Goal: Task Accomplishment & Management: Use online tool/utility

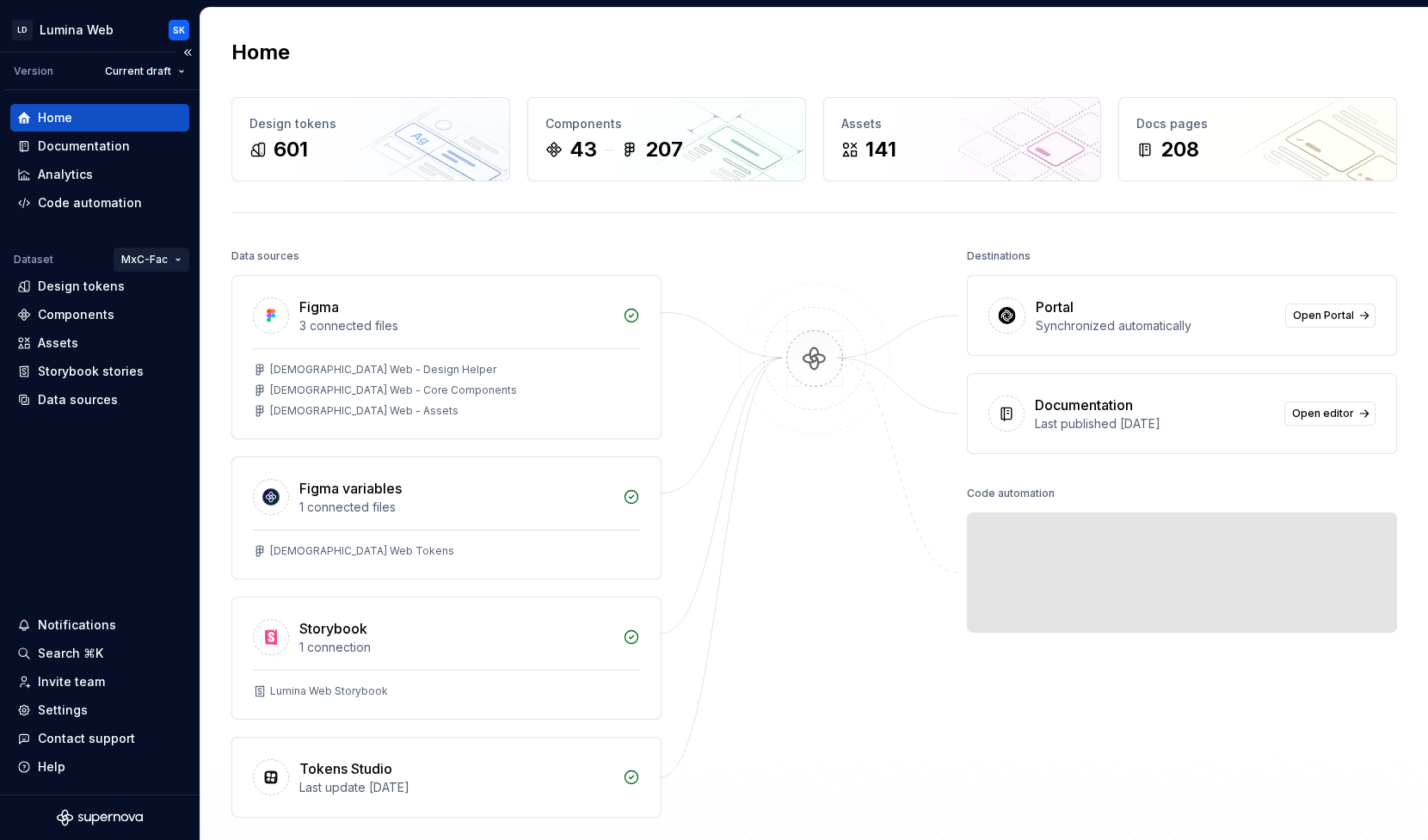
click at [164, 264] on html "LD Lumina Web SK Version Current draft Home Documentation Analytics Code automa…" at bounding box center [714, 420] width 1428 height 840
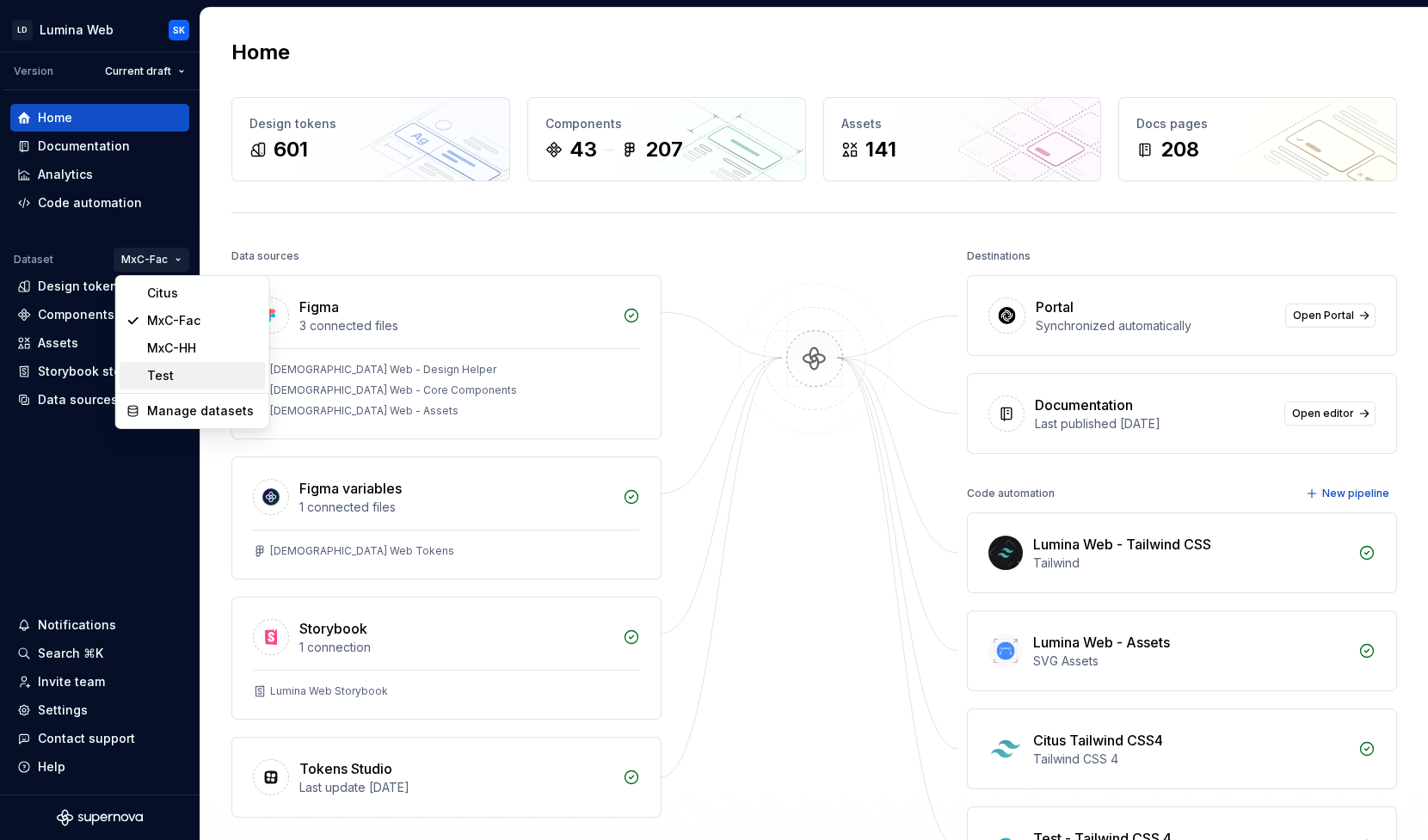
click at [178, 368] on div "Test" at bounding box center [203, 375] width 112 height 17
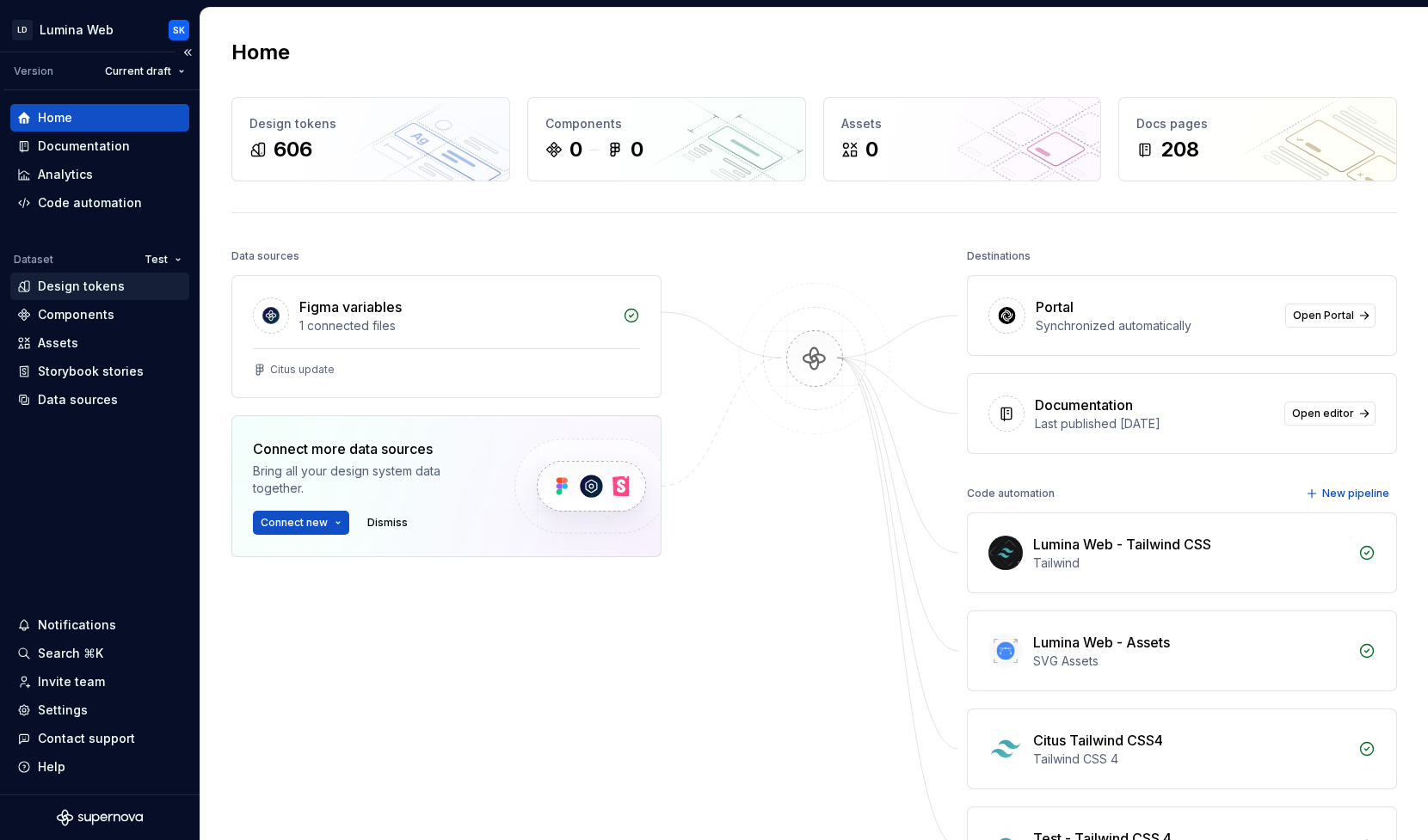
click at [126, 292] on div "Design tokens" at bounding box center [99, 286] width 165 height 17
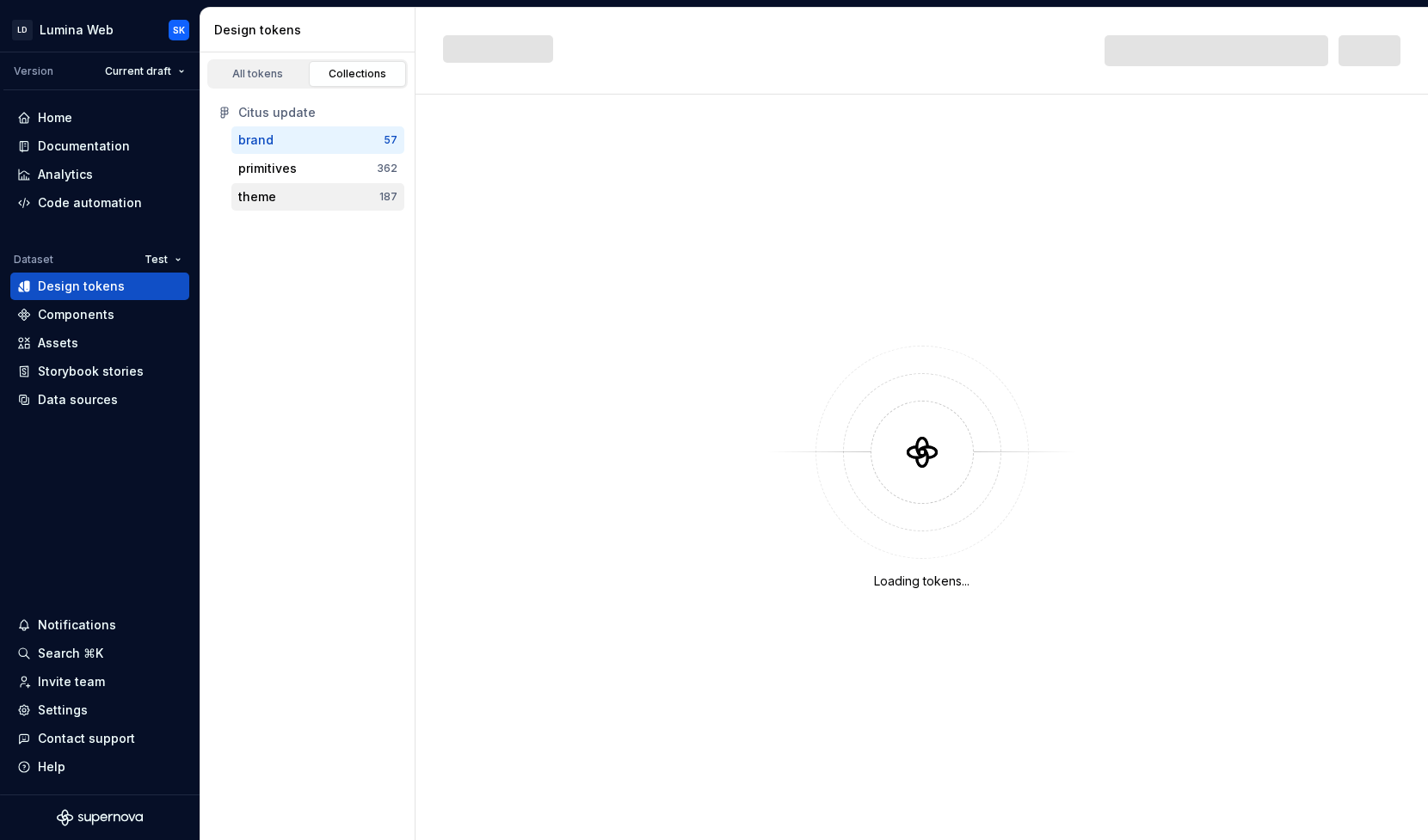
click at [299, 200] on div "theme" at bounding box center [309, 196] width 142 height 17
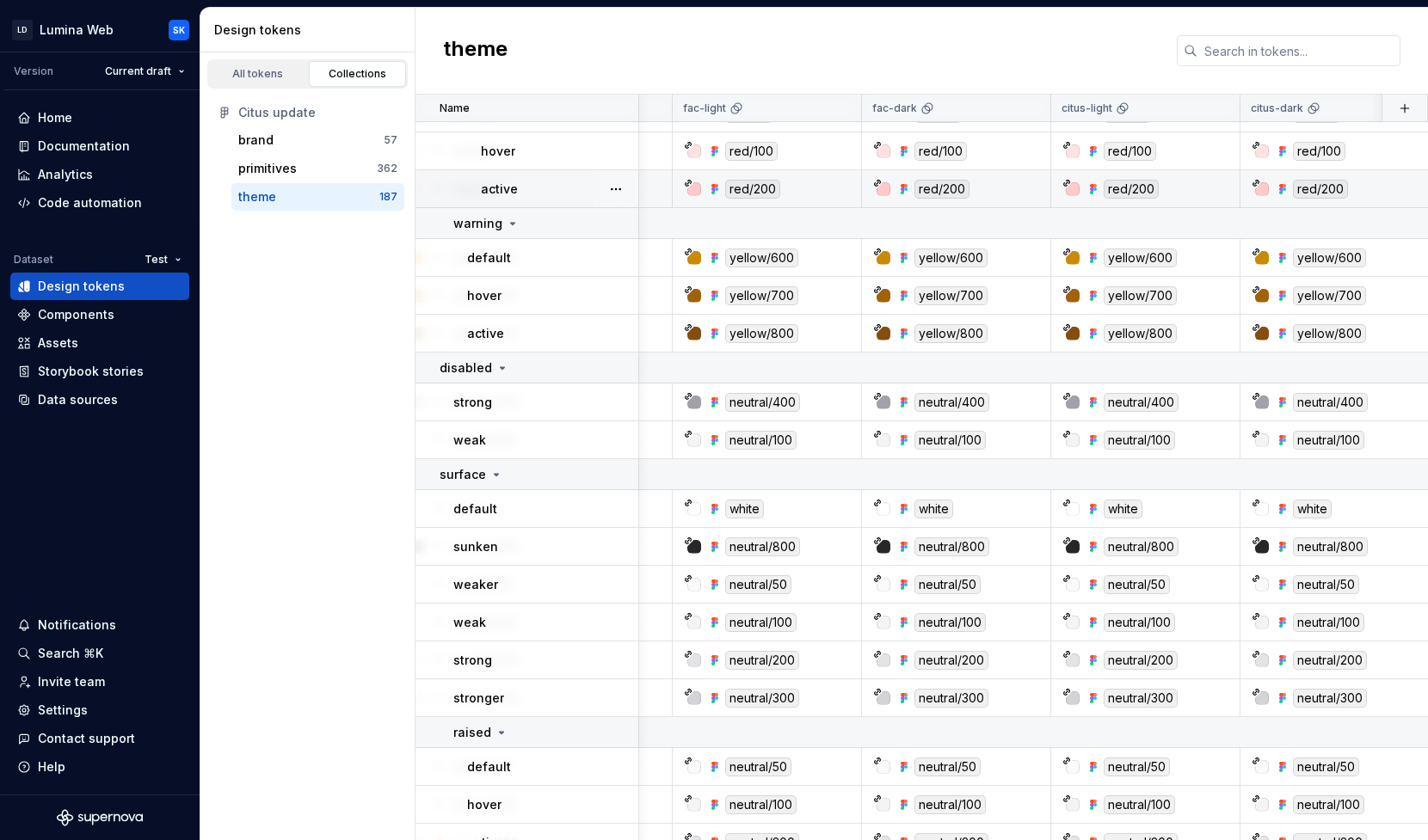
scroll to position [4015, 258]
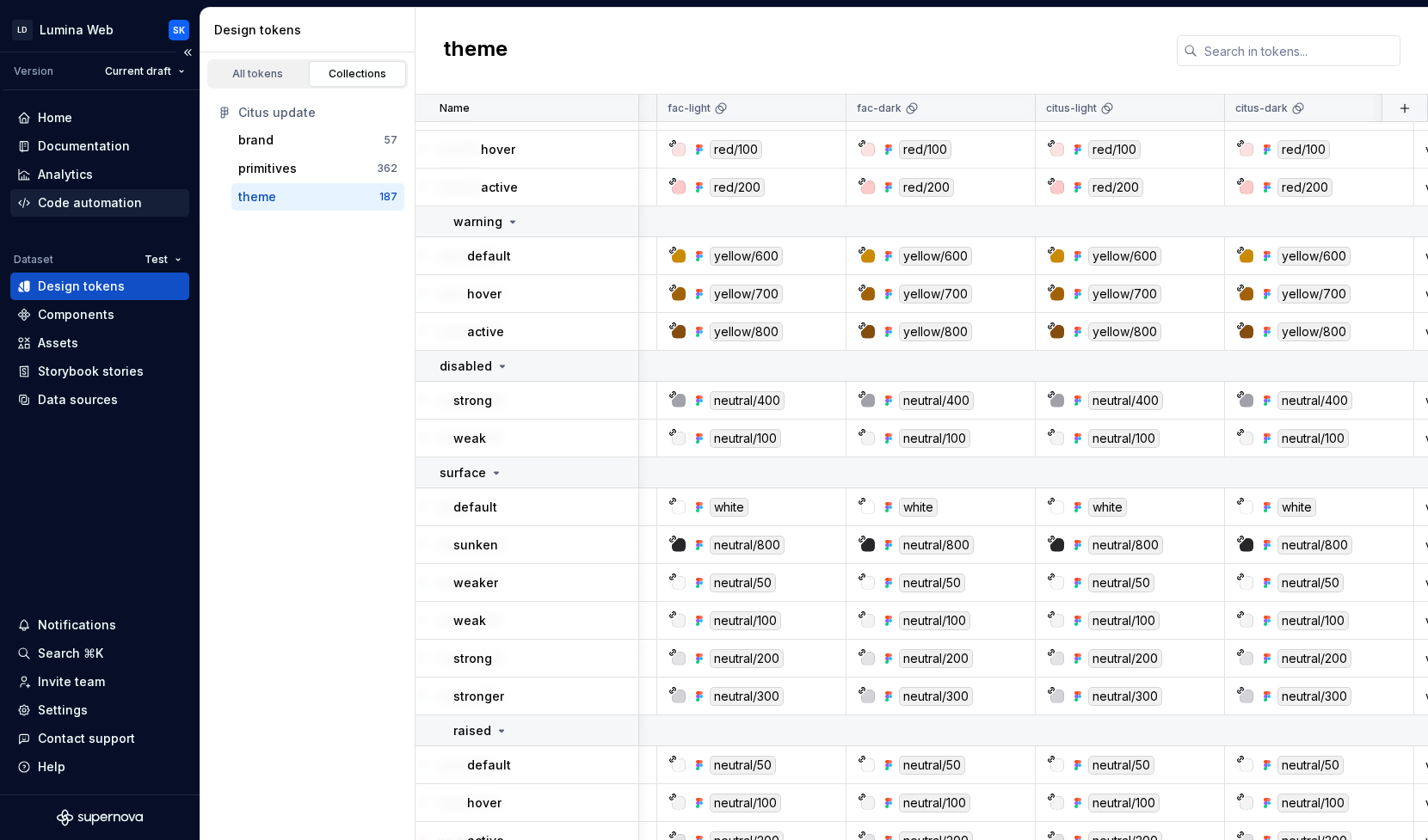
click at [107, 201] on div "Code automation" at bounding box center [89, 202] width 104 height 17
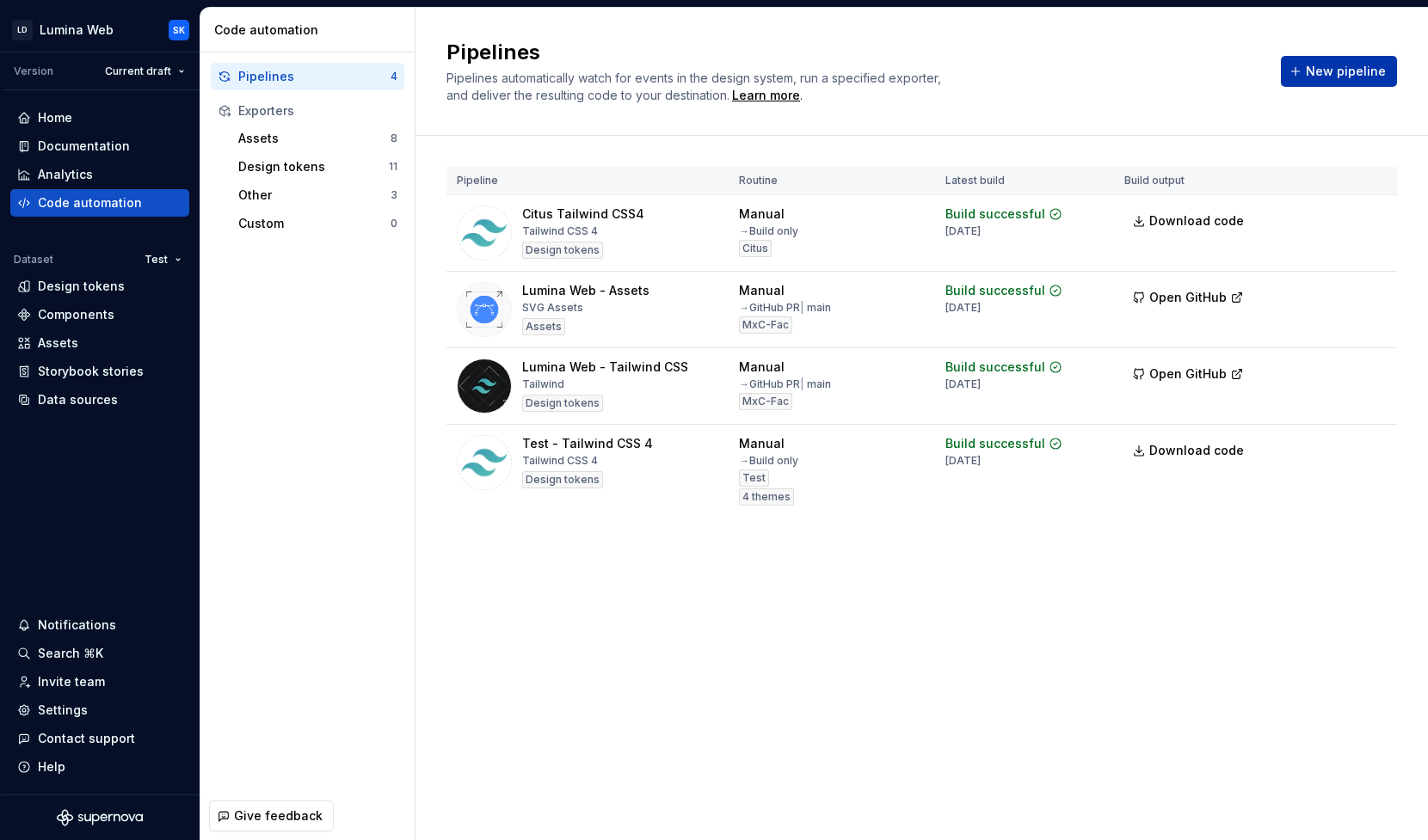
click at [1349, 66] on span "New pipeline" at bounding box center [1345, 70] width 80 height 17
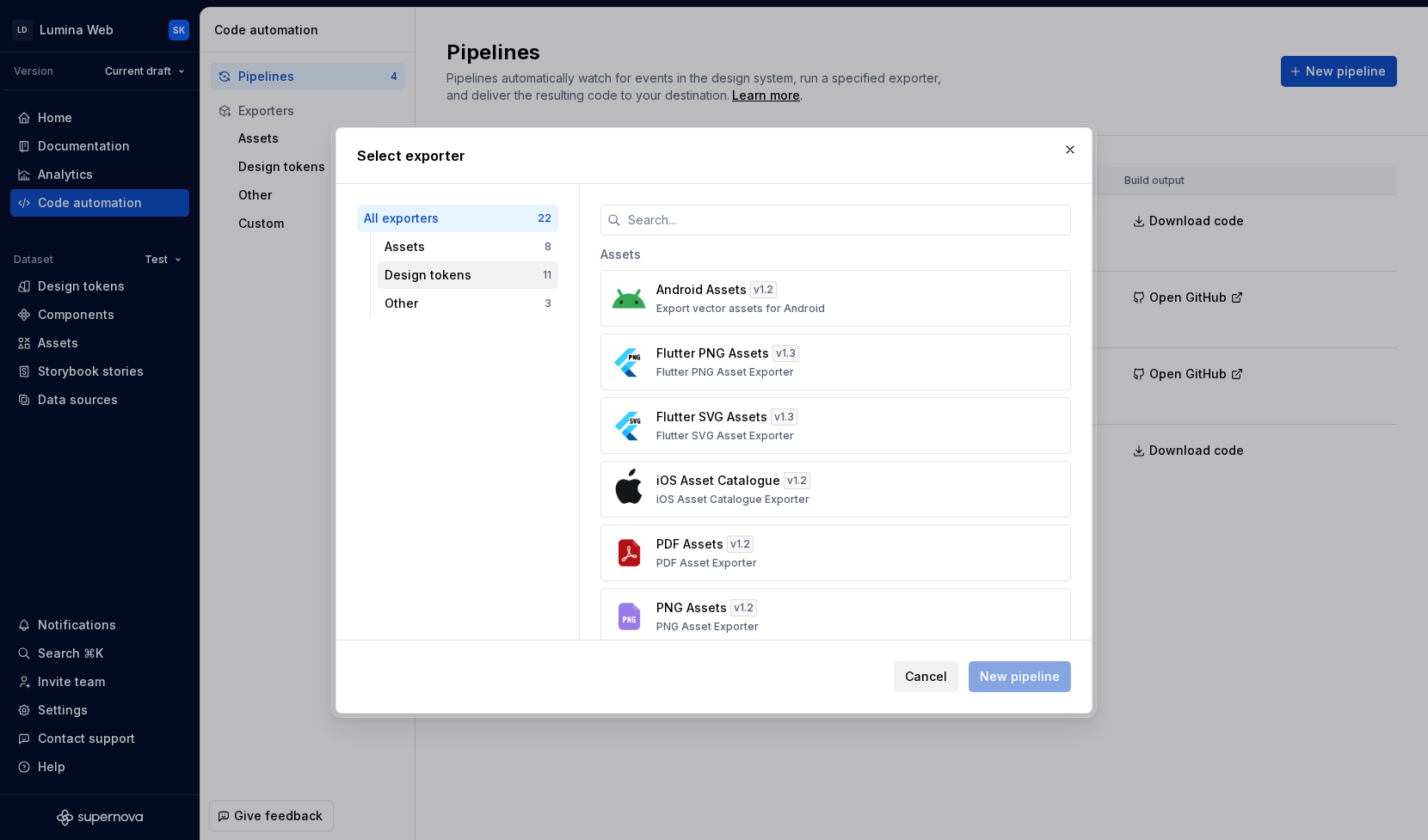
click at [504, 269] on div "Design tokens" at bounding box center [463, 274] width 158 height 17
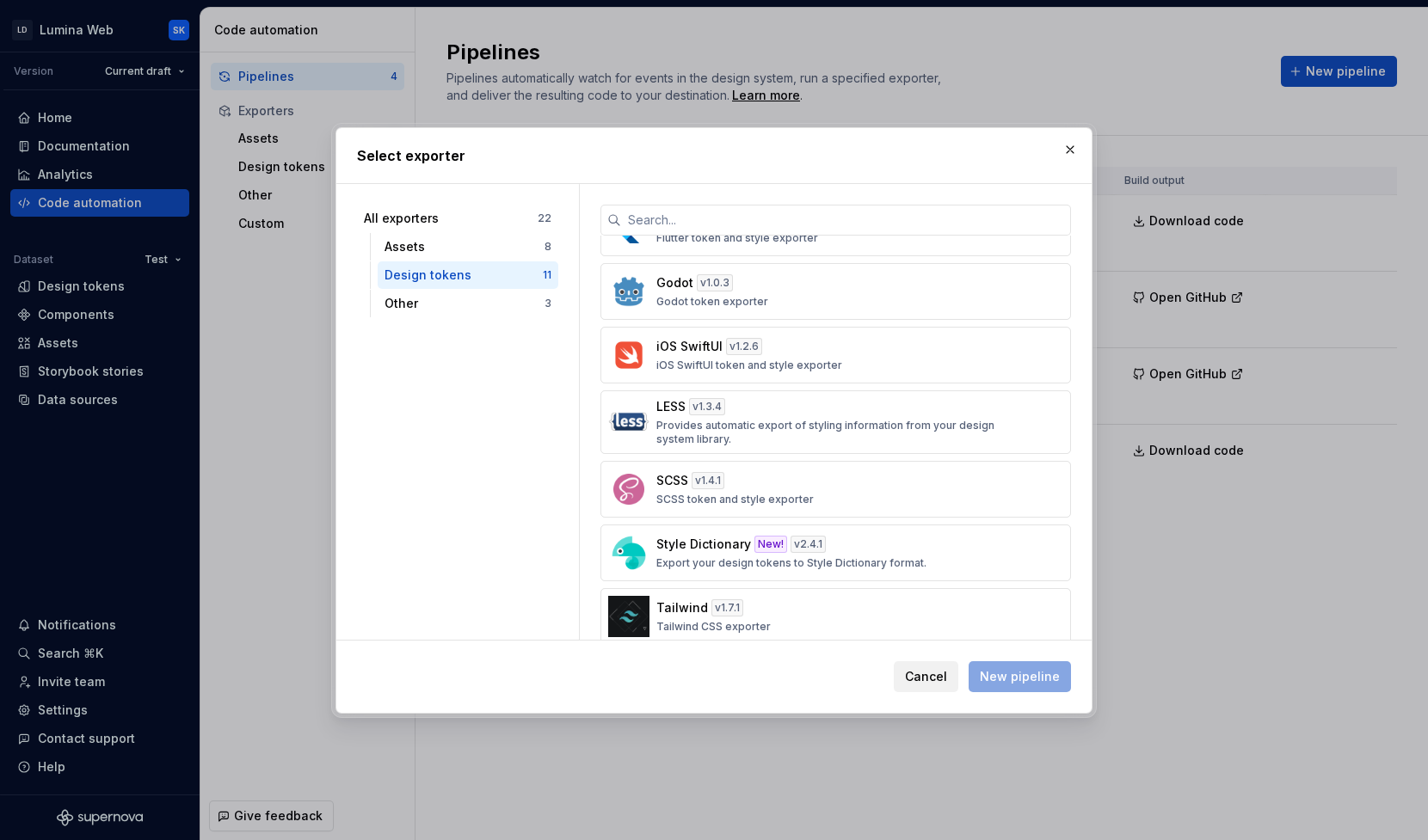
scroll to position [324, 0]
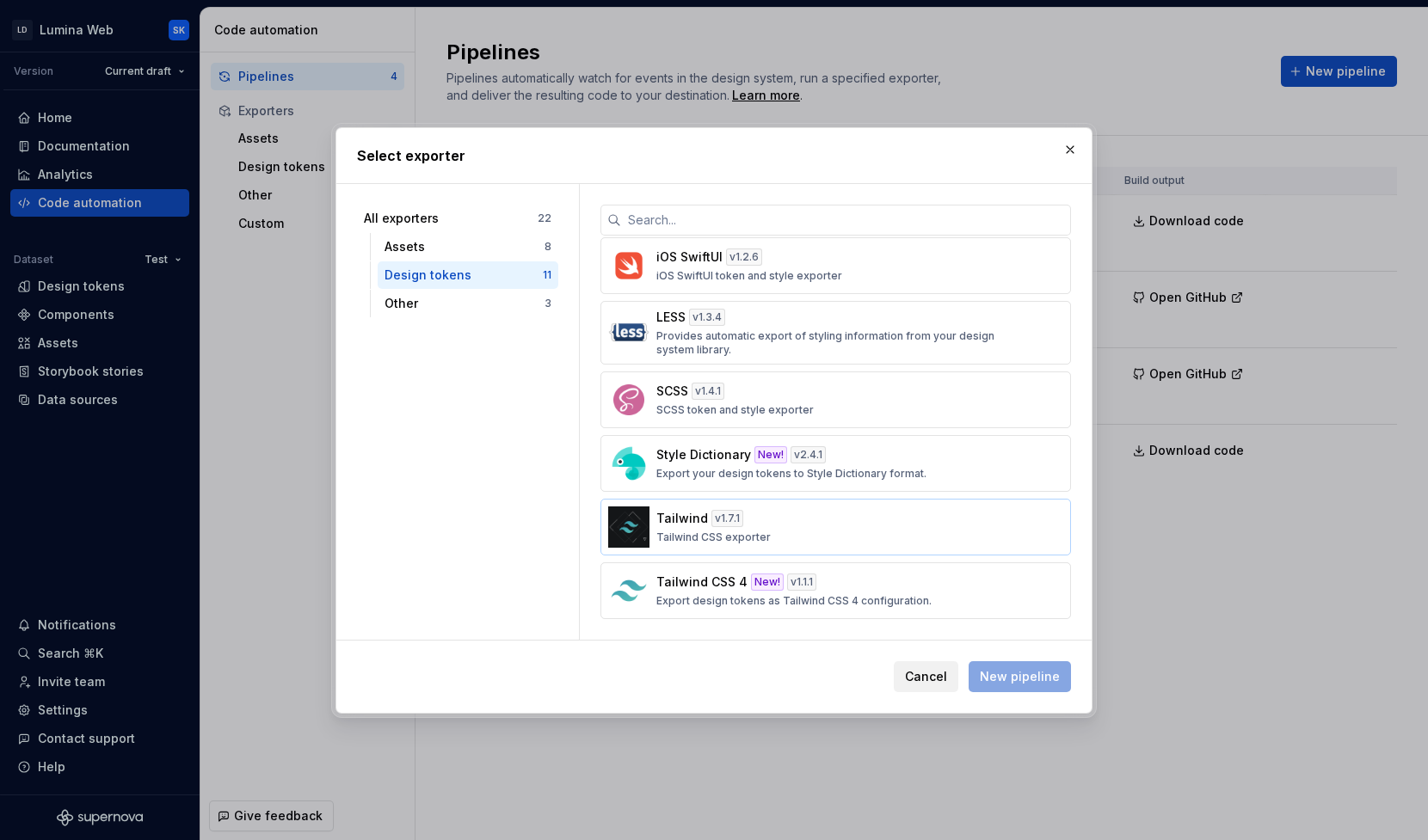
click at [765, 517] on div "Tailwind v 1.7.1 Tailwind CSS exporter" at bounding box center [830, 526] width 348 height 35
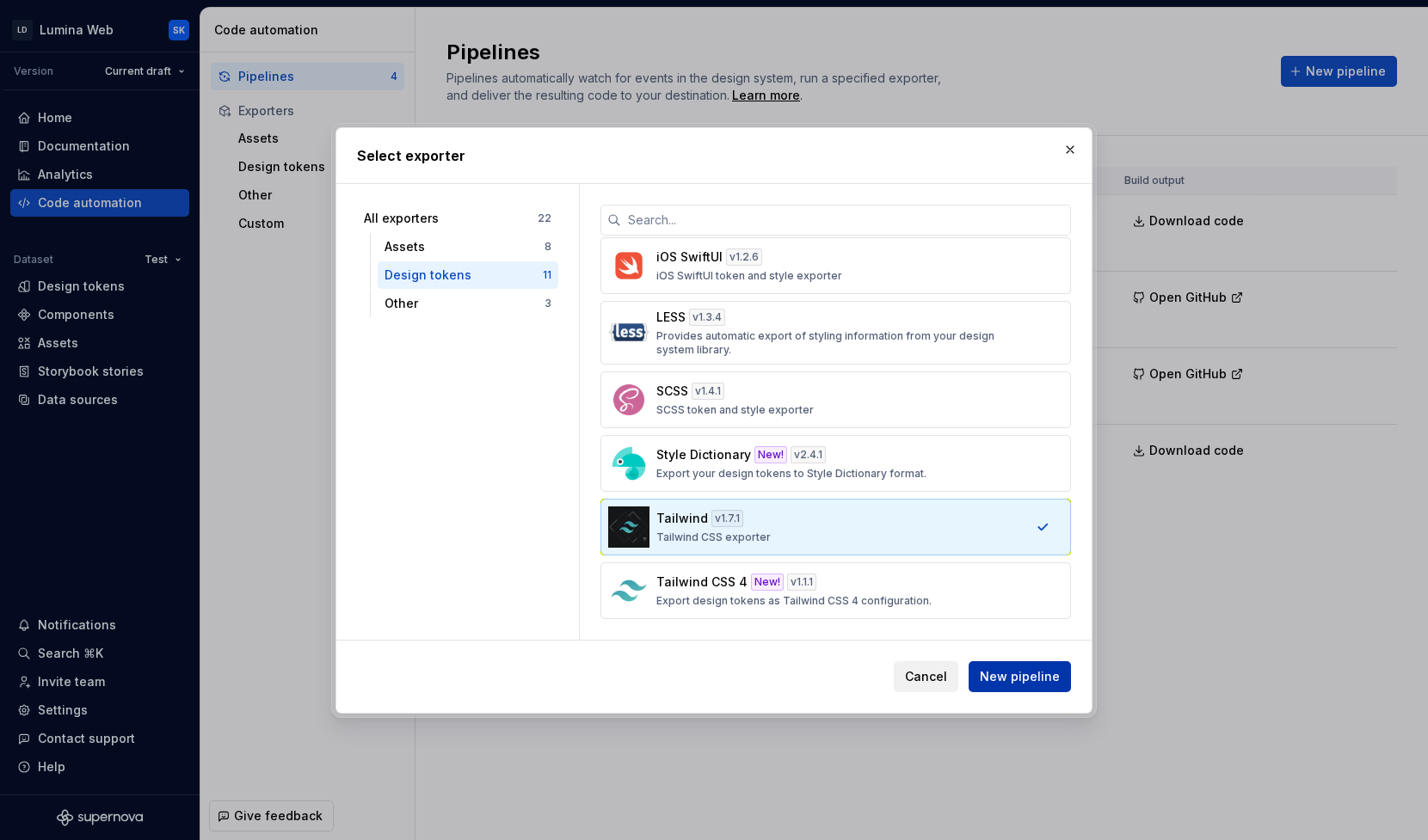
click at [1026, 685] on span "New pipeline" at bounding box center [1019, 676] width 80 height 17
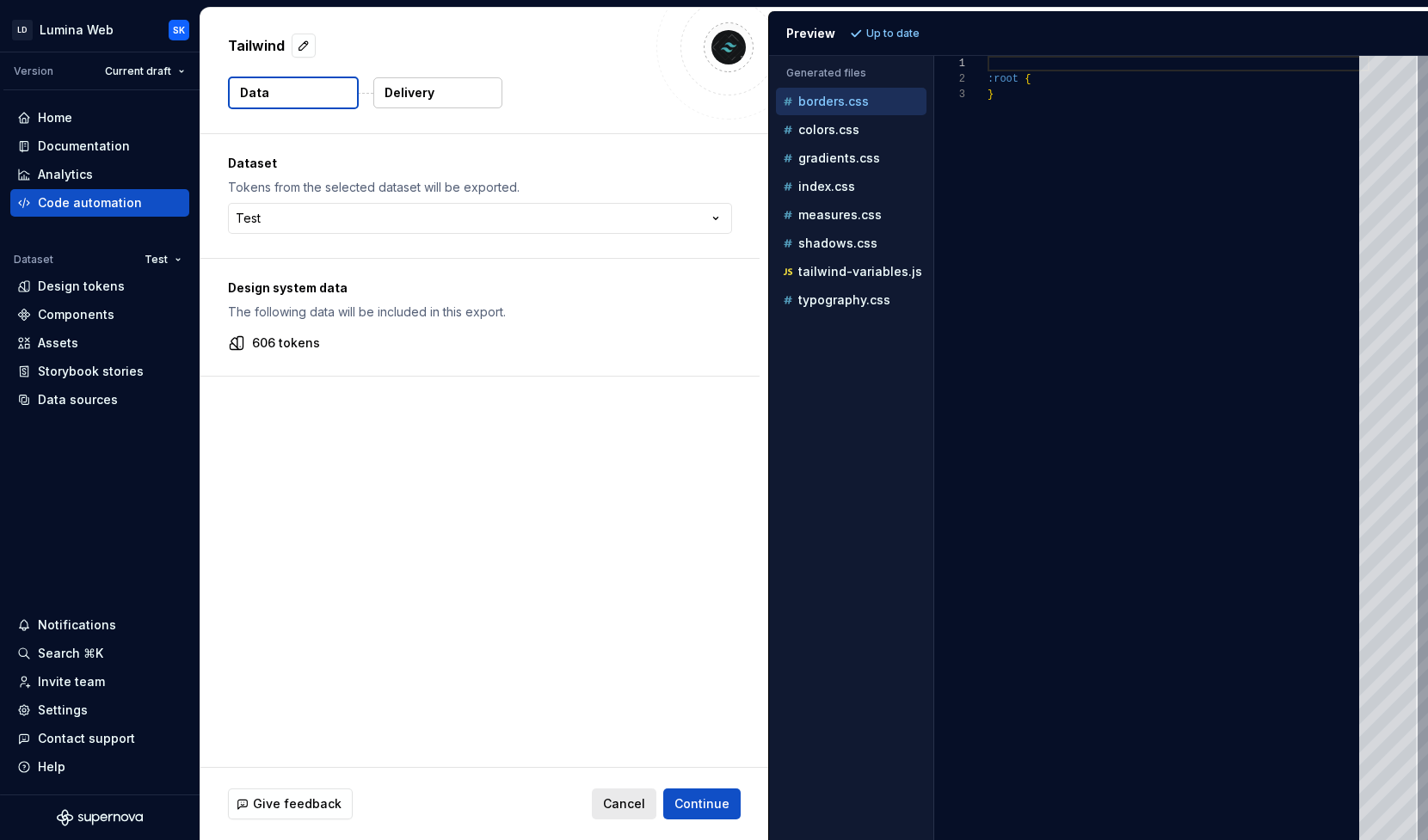
click at [632, 804] on span "Cancel" at bounding box center [623, 803] width 43 height 17
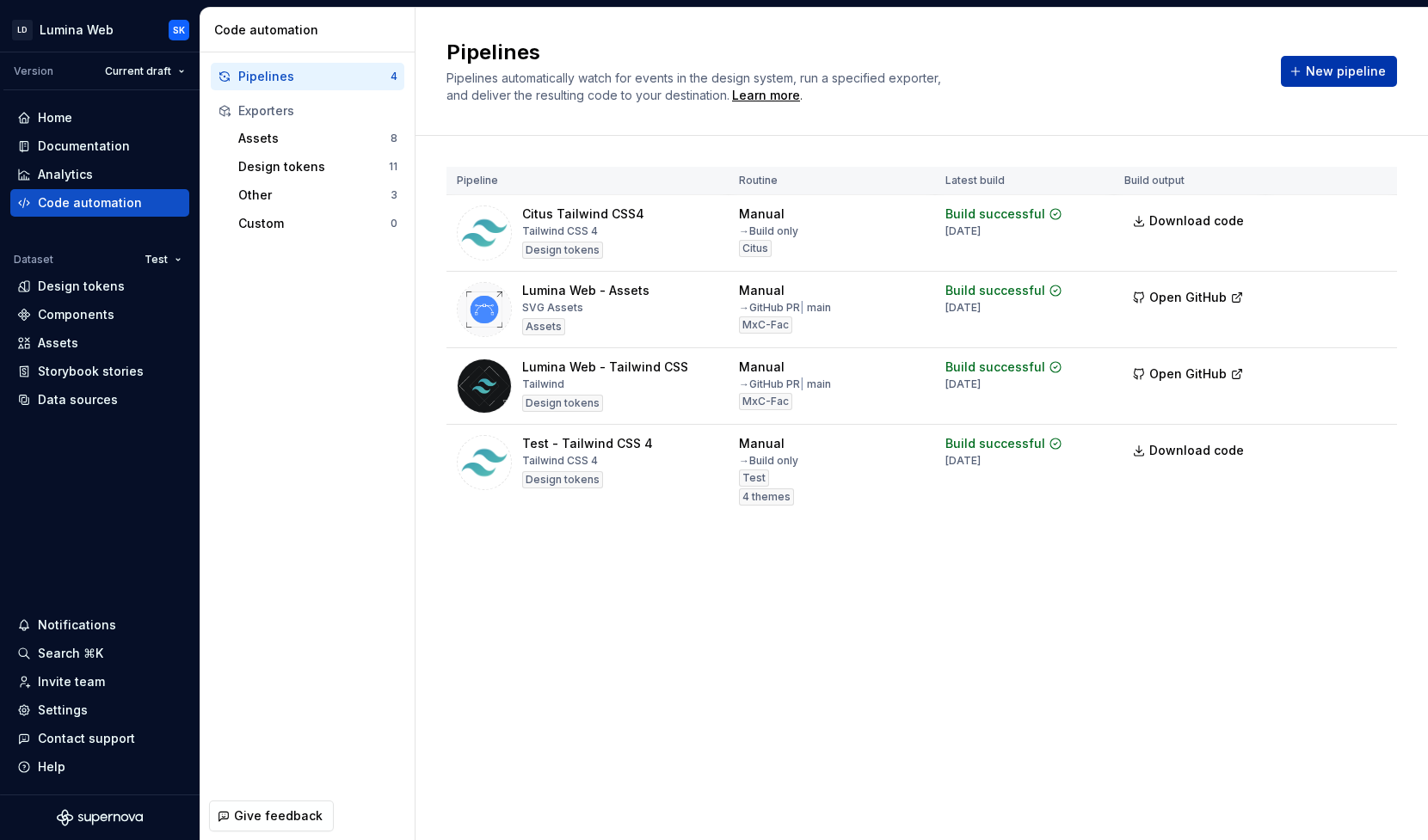
click at [1340, 77] on span "New pipeline" at bounding box center [1345, 70] width 80 height 17
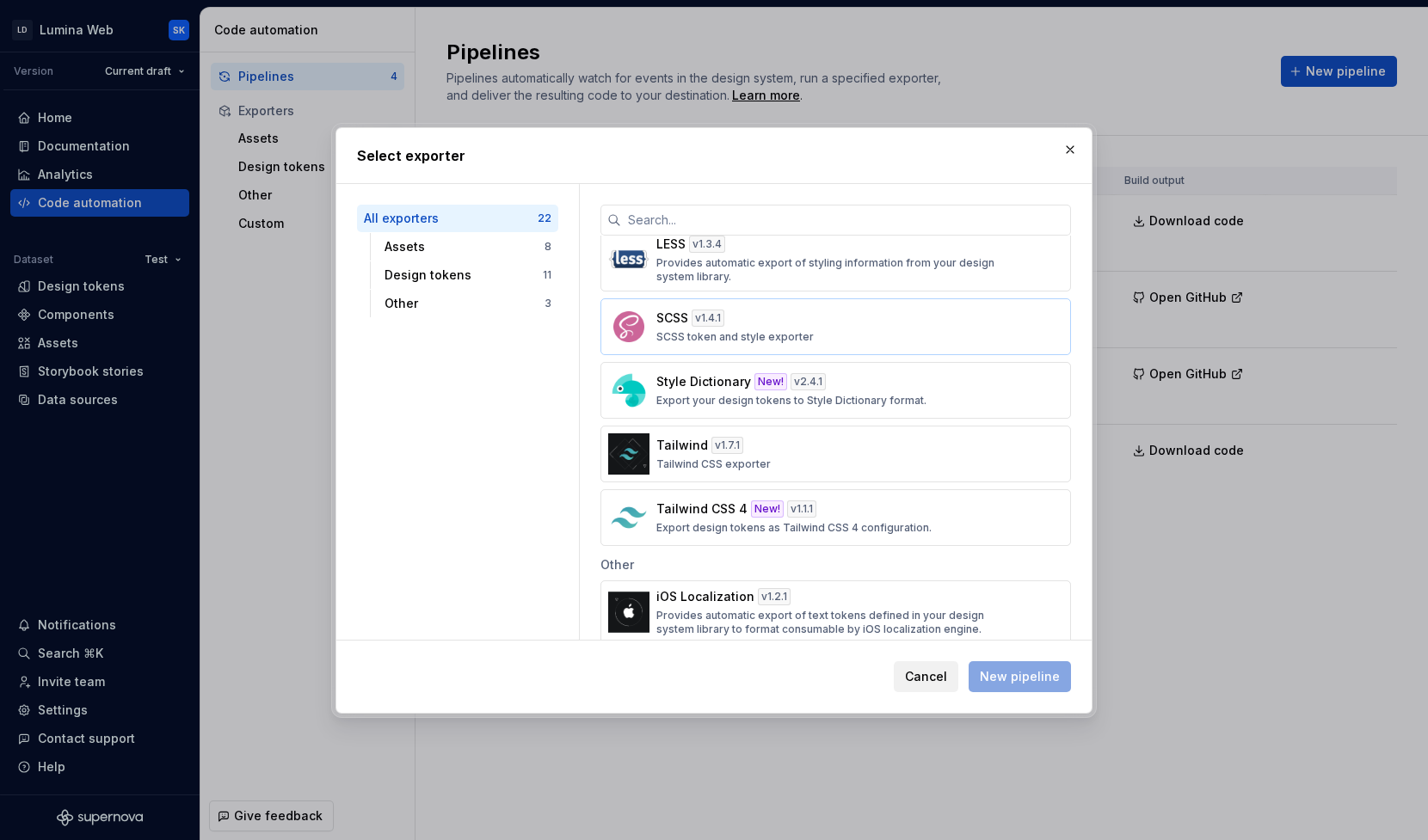
scroll to position [962, 0]
click at [809, 448] on div "Tailwind v 1.7.1 Tailwind CSS exporter" at bounding box center [830, 453] width 348 height 35
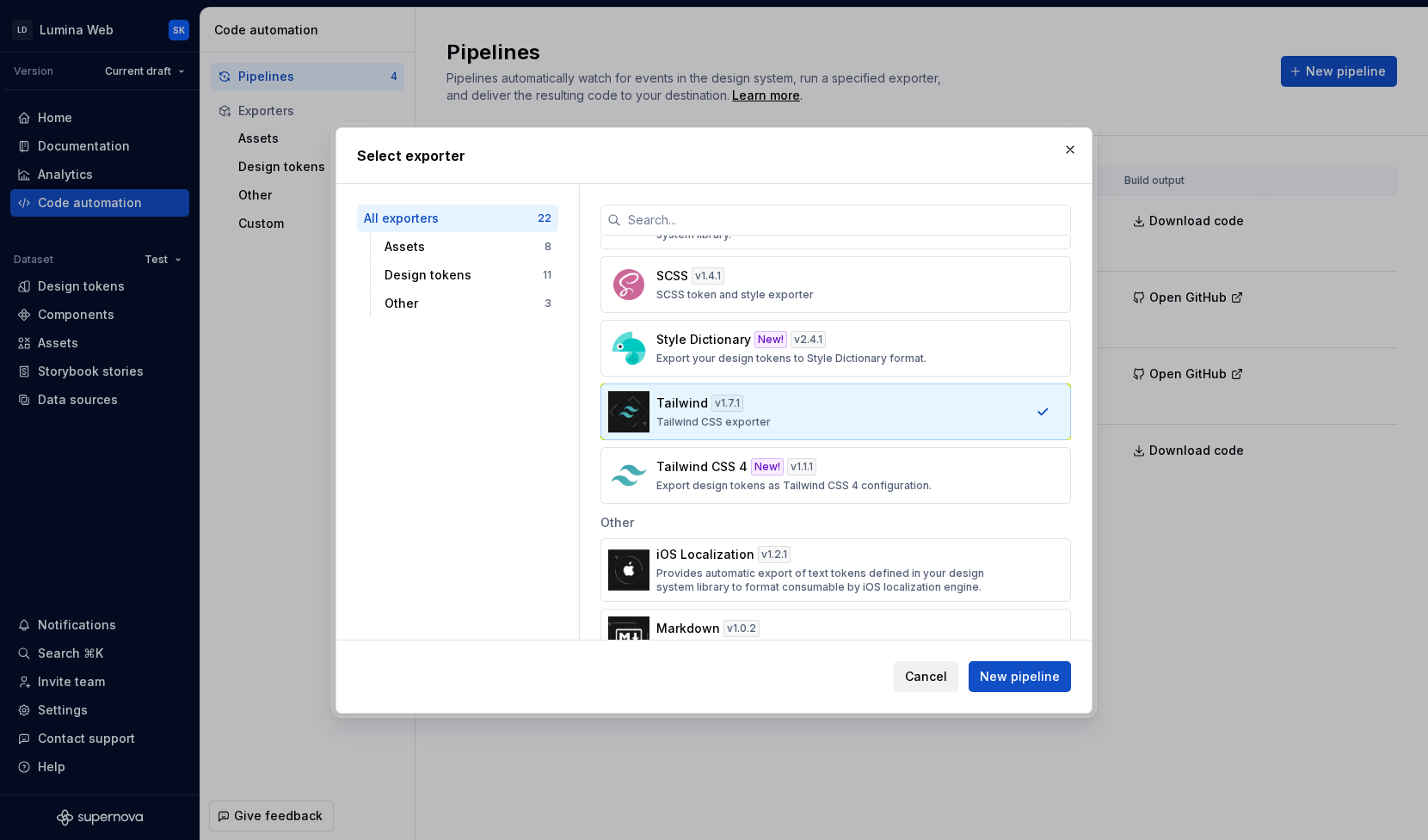
scroll to position [1004, 0]
click at [1033, 679] on span "New pipeline" at bounding box center [1019, 676] width 80 height 17
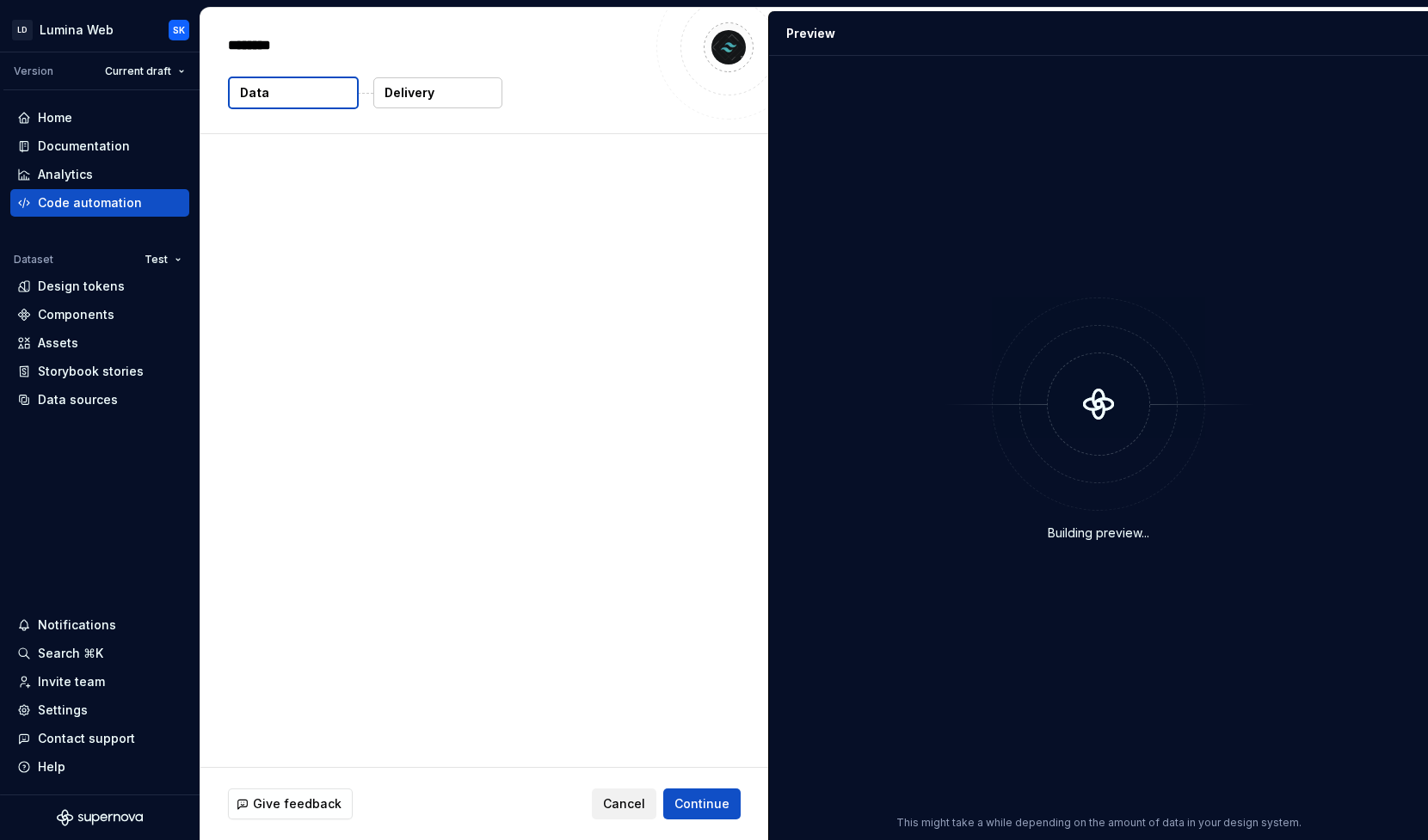
type textarea "*"
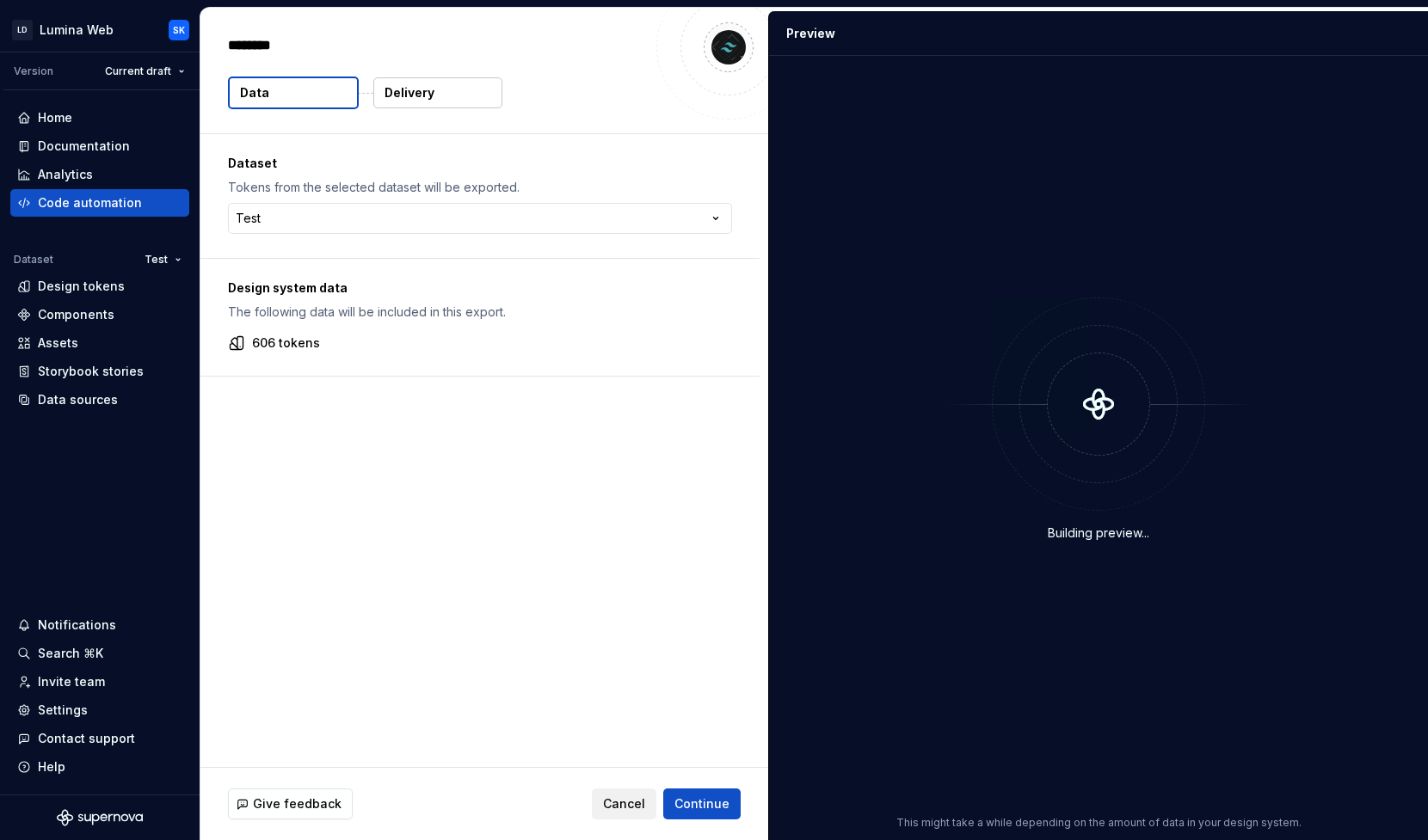
click at [446, 100] on button "Delivery" at bounding box center [437, 92] width 129 height 31
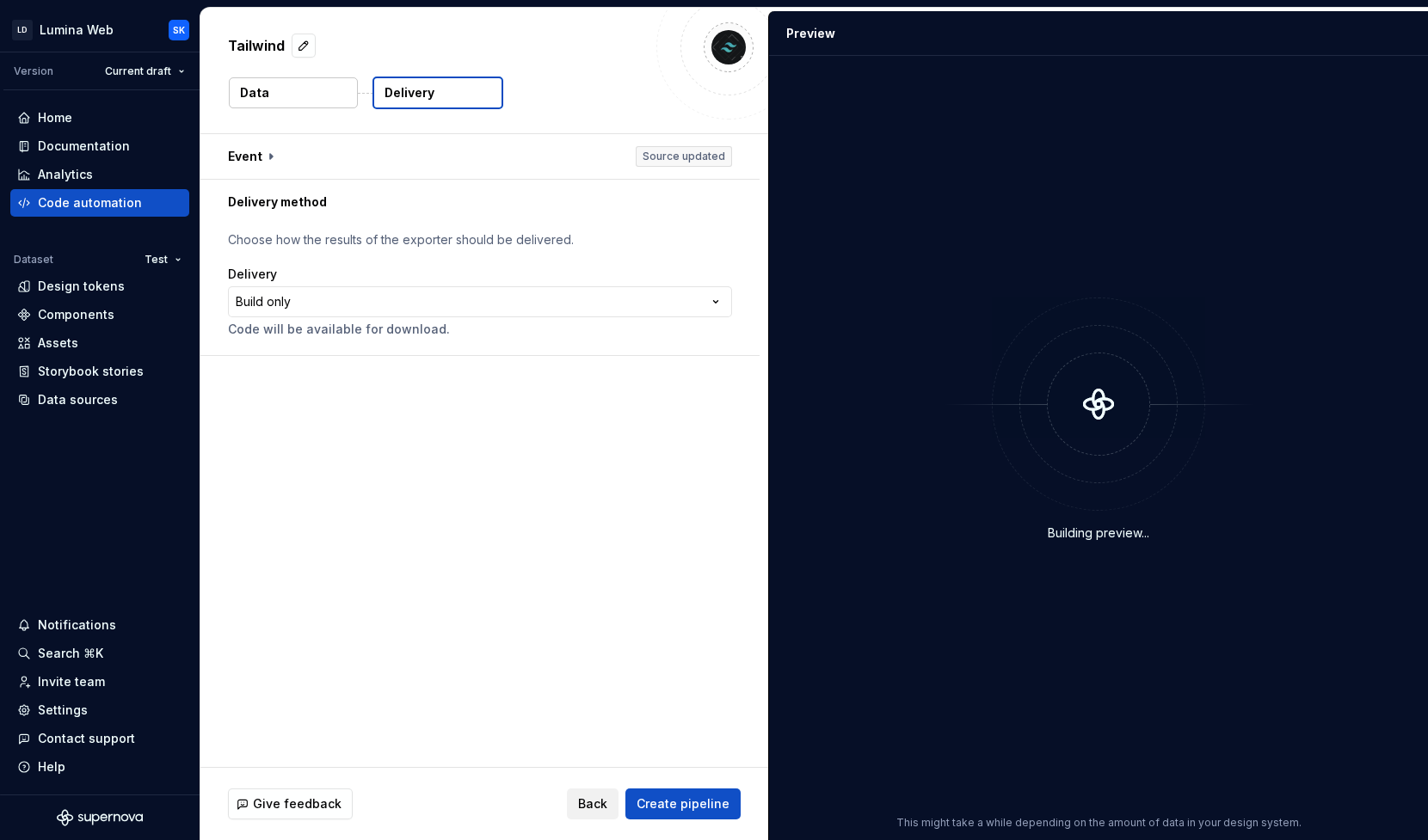
click at [292, 115] on div "Tailwind Data Delivery" at bounding box center [484, 70] width 568 height 126
click at [307, 99] on button "Data" at bounding box center [293, 92] width 129 height 31
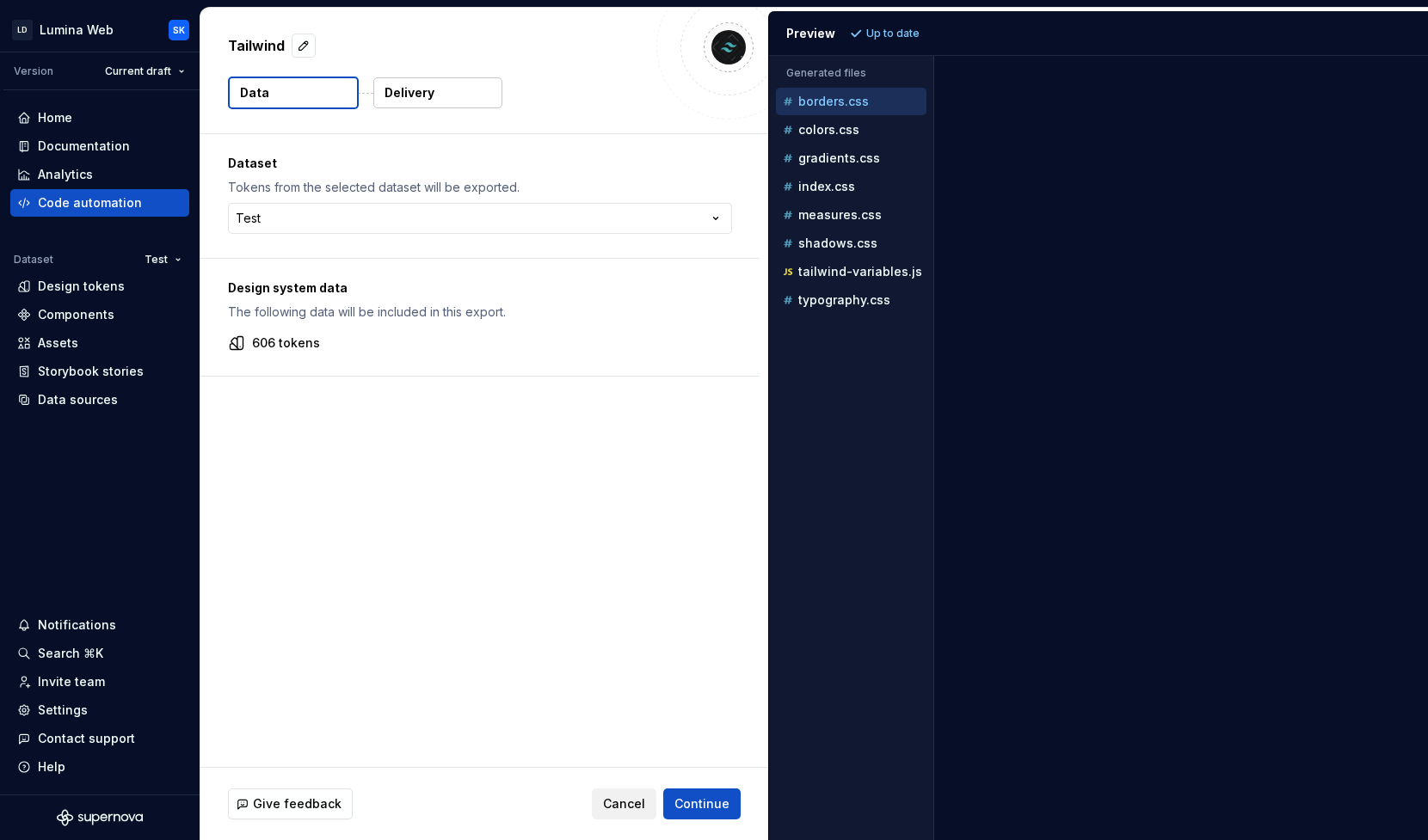
click at [409, 106] on button "Delivery" at bounding box center [437, 92] width 129 height 31
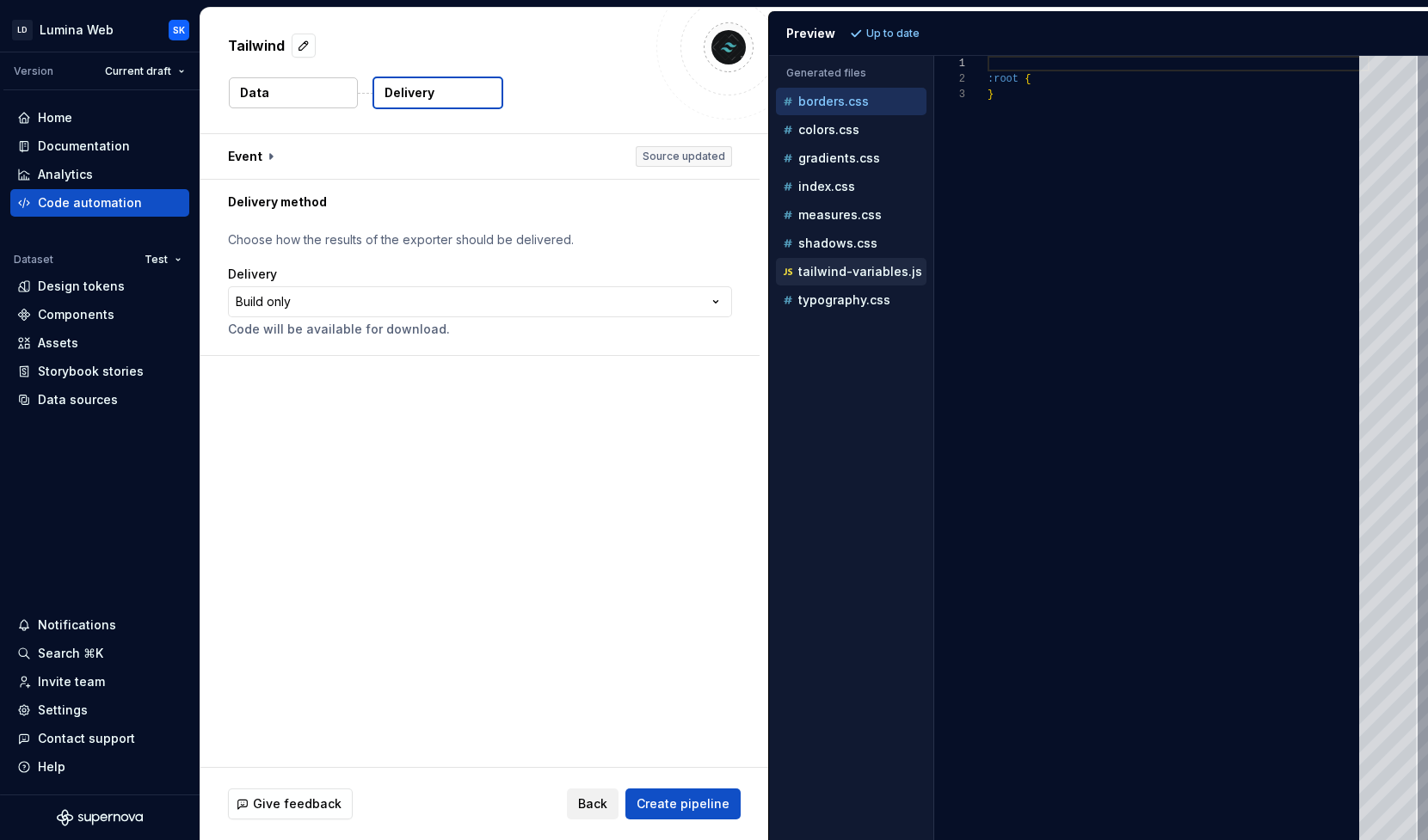
click at [865, 272] on p "tailwind-variables.js" at bounding box center [859, 272] width 124 height 14
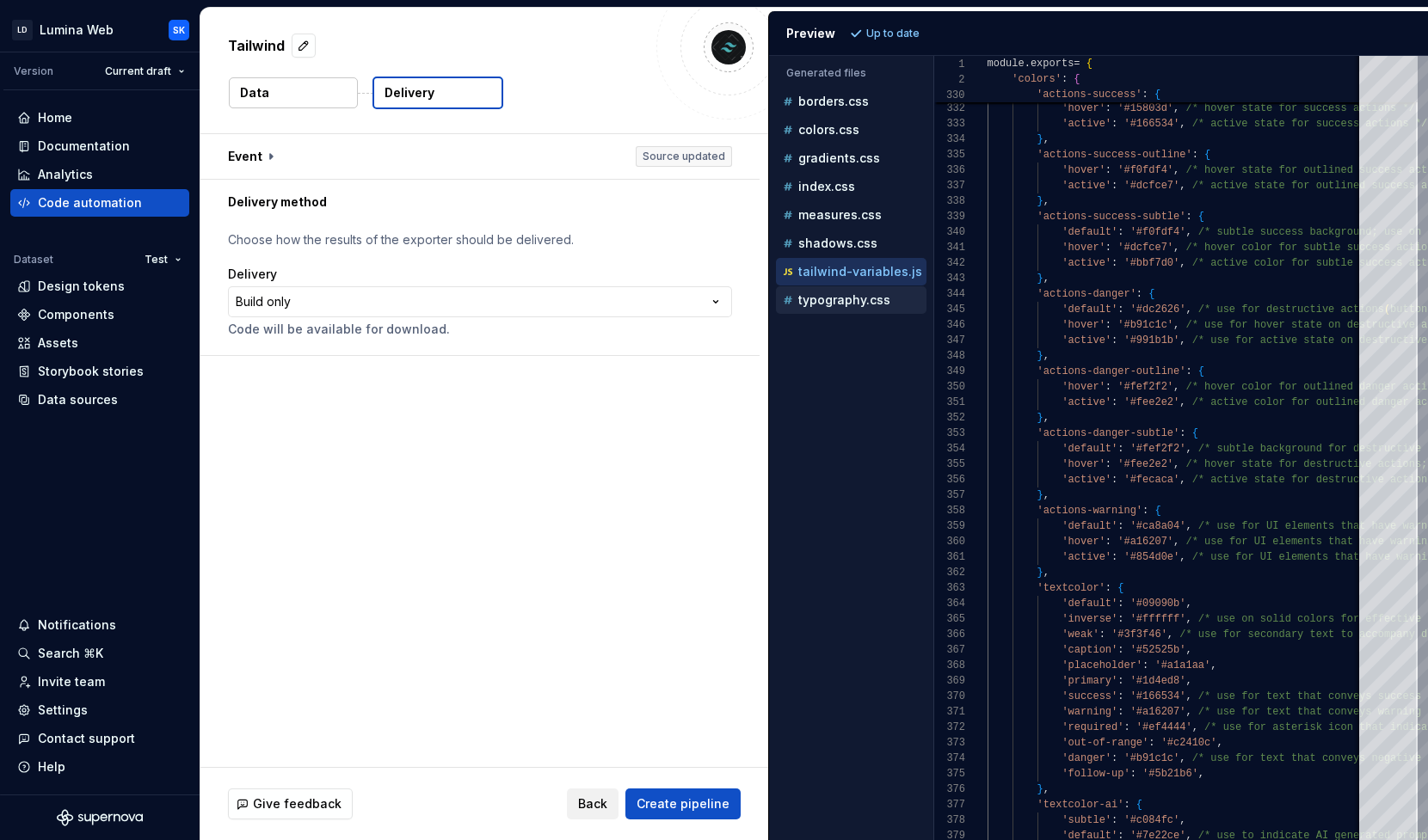
click at [850, 292] on div "typography.css" at bounding box center [852, 300] width 147 height 17
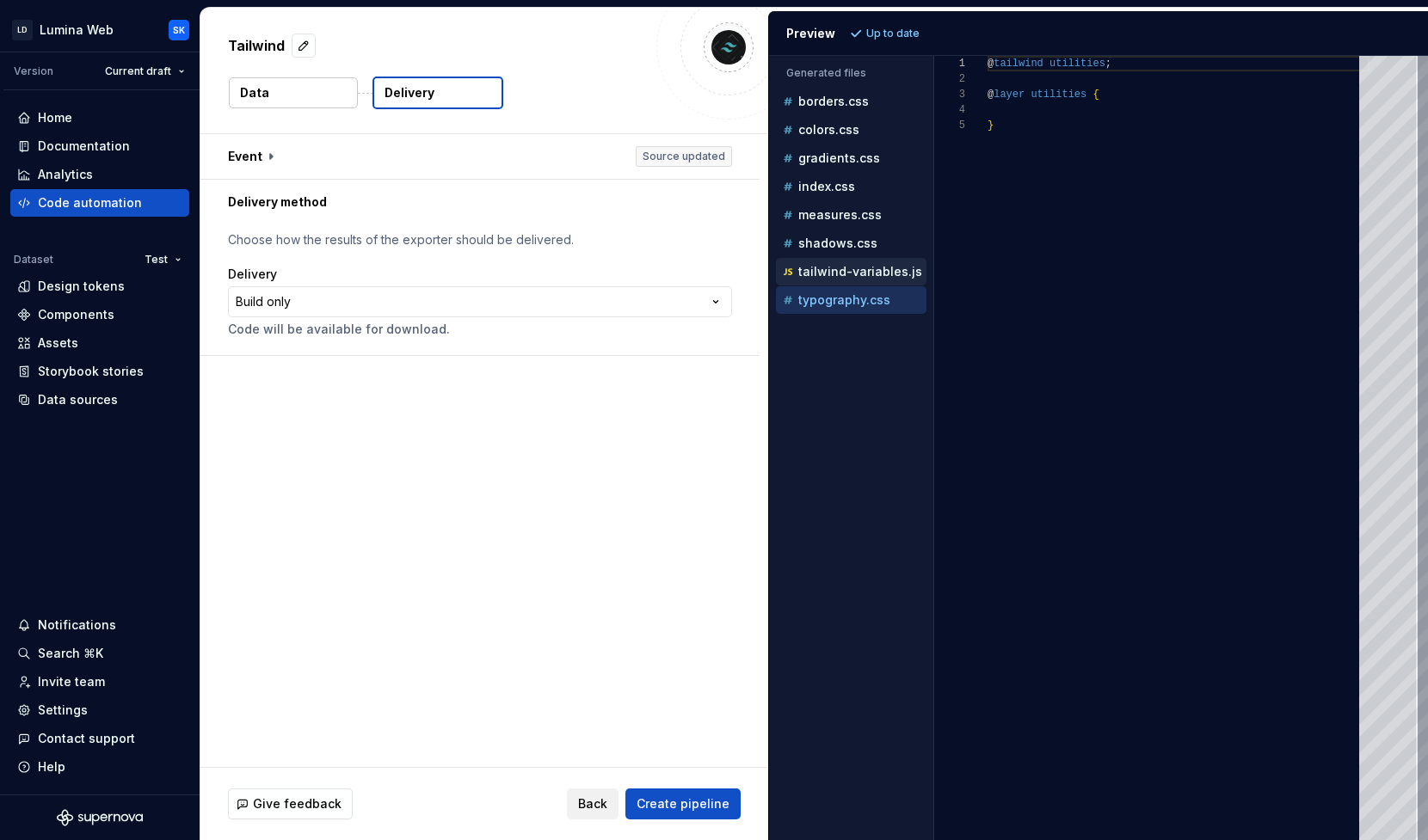
click at [864, 274] on p "tailwind-variables.js" at bounding box center [859, 272] width 124 height 14
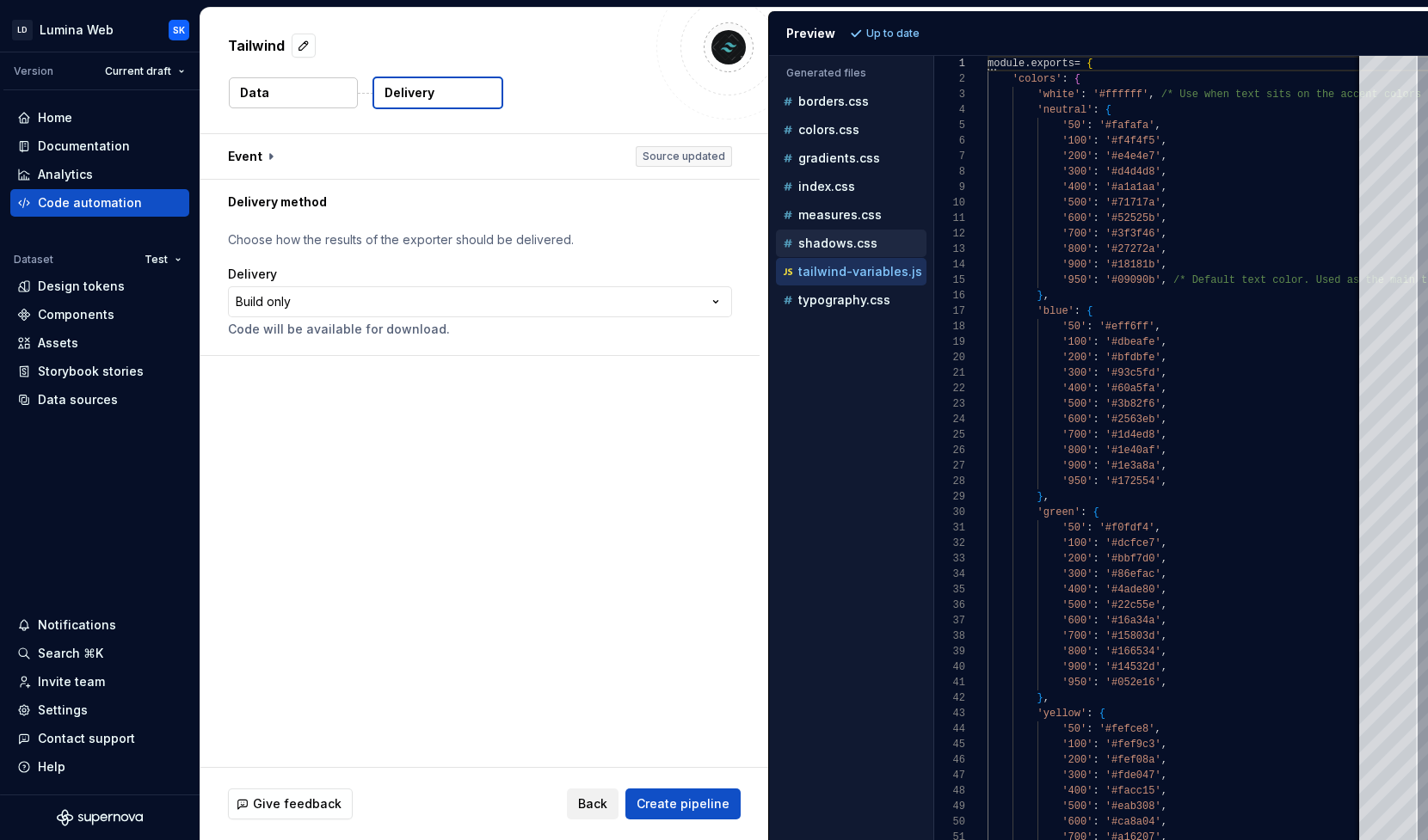
click at [883, 251] on div "shadows.css" at bounding box center [852, 242] width 147 height 17
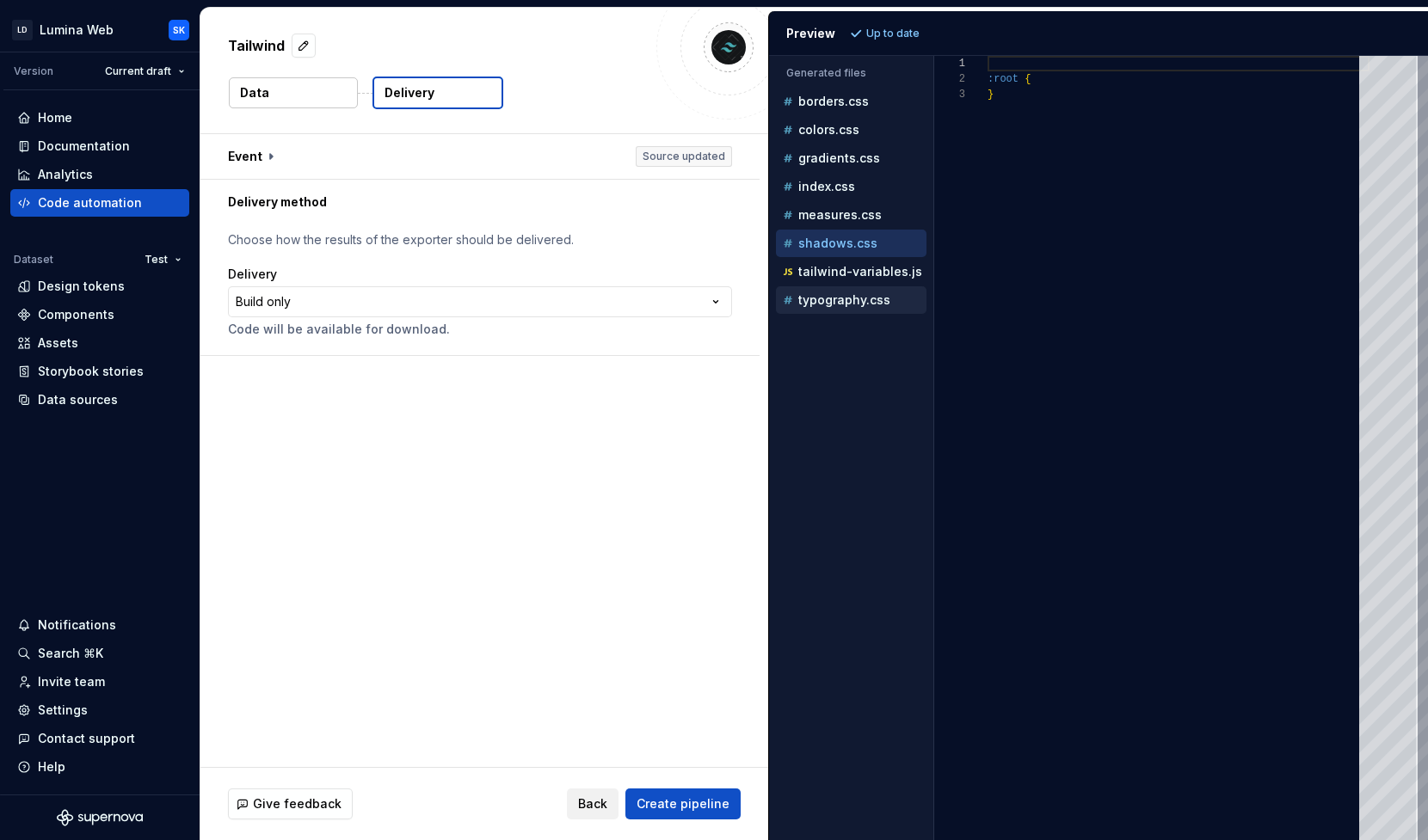
click at [879, 301] on p "typography.css" at bounding box center [843, 300] width 92 height 14
type textarea "**********"
click at [604, 800] on span "Back" at bounding box center [593, 803] width 30 height 17
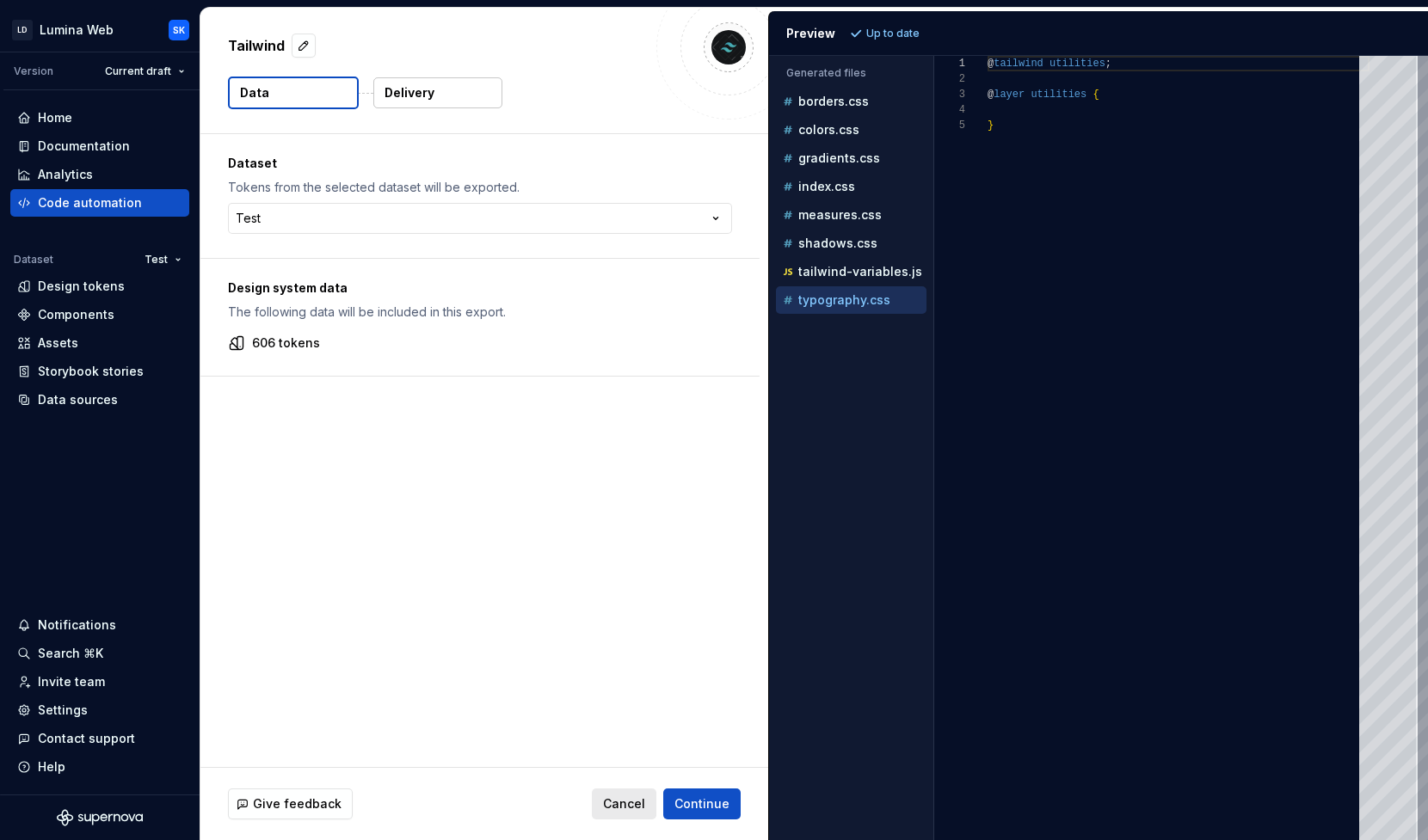
click at [638, 810] on span "Cancel" at bounding box center [623, 803] width 43 height 17
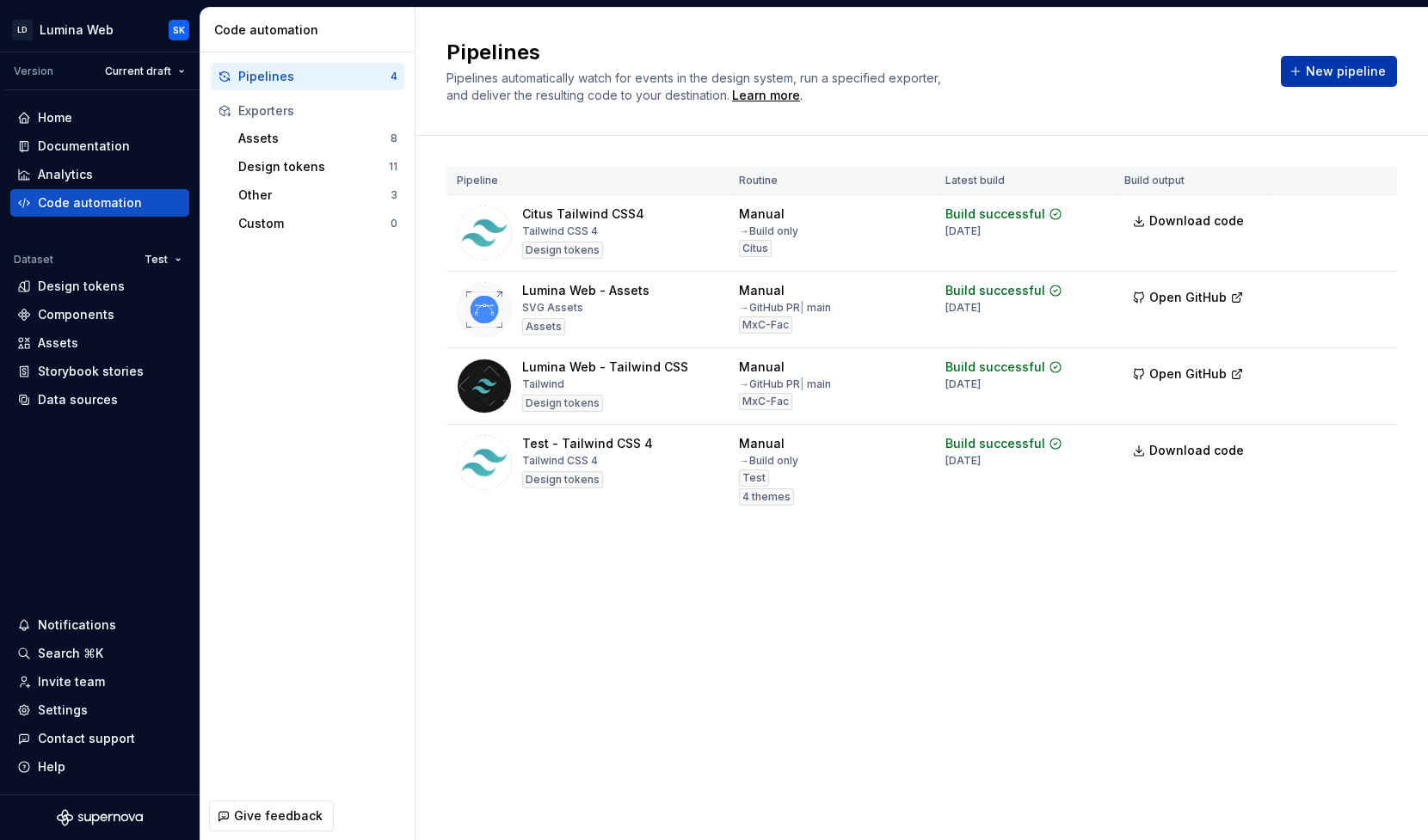
click at [1339, 78] on span "New pipeline" at bounding box center [1345, 70] width 80 height 17
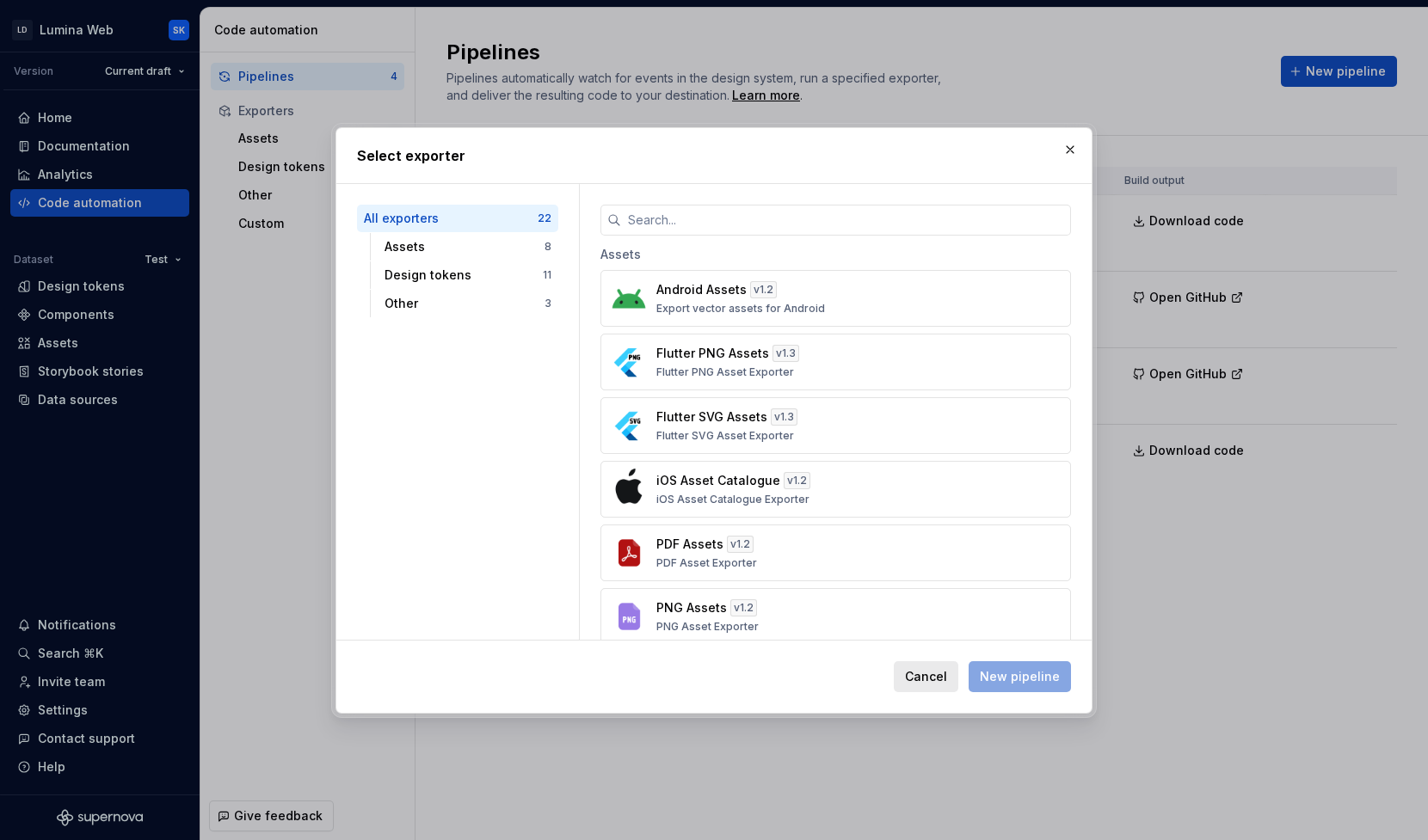
click at [958, 676] on button "Cancel" at bounding box center [925, 676] width 64 height 31
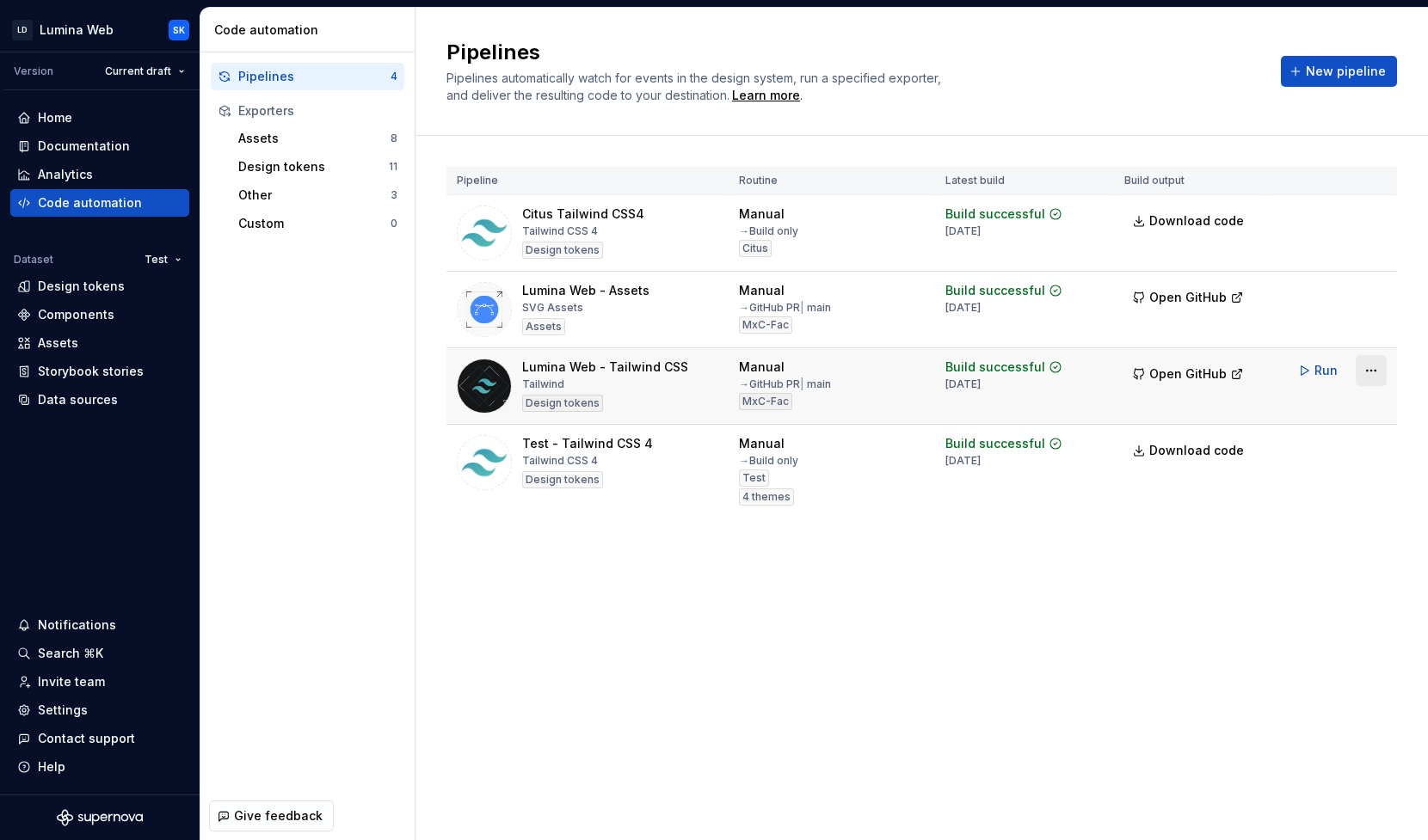
click at [1376, 374] on html "LD Lumina Web SK Version Current draft Home Documentation Analytics Code automa…" at bounding box center [714, 420] width 1428 height 840
click at [1337, 460] on link "View exporter on GitHub" at bounding box center [1349, 462] width 147 height 17
click at [703, 381] on div "Lumina Web - Tailwind CSS Tailwind Design tokens" at bounding box center [587, 386] width 261 height 55
click at [1349, 66] on span "New pipeline" at bounding box center [1345, 70] width 80 height 17
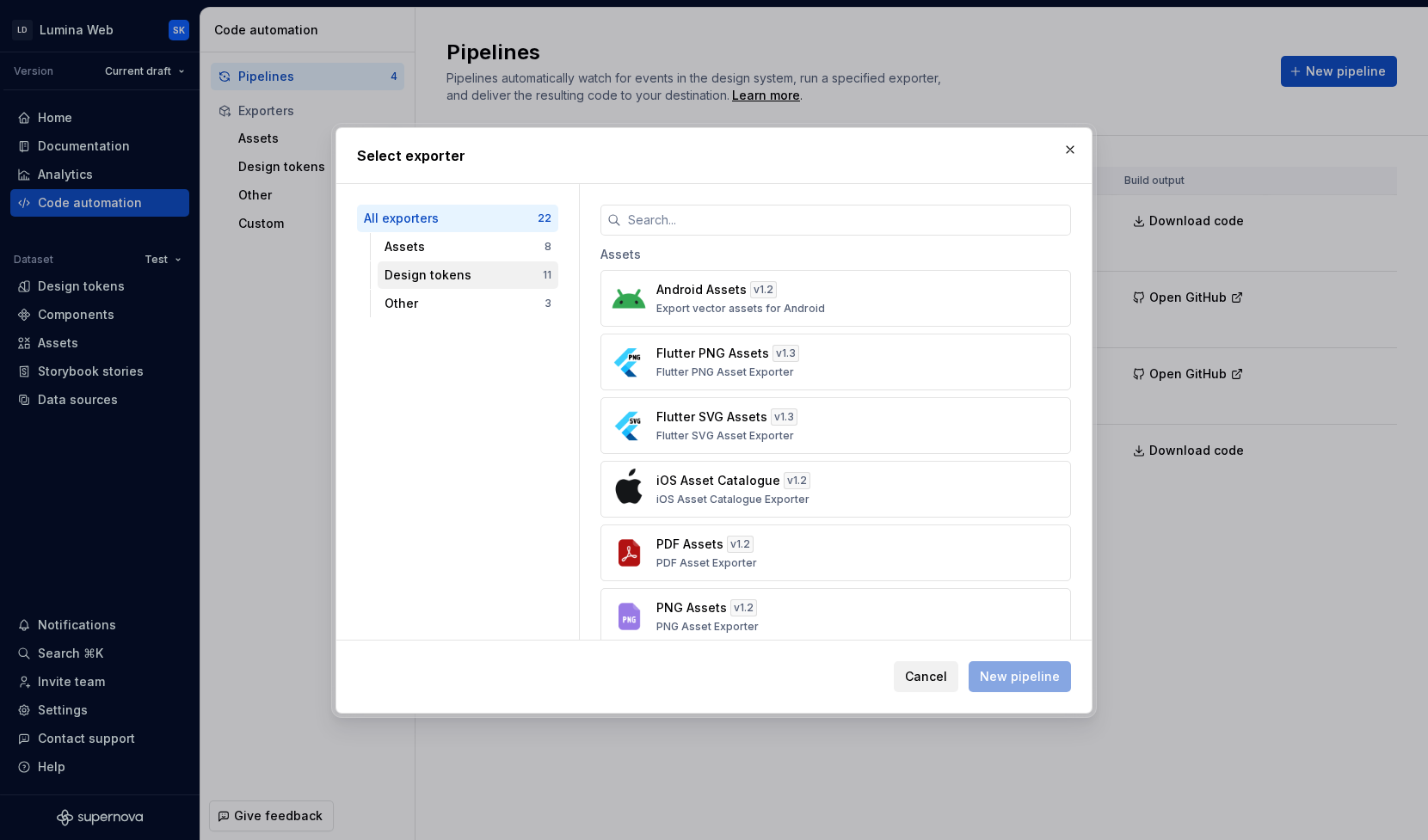
click at [533, 285] on div "Design tokens 11" at bounding box center [467, 275] width 180 height 28
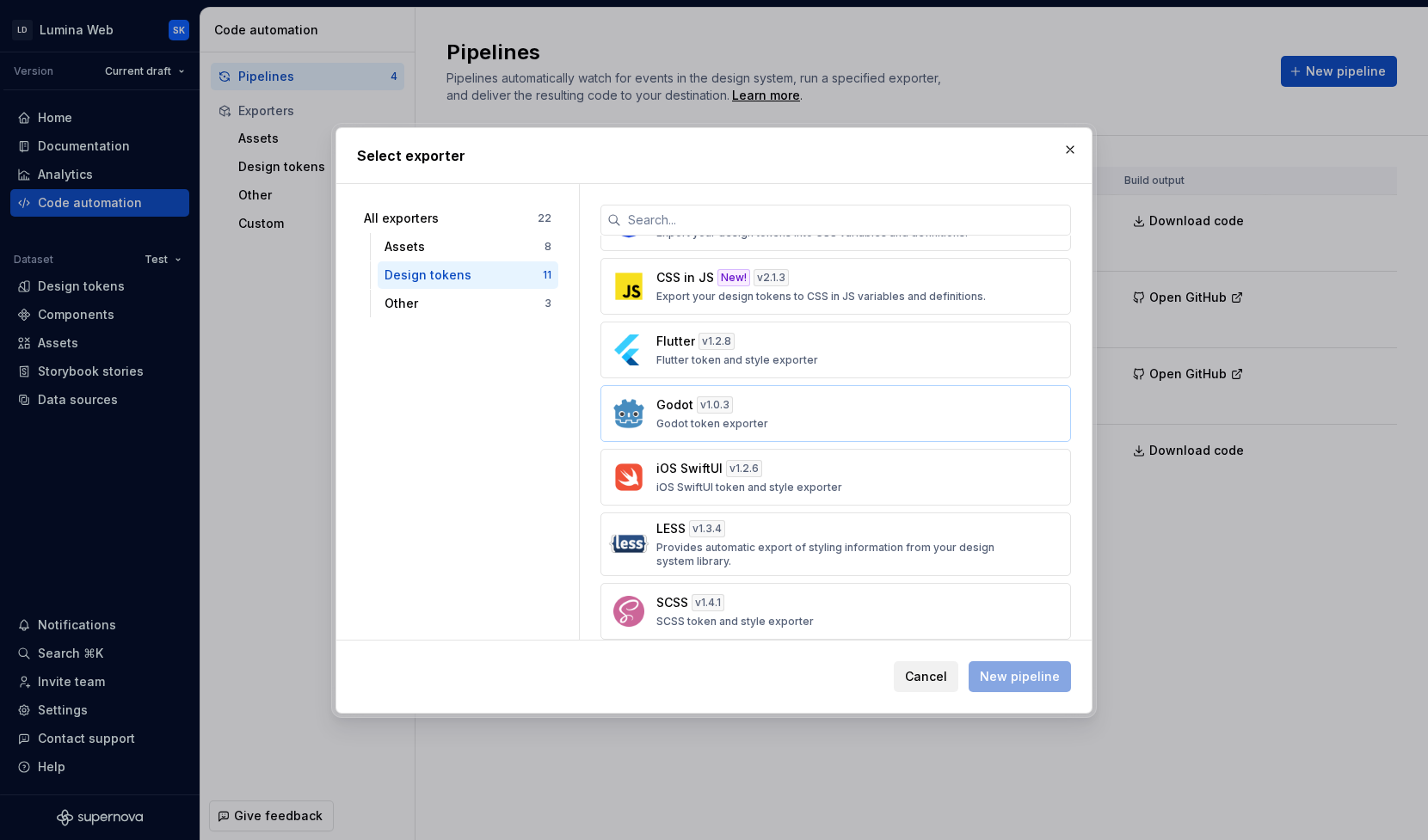
scroll to position [324, 0]
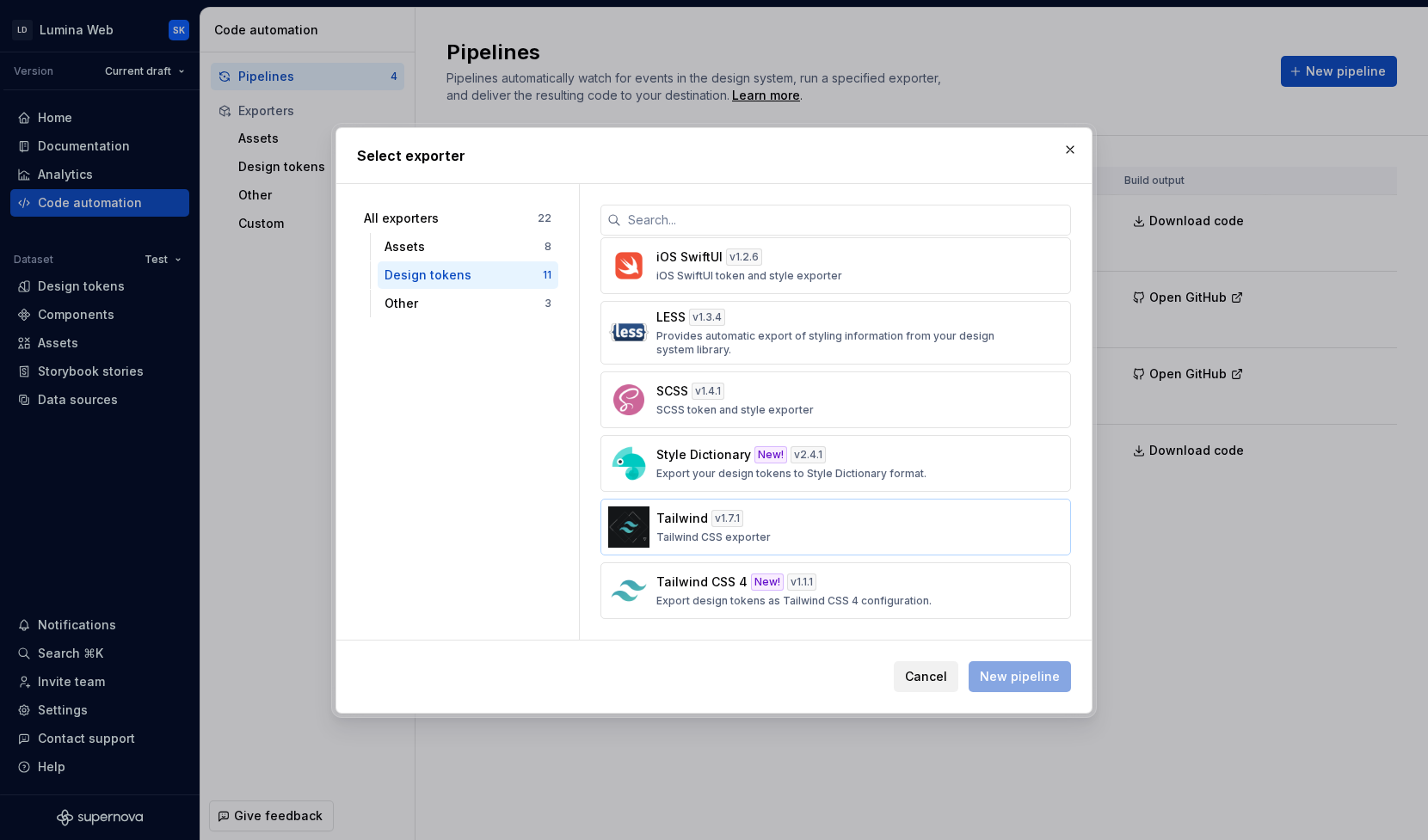
click at [814, 526] on div "Tailwind v 1.7.1 Tailwind CSS exporter" at bounding box center [830, 526] width 348 height 35
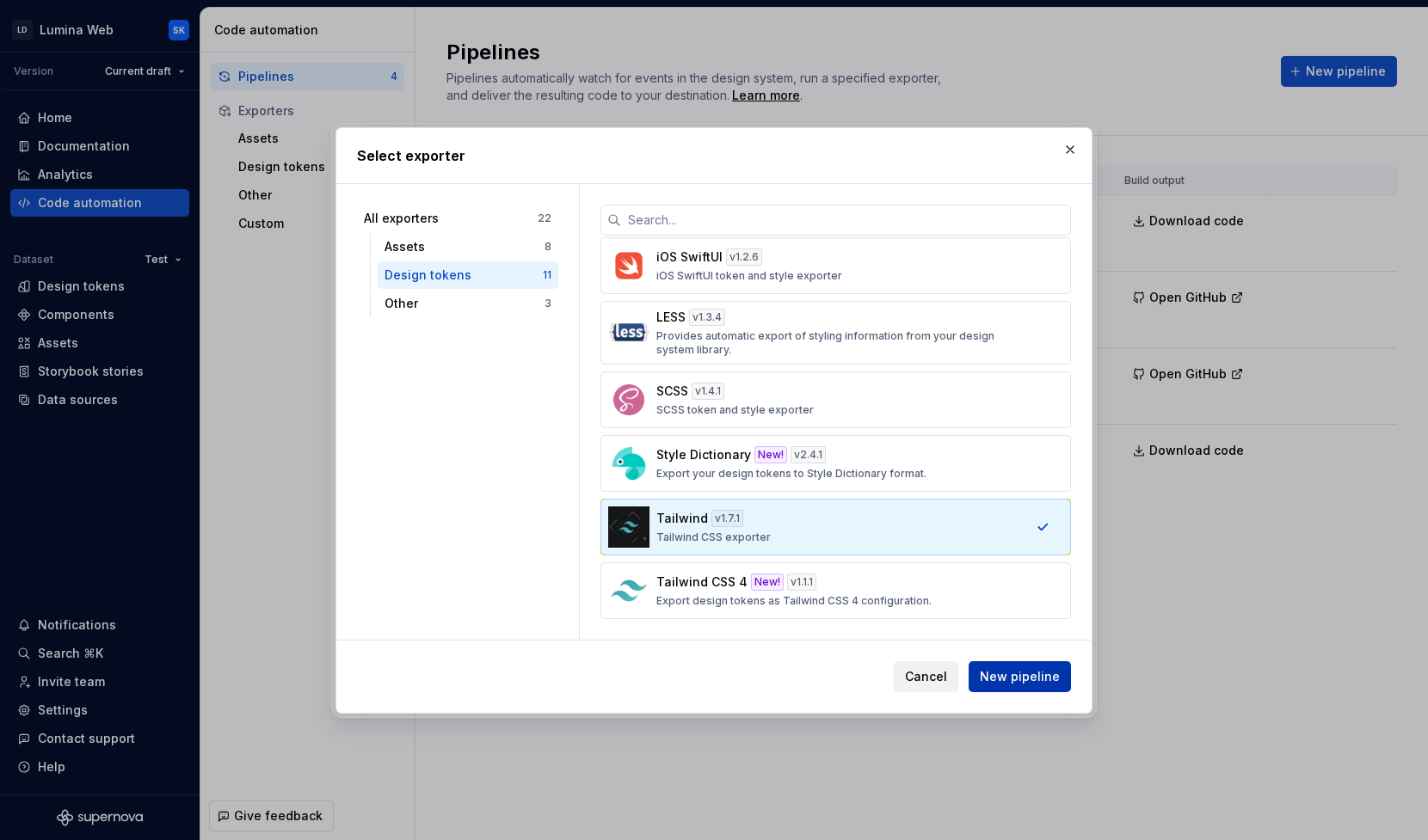
click at [1035, 673] on span "New pipeline" at bounding box center [1019, 676] width 80 height 17
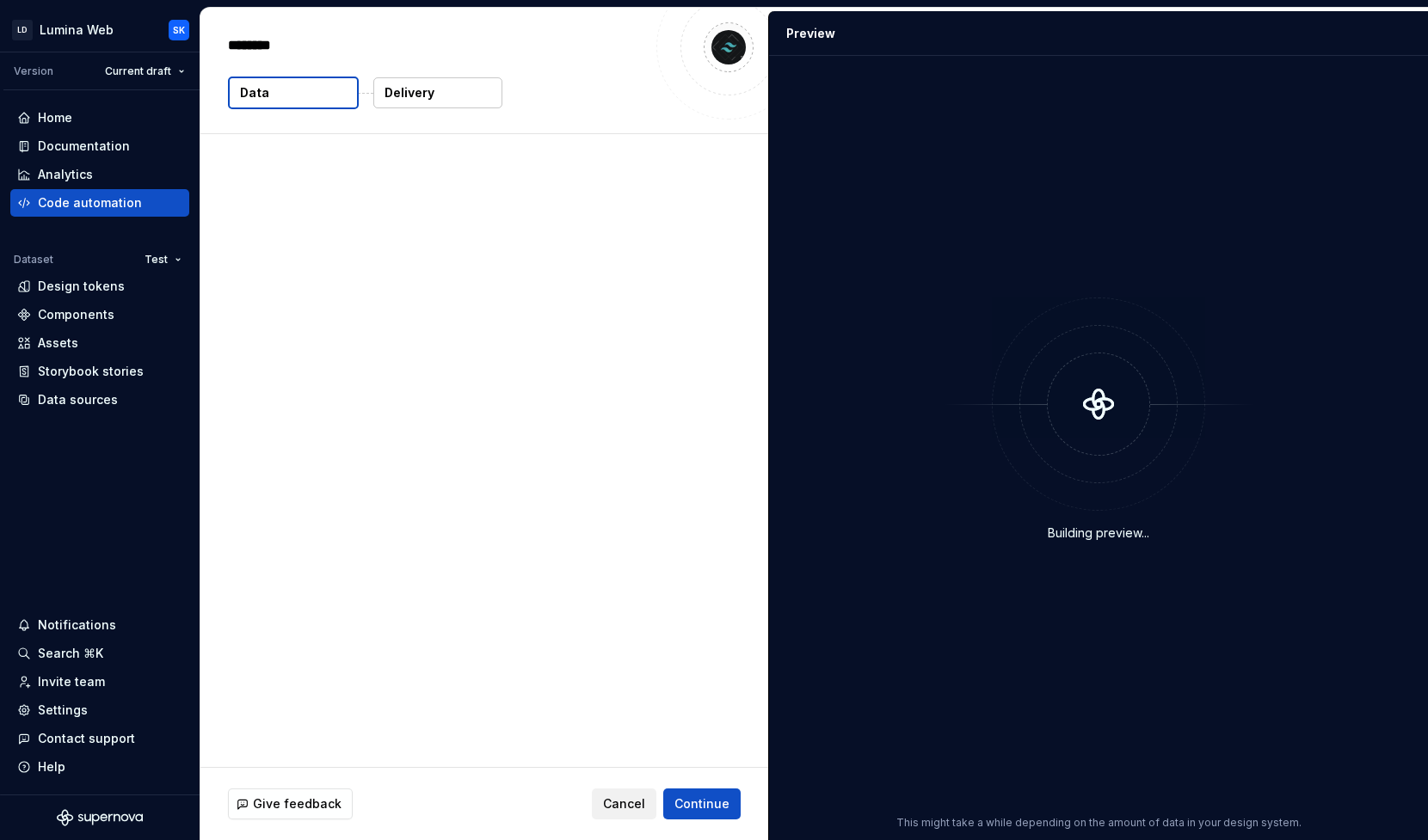
type textarea "*"
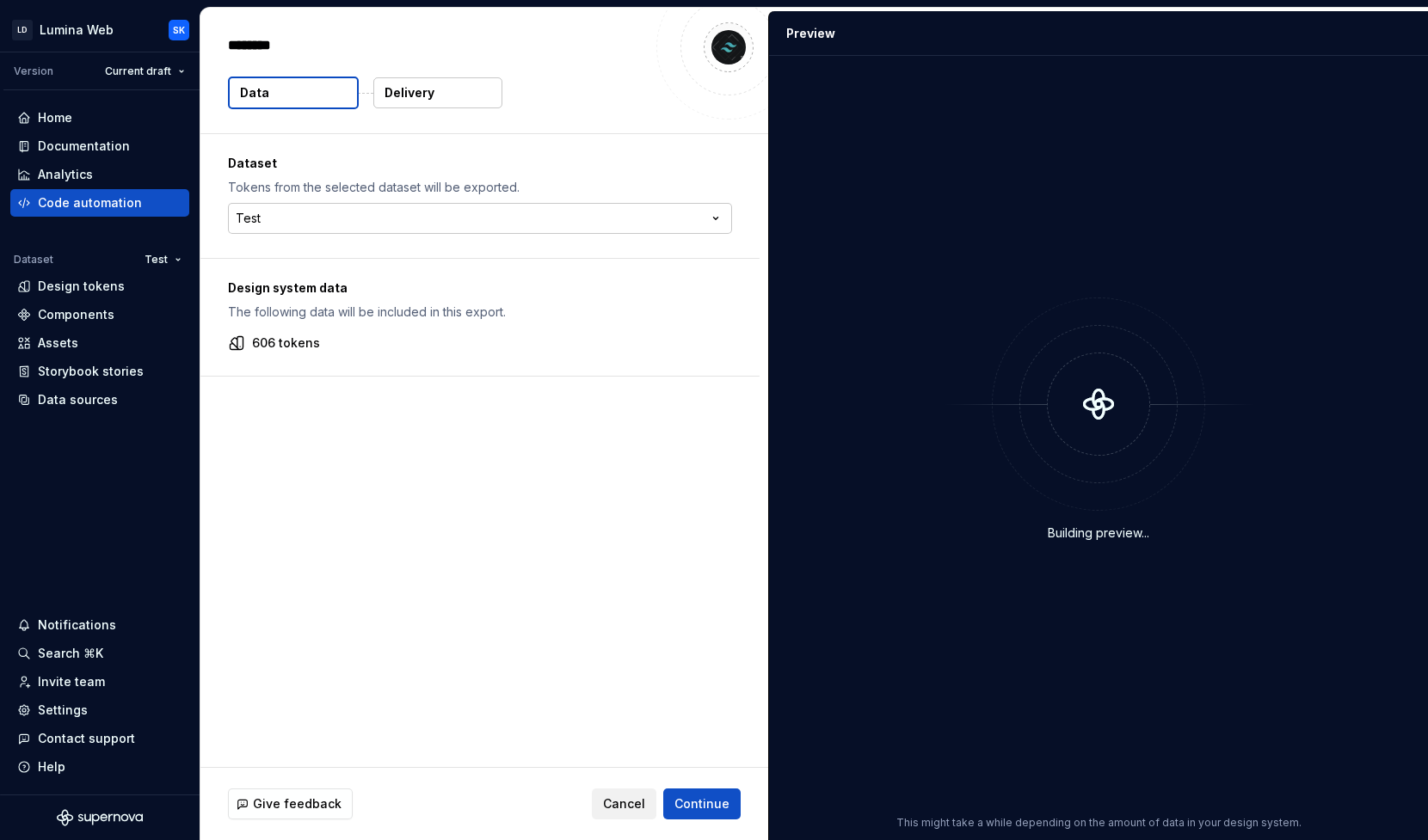
click at [532, 230] on html "LD Lumina Web SK Version Current draft Home Documentation Analytics Code automa…" at bounding box center [714, 420] width 1428 height 840
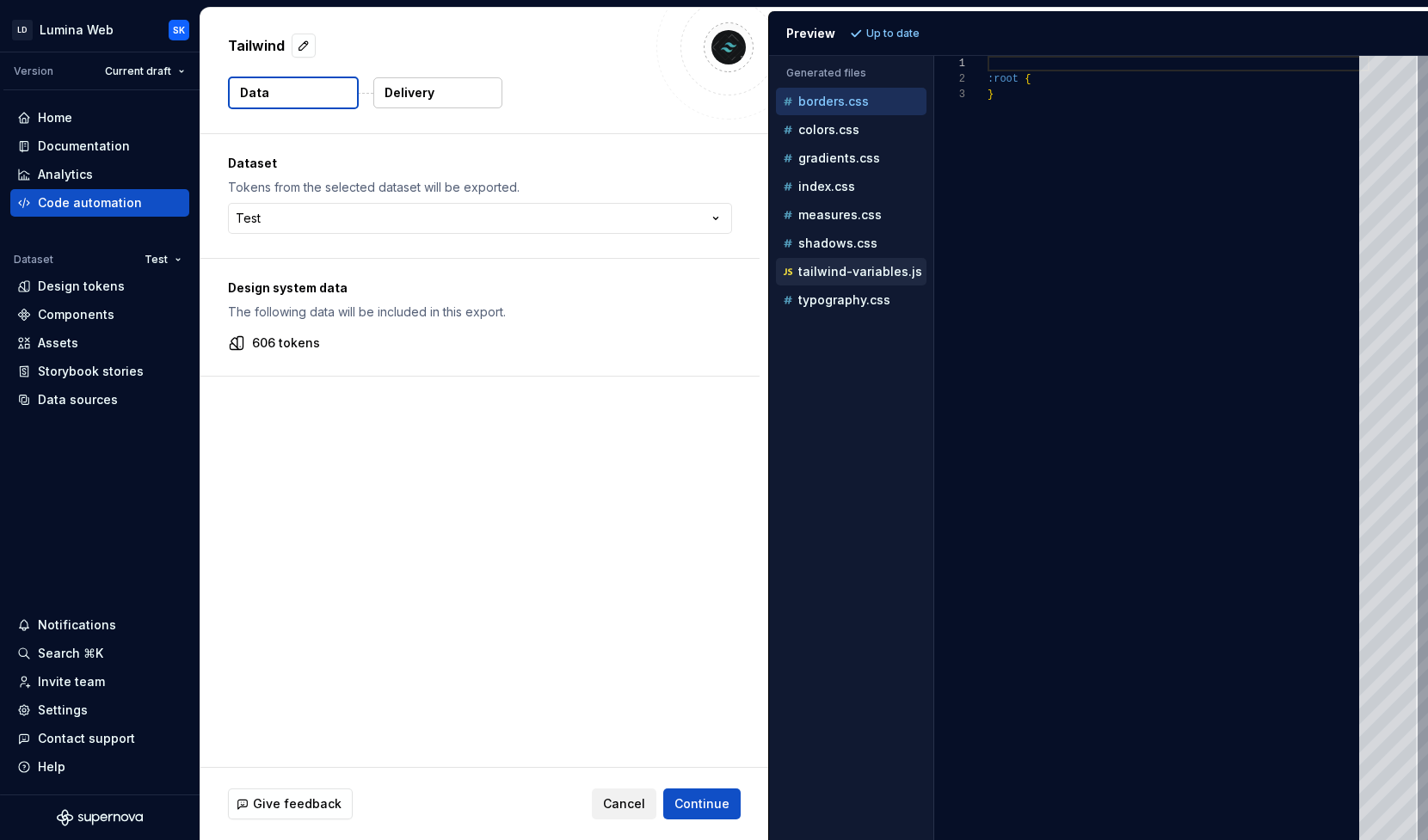
click at [862, 271] on p "tailwind-variables.js" at bounding box center [859, 272] width 124 height 14
type textarea "**********"
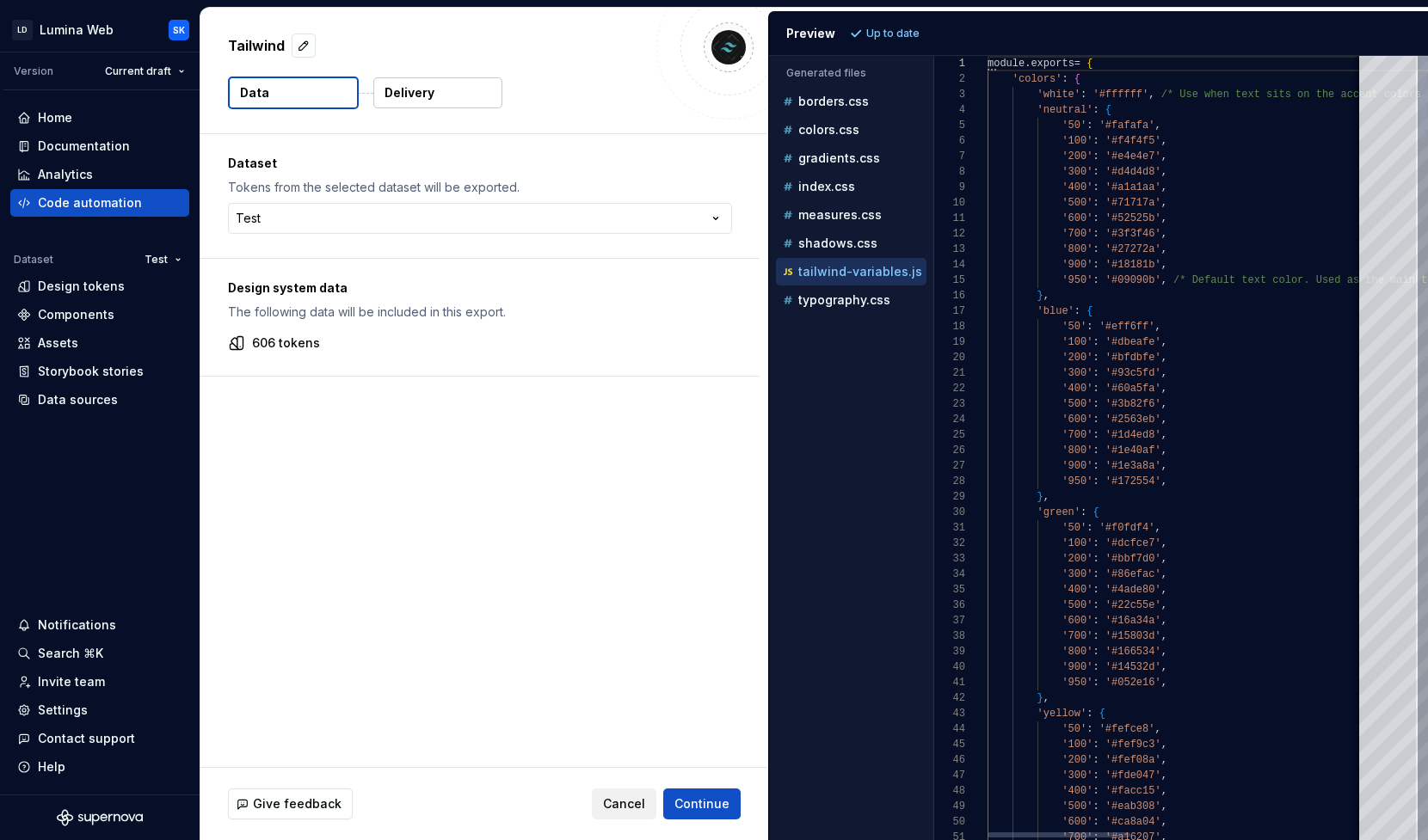
scroll to position [154, 0]
click at [623, 793] on button "Cancel" at bounding box center [623, 803] width 64 height 31
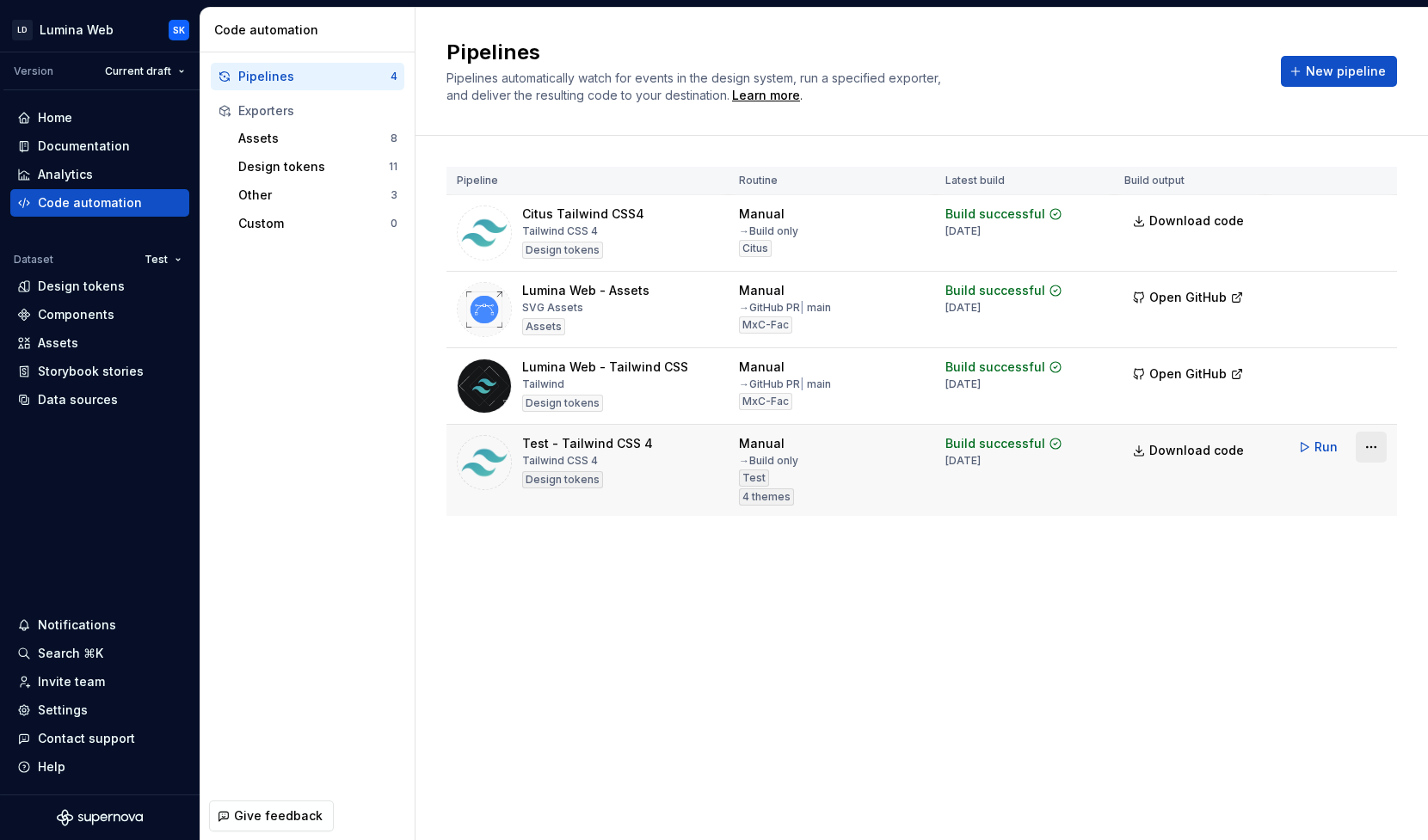
click at [1377, 454] on html "LD Lumina Web SK Version Current draft Home Documentation Analytics Code automa…" at bounding box center [714, 420] width 1428 height 840
click at [1156, 569] on html "LD Lumina Web SK Version Current draft Home Documentation Analytics Code automa…" at bounding box center [714, 420] width 1428 height 840
click at [1373, 76] on span "New pipeline" at bounding box center [1345, 70] width 80 height 17
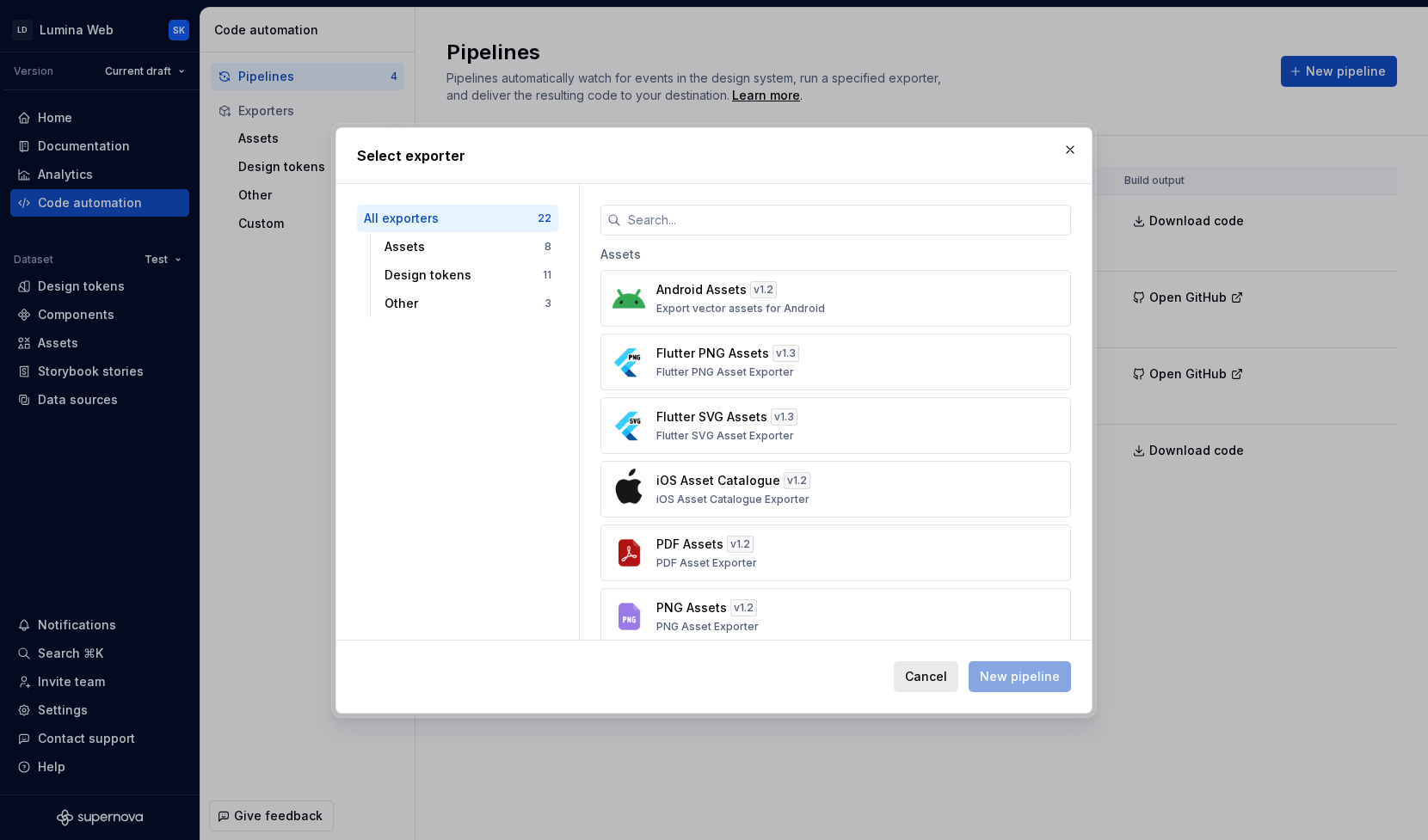
click at [937, 676] on span "Cancel" at bounding box center [925, 676] width 43 height 17
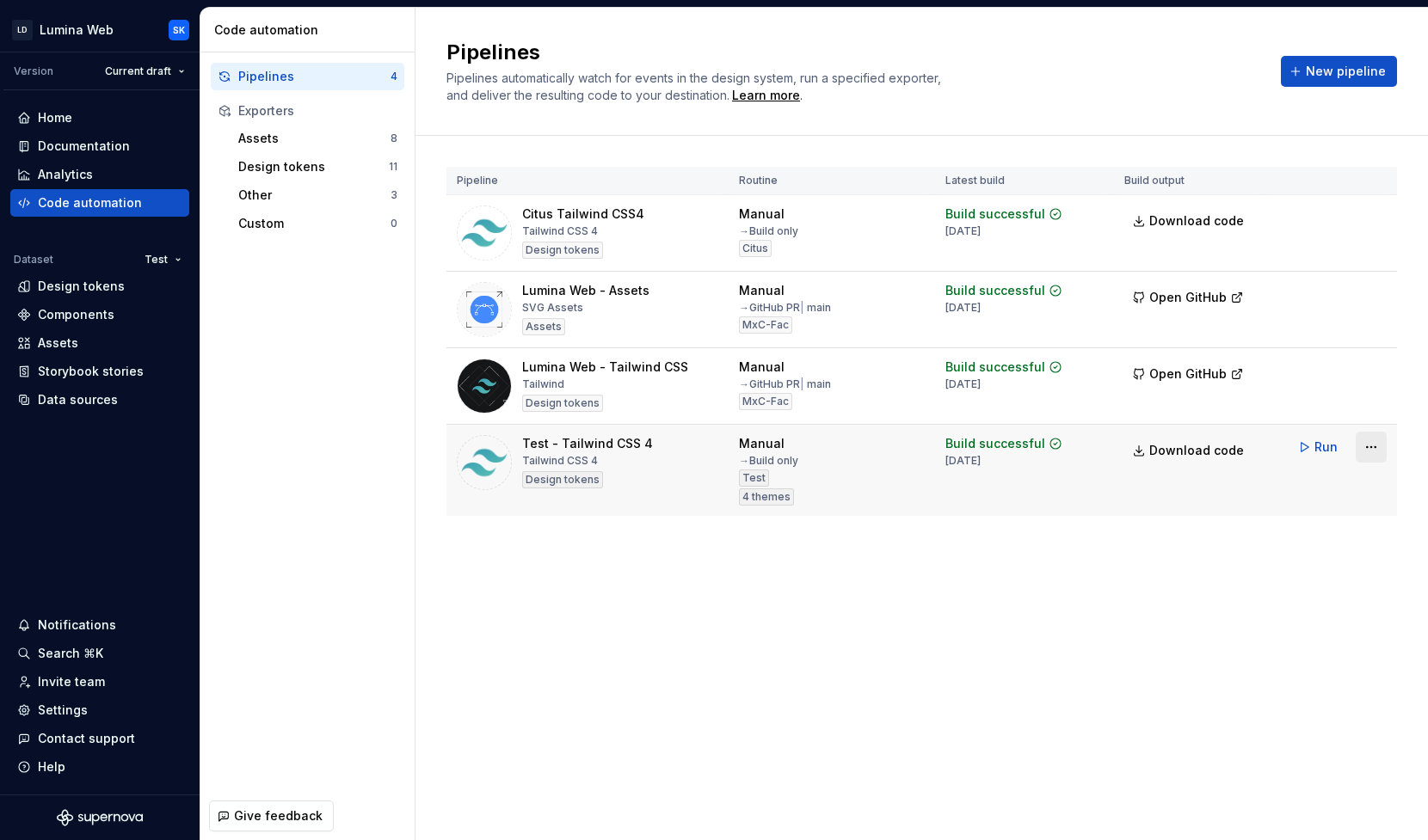
click at [1371, 448] on html "LD Lumina Web SK Version Current draft Home Documentation Analytics Code automa…" at bounding box center [714, 420] width 1428 height 840
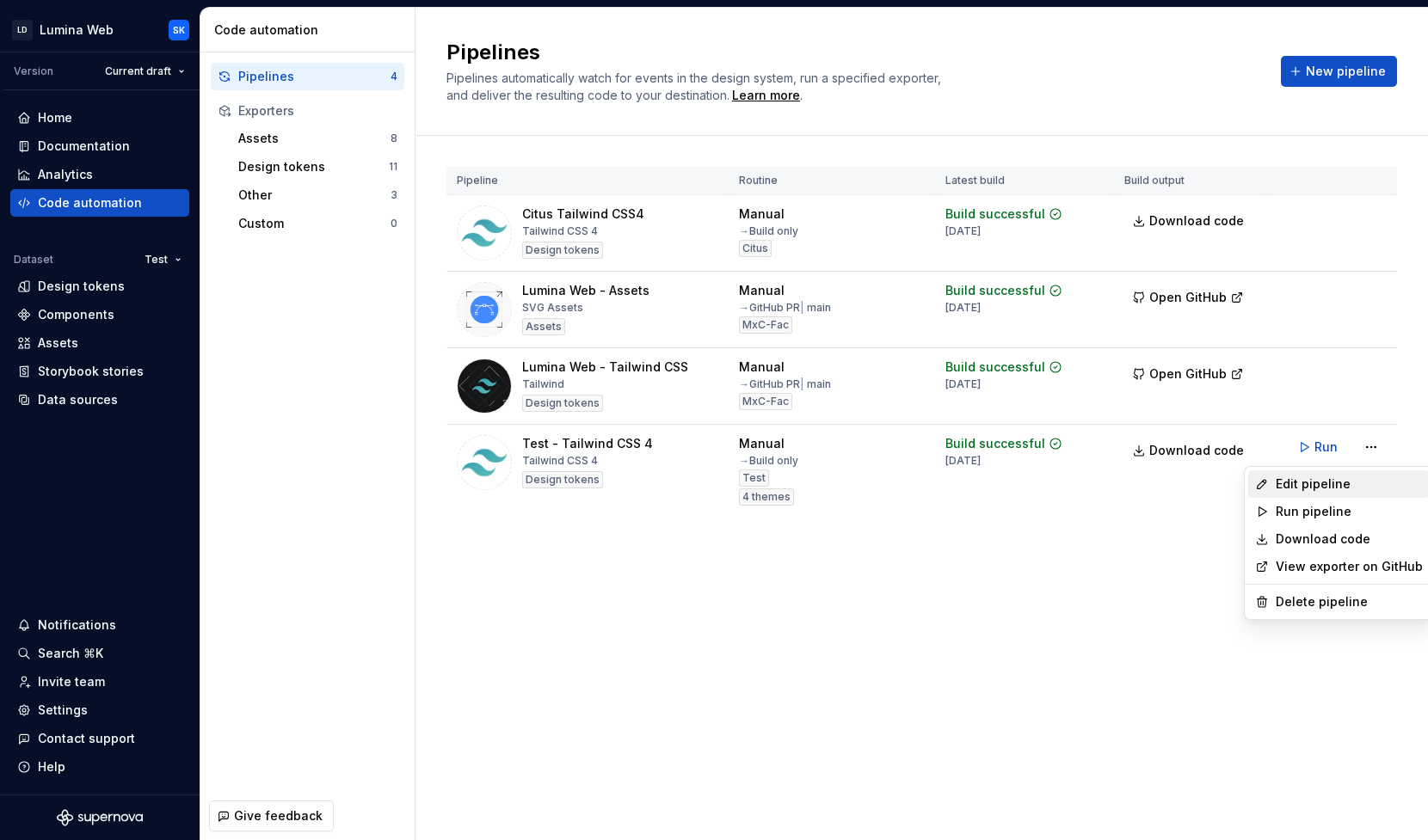
click at [1330, 490] on div "Edit pipeline" at bounding box center [1349, 484] width 147 height 17
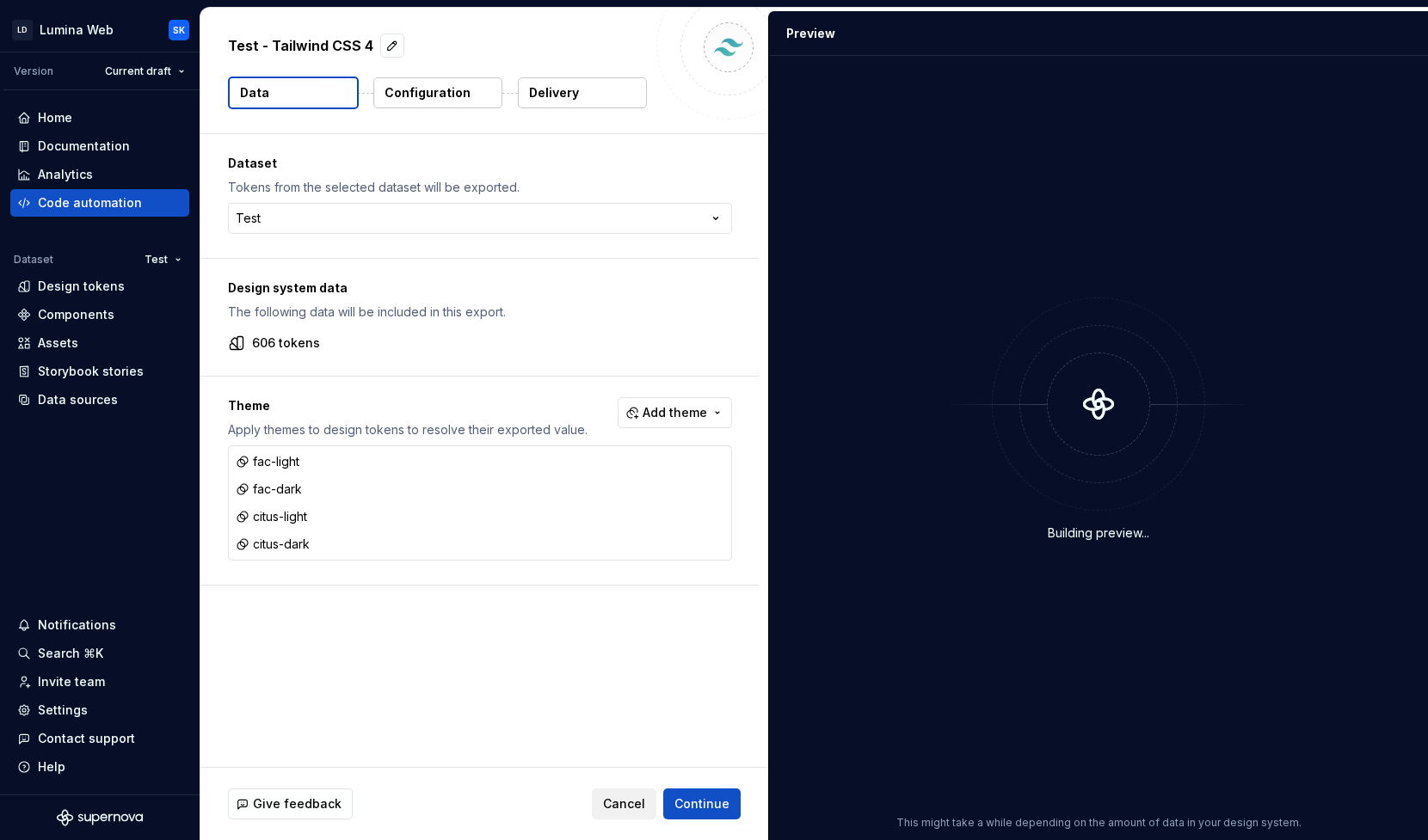
drag, startPoint x: 232, startPoint y: 408, endPoint x: 344, endPoint y: 411, distance: 112.0
click at [344, 411] on p "Theme" at bounding box center [407, 405] width 359 height 17
click at [367, 411] on p "Theme" at bounding box center [407, 405] width 359 height 17
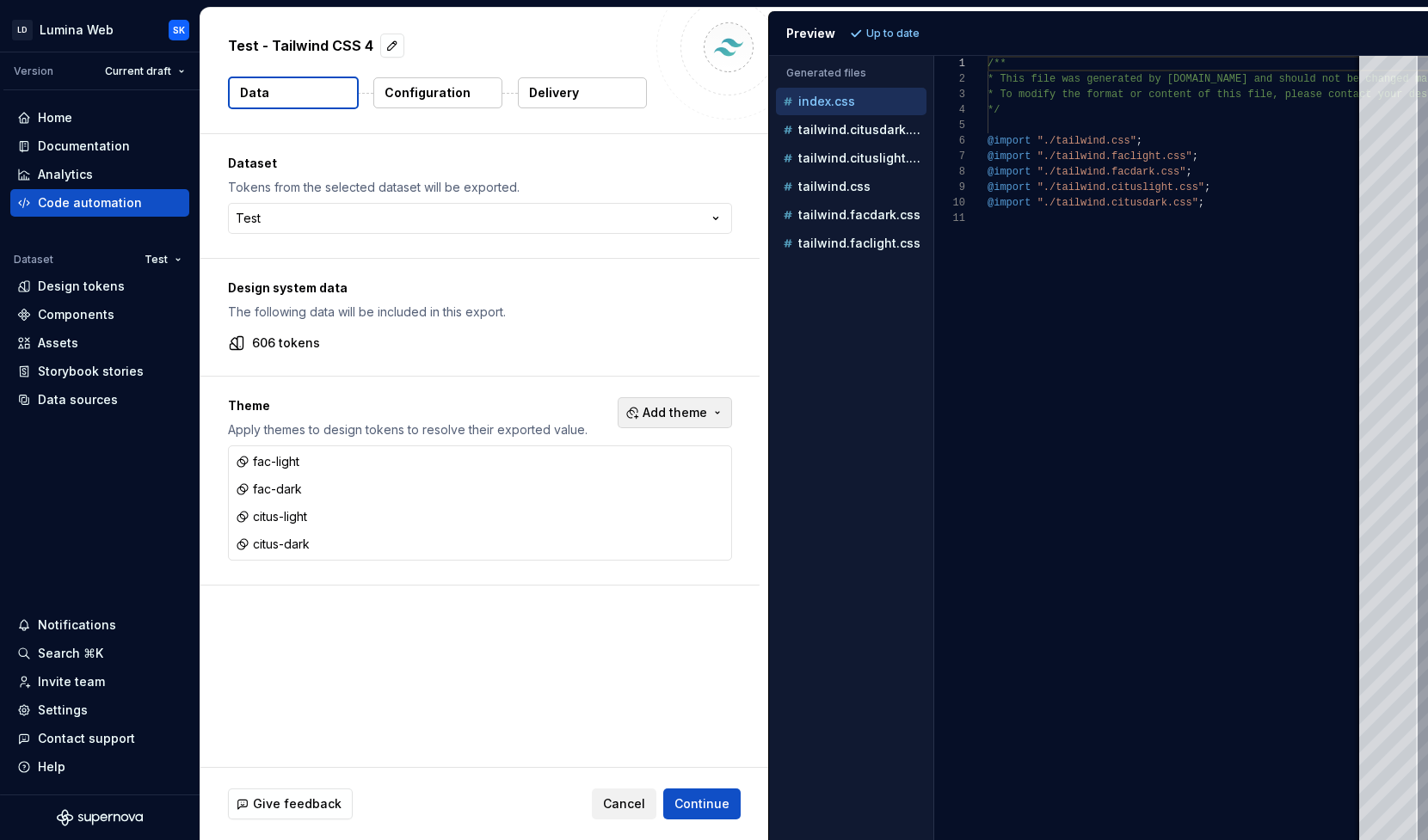
click at [687, 415] on span "Add theme" at bounding box center [674, 412] width 64 height 17
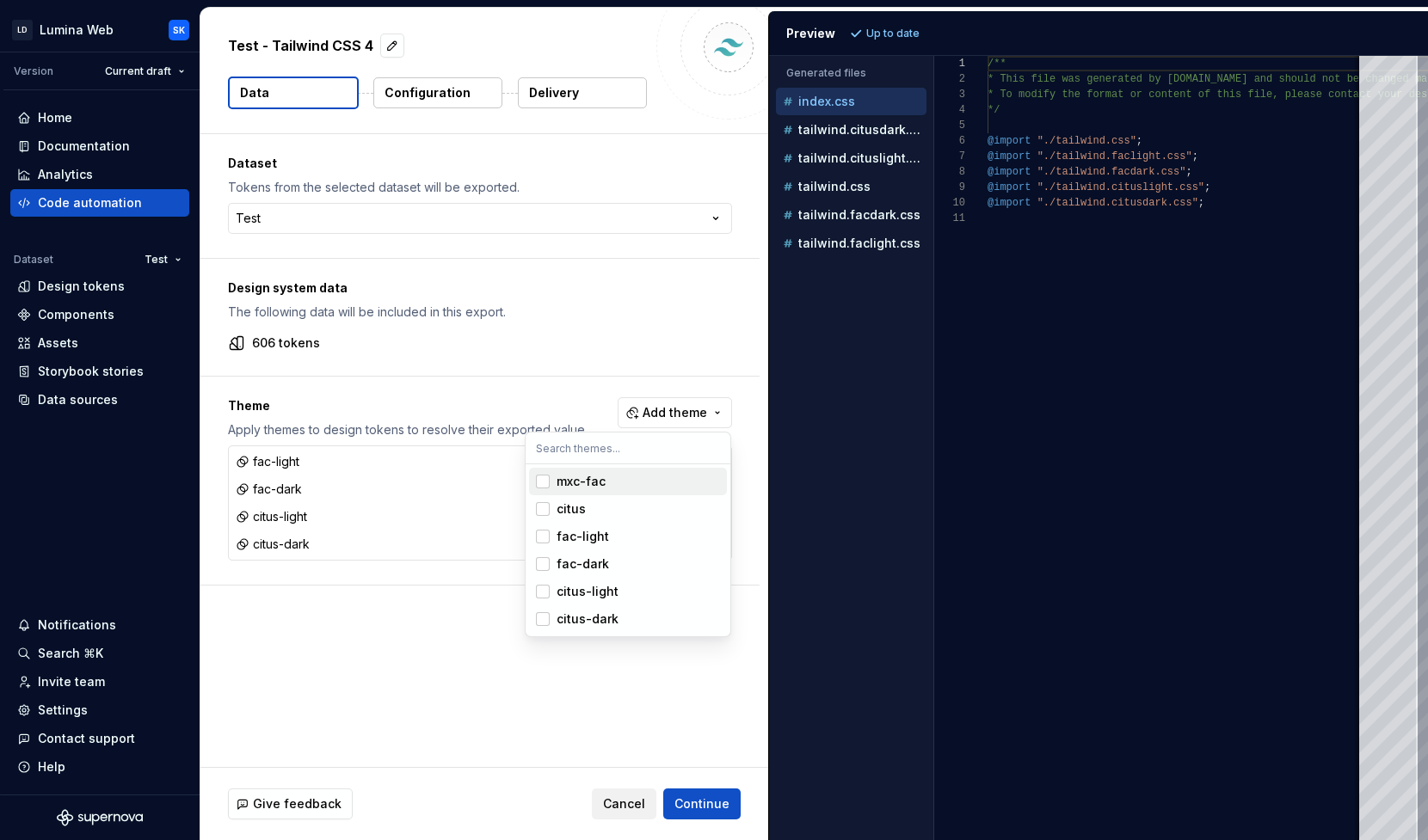
click at [749, 410] on html "LD Lumina Web SK Version Current draft Home Documentation Analytics Code automa…" at bounding box center [714, 420] width 1428 height 840
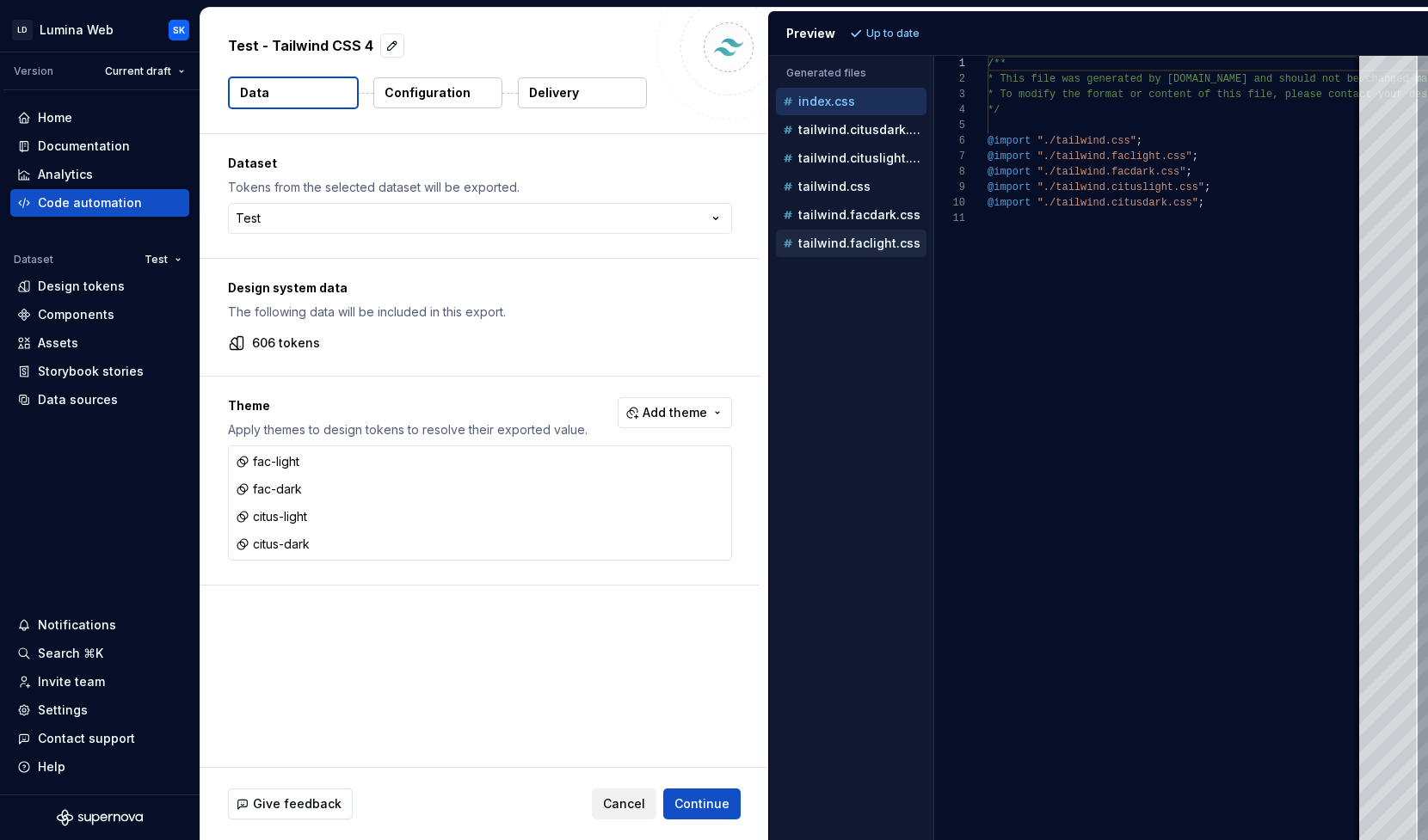
click at [883, 246] on p "tailwind.faclight.css" at bounding box center [858, 243] width 122 height 14
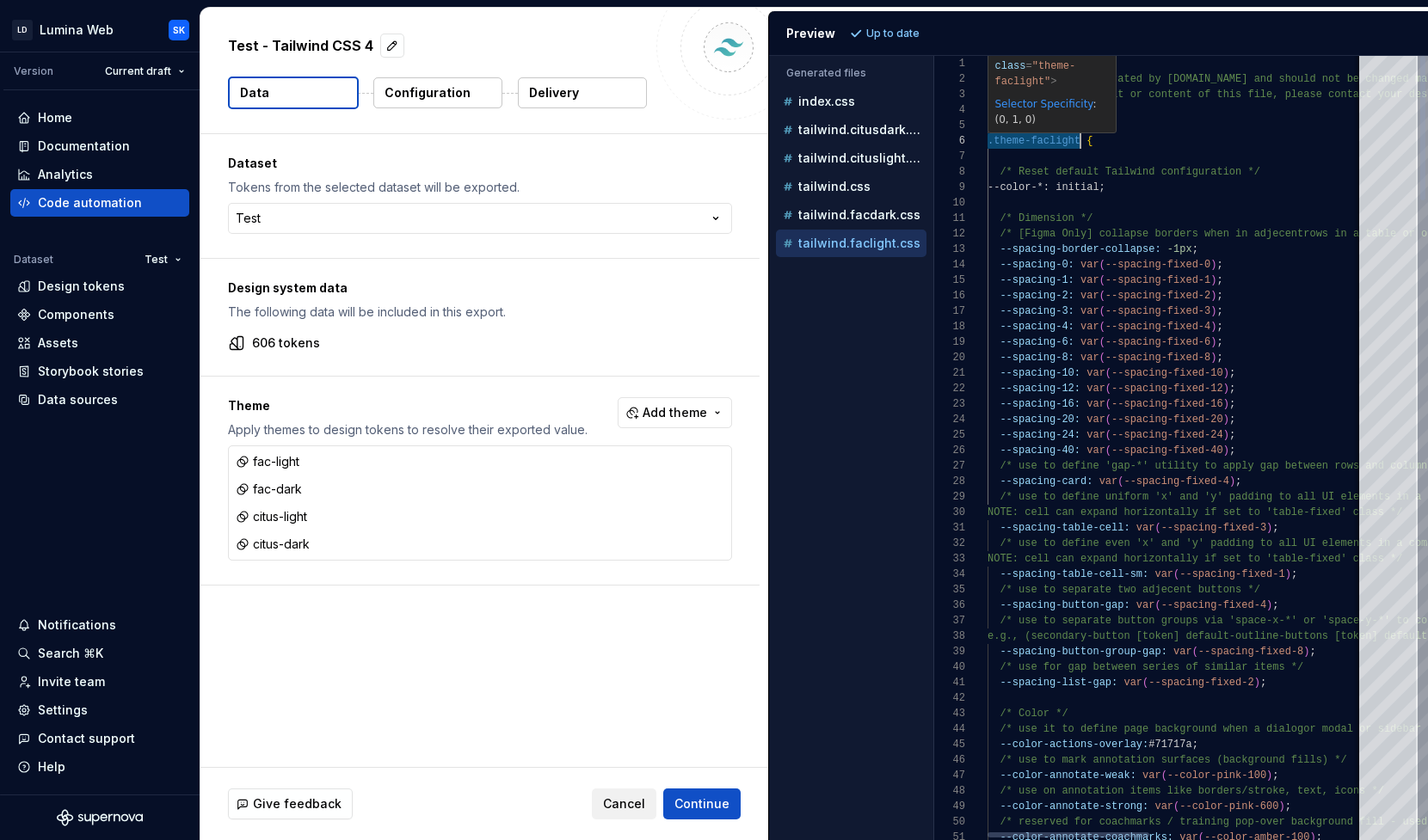
scroll to position [77, 93]
drag, startPoint x: 989, startPoint y: 143, endPoint x: 1081, endPoint y: 146, distance: 92.0
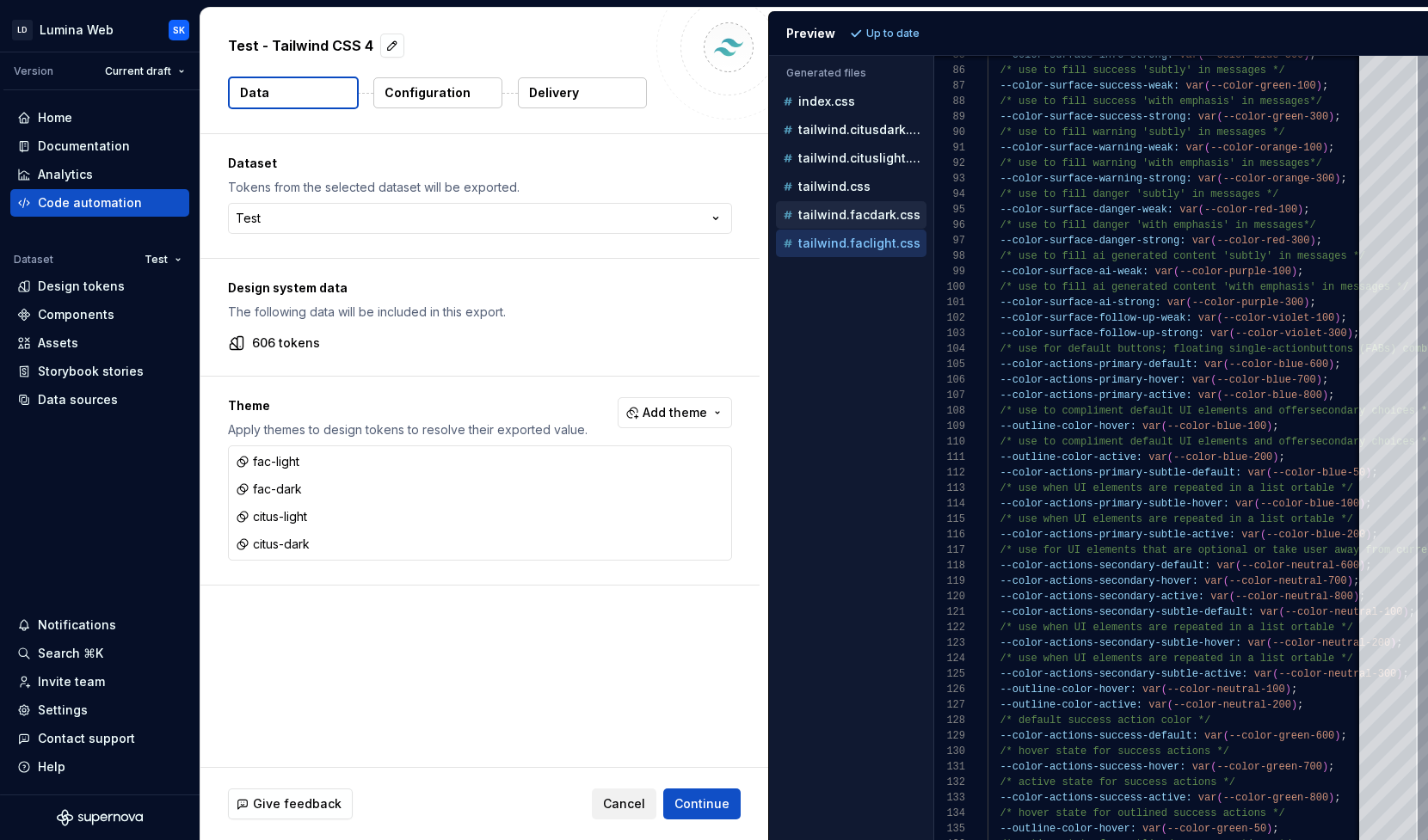
click at [873, 220] on p "tailwind.facdark.css" at bounding box center [858, 215] width 122 height 14
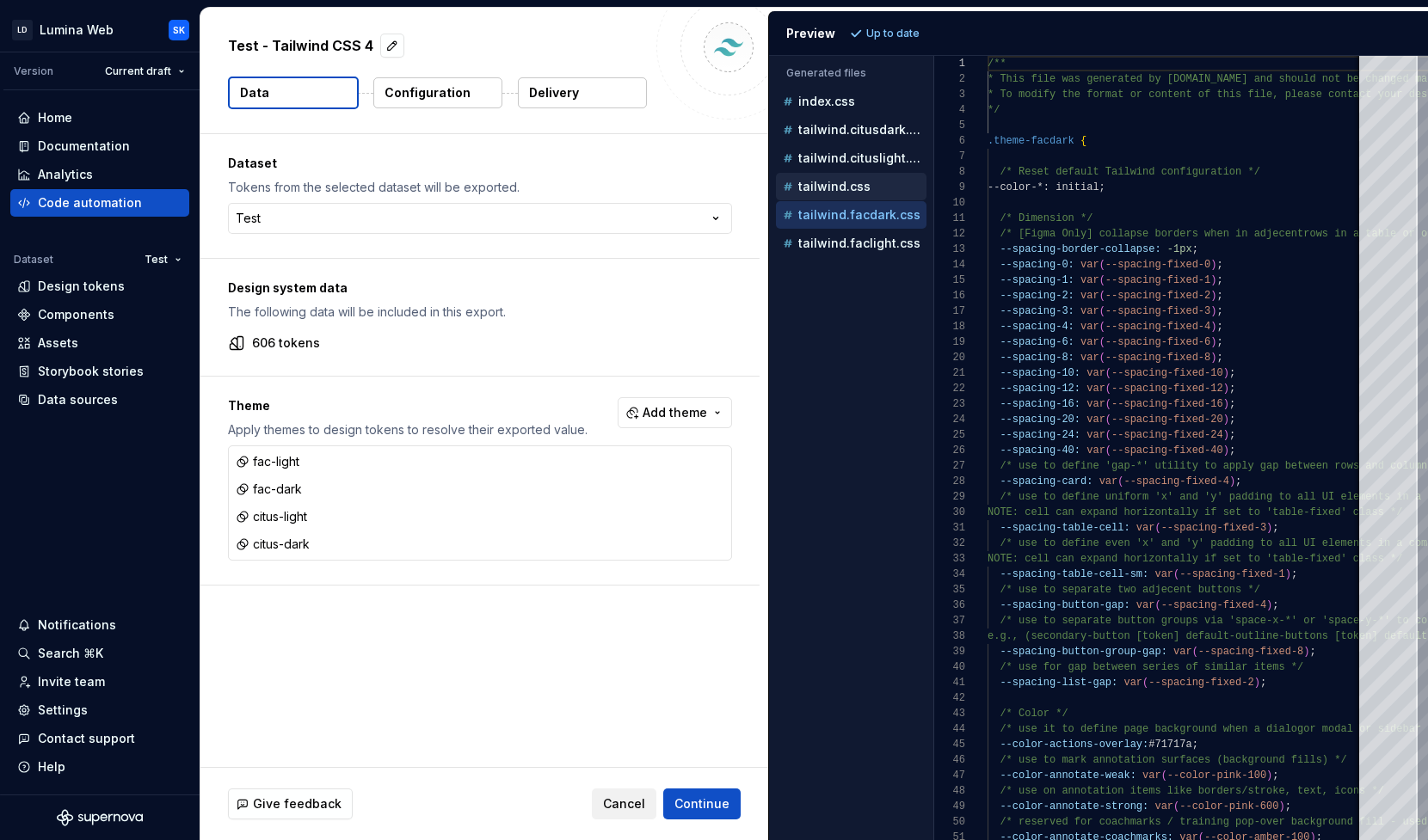
click at [873, 193] on div "tailwind.css" at bounding box center [852, 186] width 147 height 17
type textarea "**********"
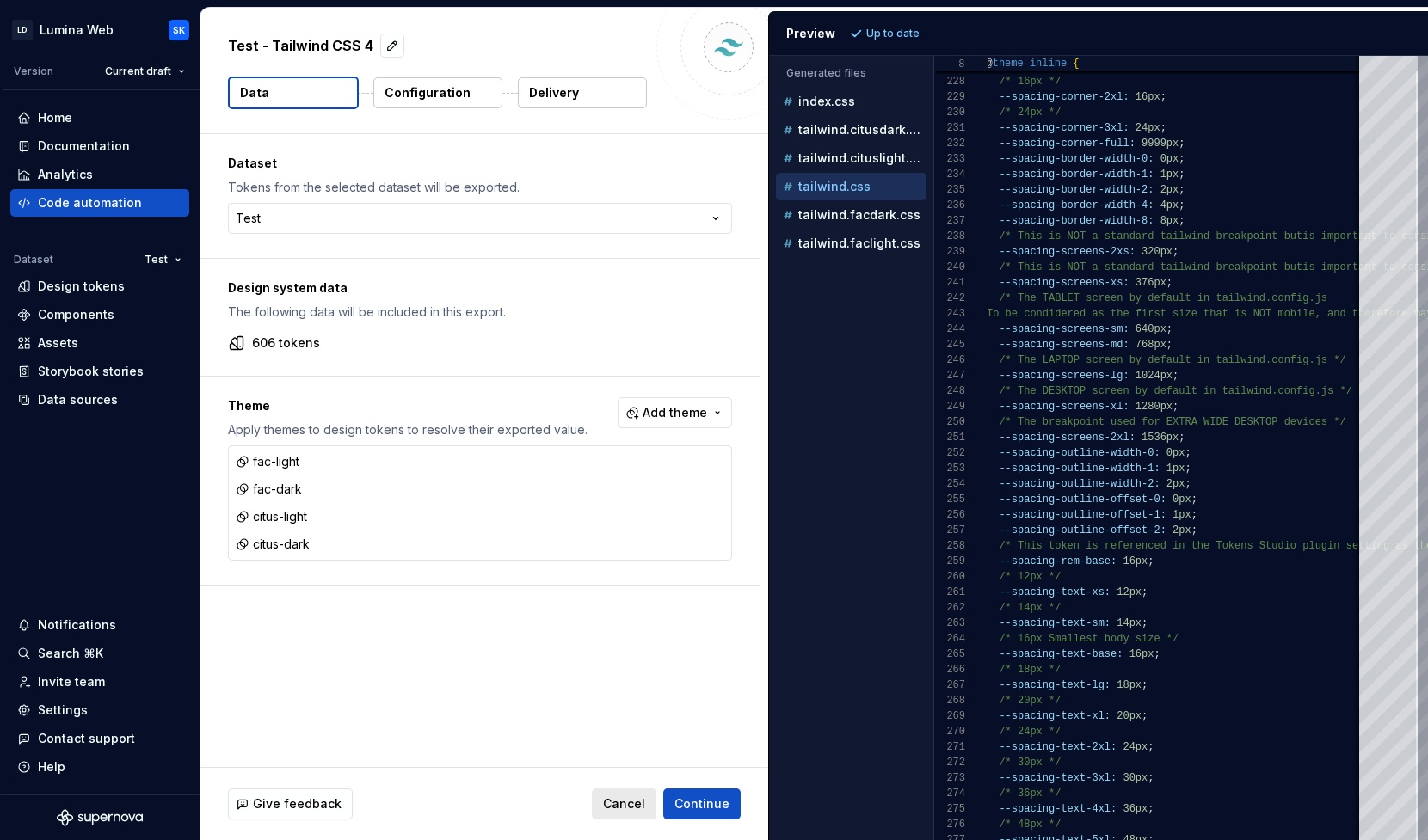
click at [651, 798] on button "Cancel" at bounding box center [623, 803] width 64 height 31
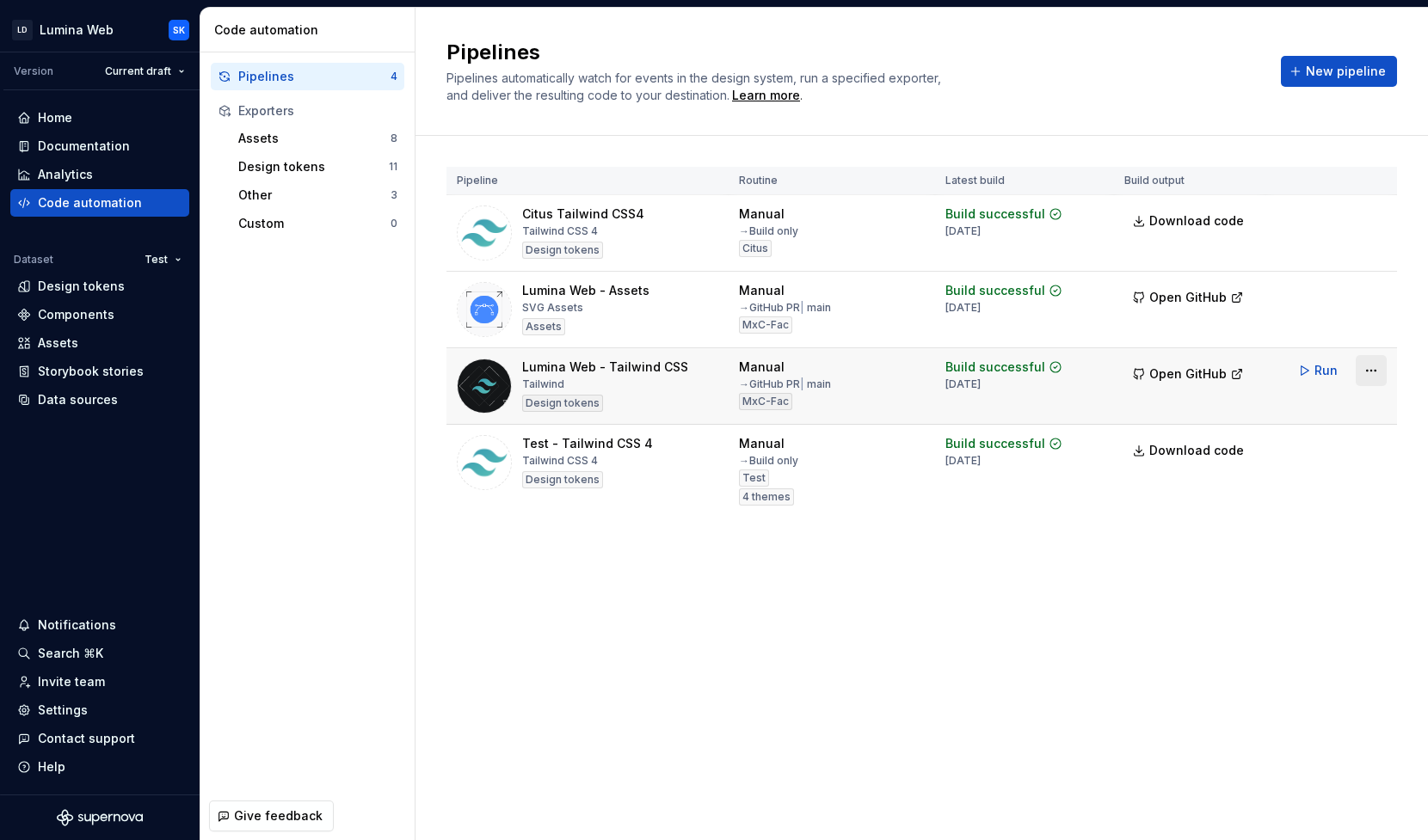
click at [1369, 381] on html "LD Lumina Web SK Version Current draft Home Documentation Analytics Code automa…" at bounding box center [714, 420] width 1428 height 840
click at [1368, 467] on link "View exporter on GitHub" at bounding box center [1349, 462] width 147 height 17
click at [680, 381] on div "Lumina Web - Tailwind CSS Tailwind Design tokens" at bounding box center [605, 386] width 166 height 55
click at [1375, 443] on html "LD Lumina Web SK Version Current draft Home Documentation Analytics Code automa…" at bounding box center [714, 420] width 1428 height 840
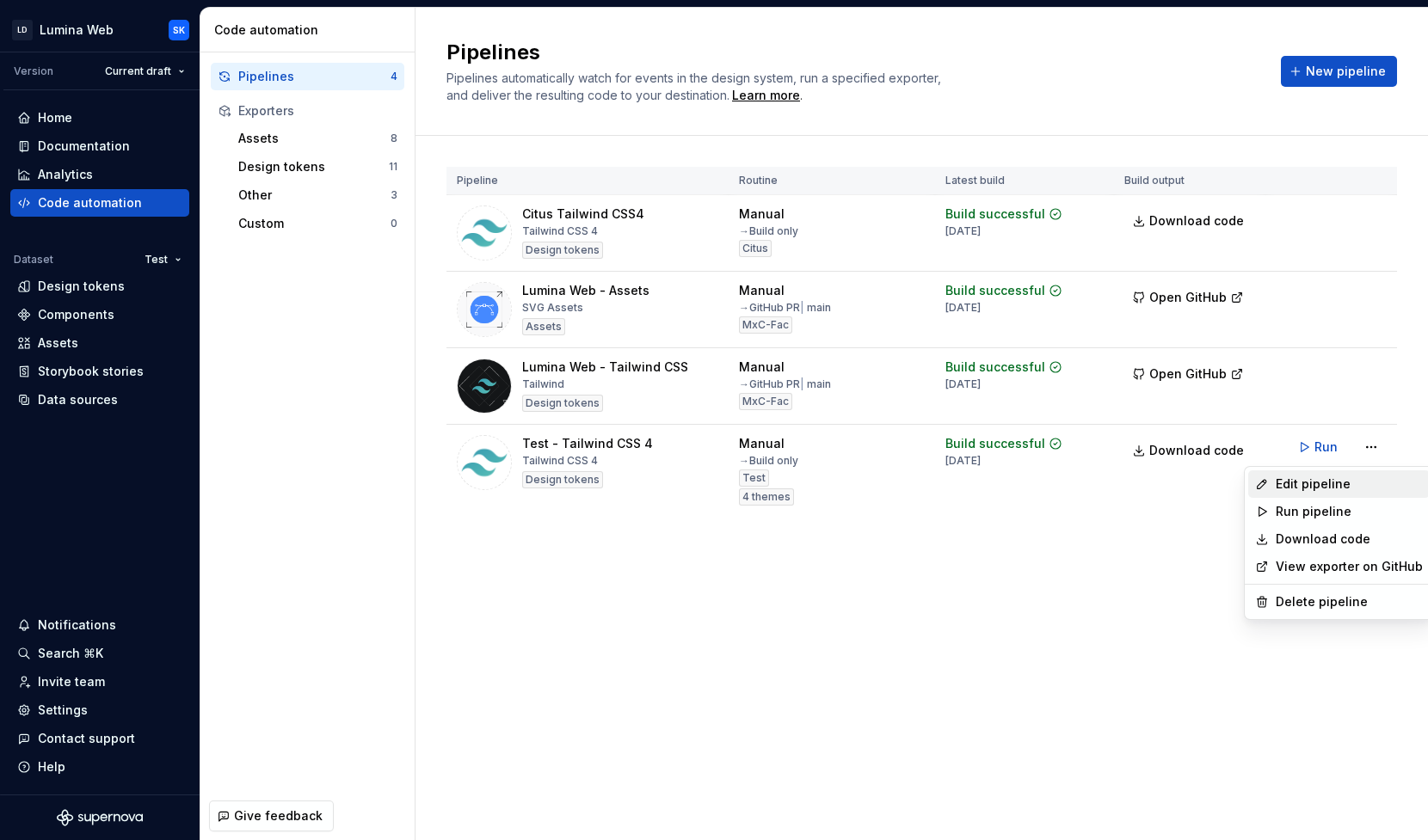
click at [1326, 476] on div "Edit pipeline" at bounding box center [1349, 484] width 147 height 17
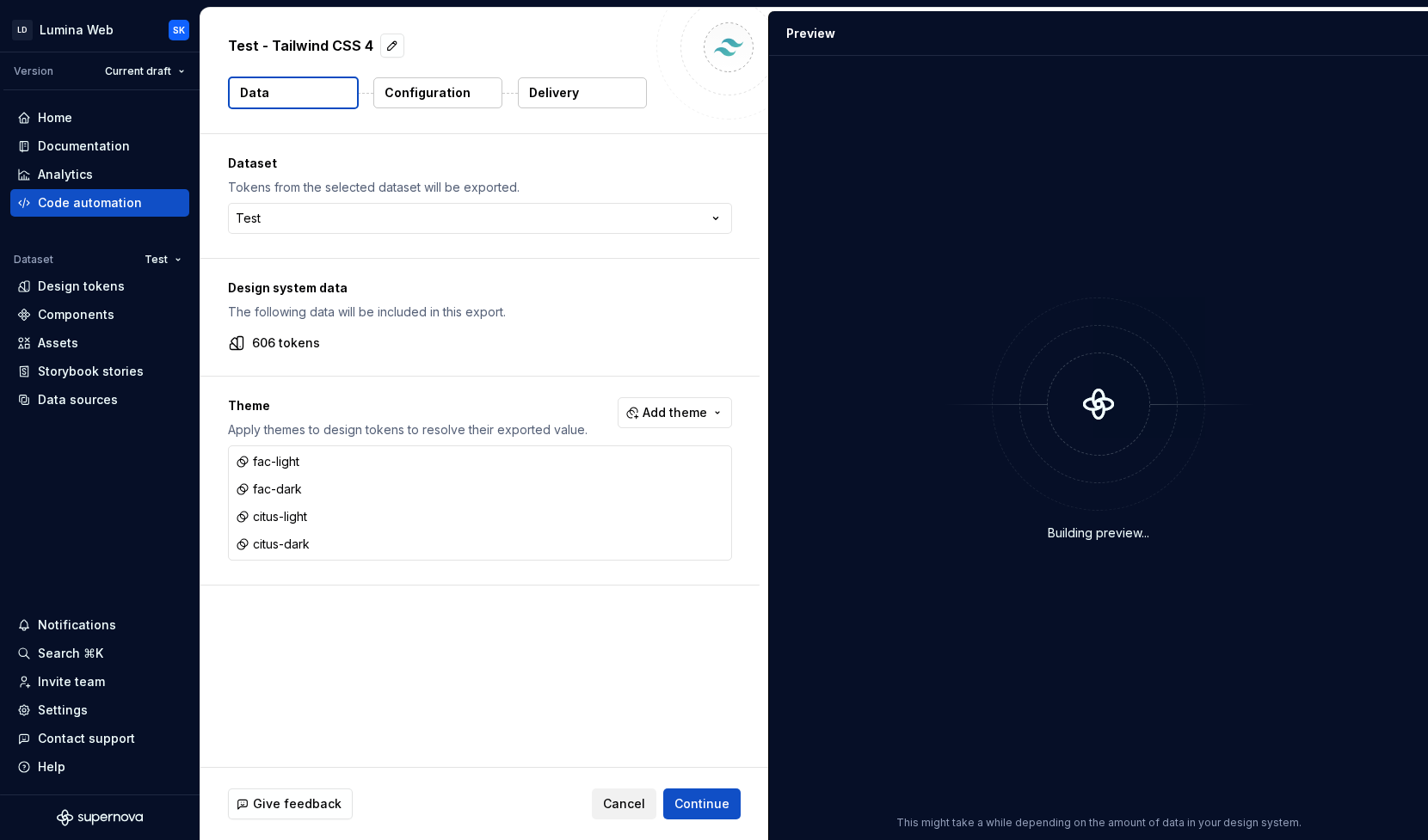
click at [564, 88] on p "Delivery" at bounding box center [553, 92] width 49 height 17
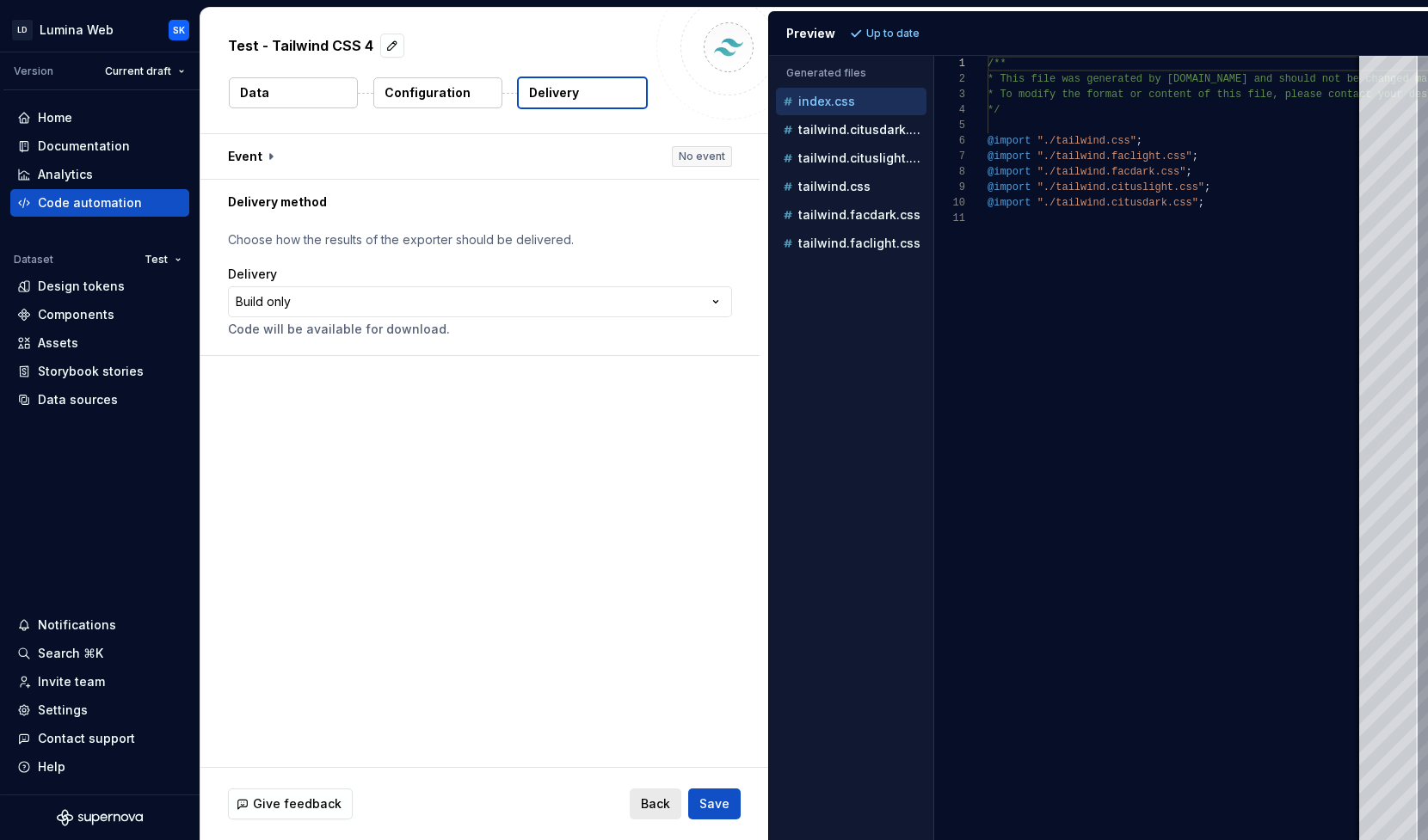
click at [657, 797] on span "Back" at bounding box center [655, 803] width 30 height 17
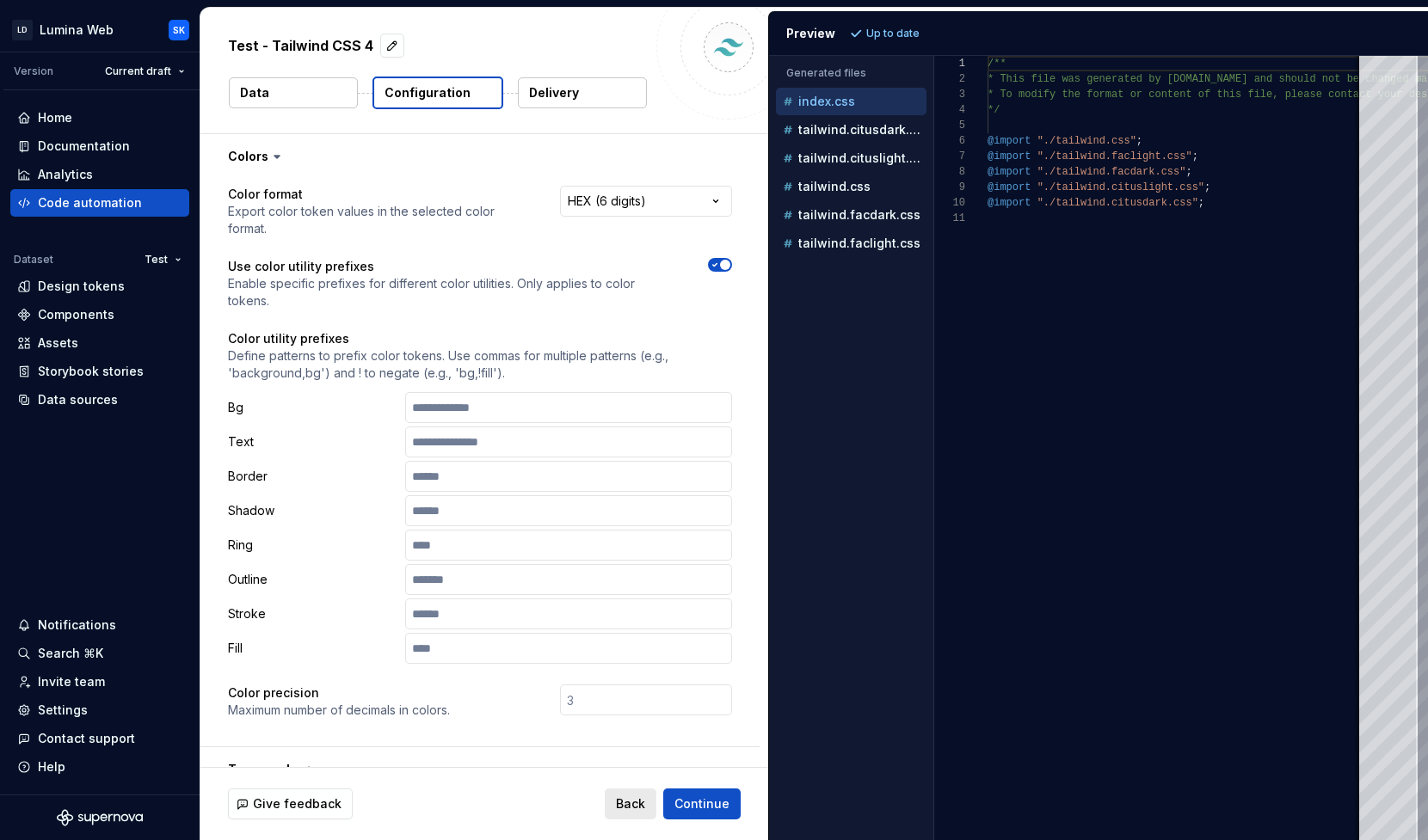
click at [627, 805] on span "Back" at bounding box center [630, 803] width 30 height 17
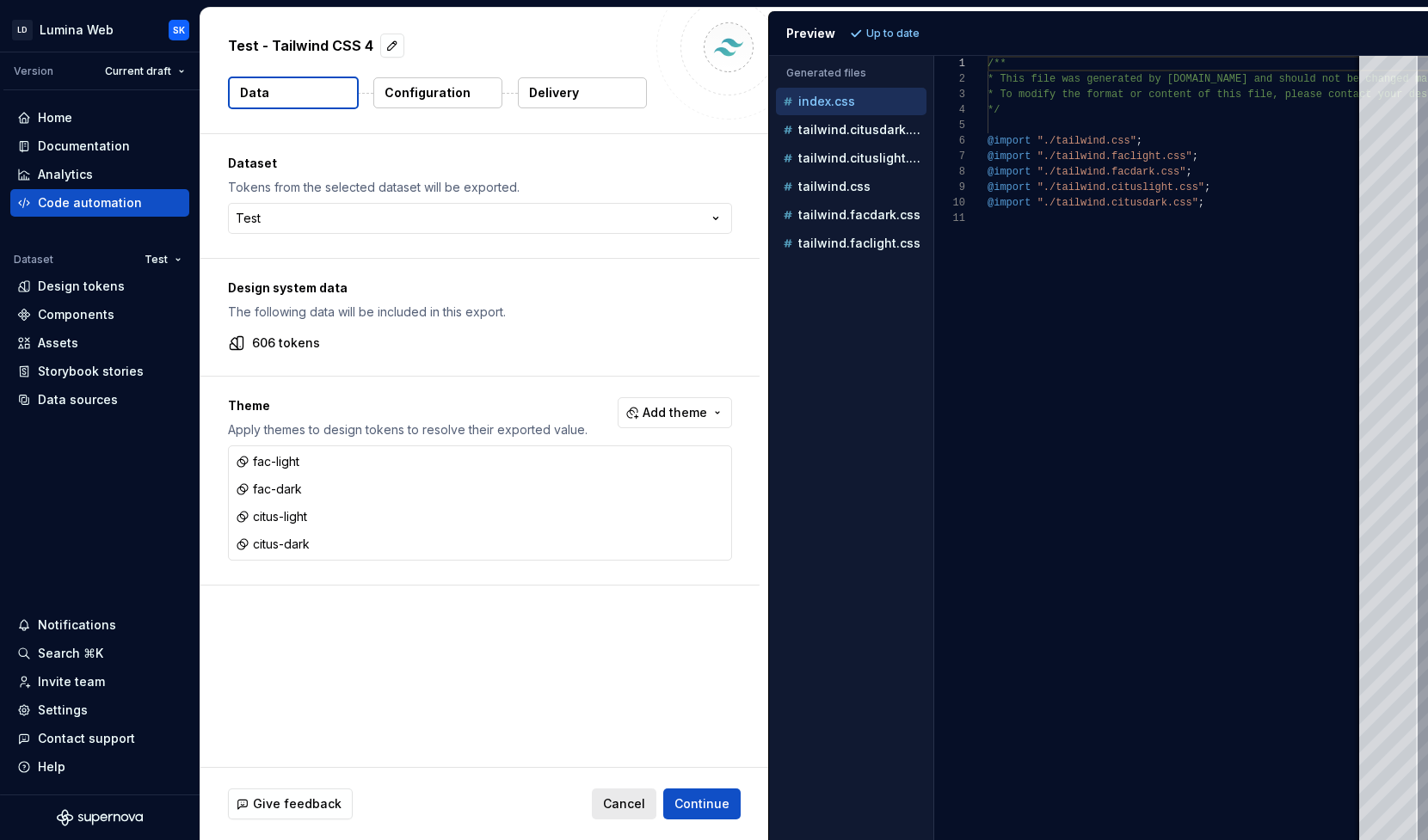
click at [639, 818] on button "Cancel" at bounding box center [623, 803] width 64 height 31
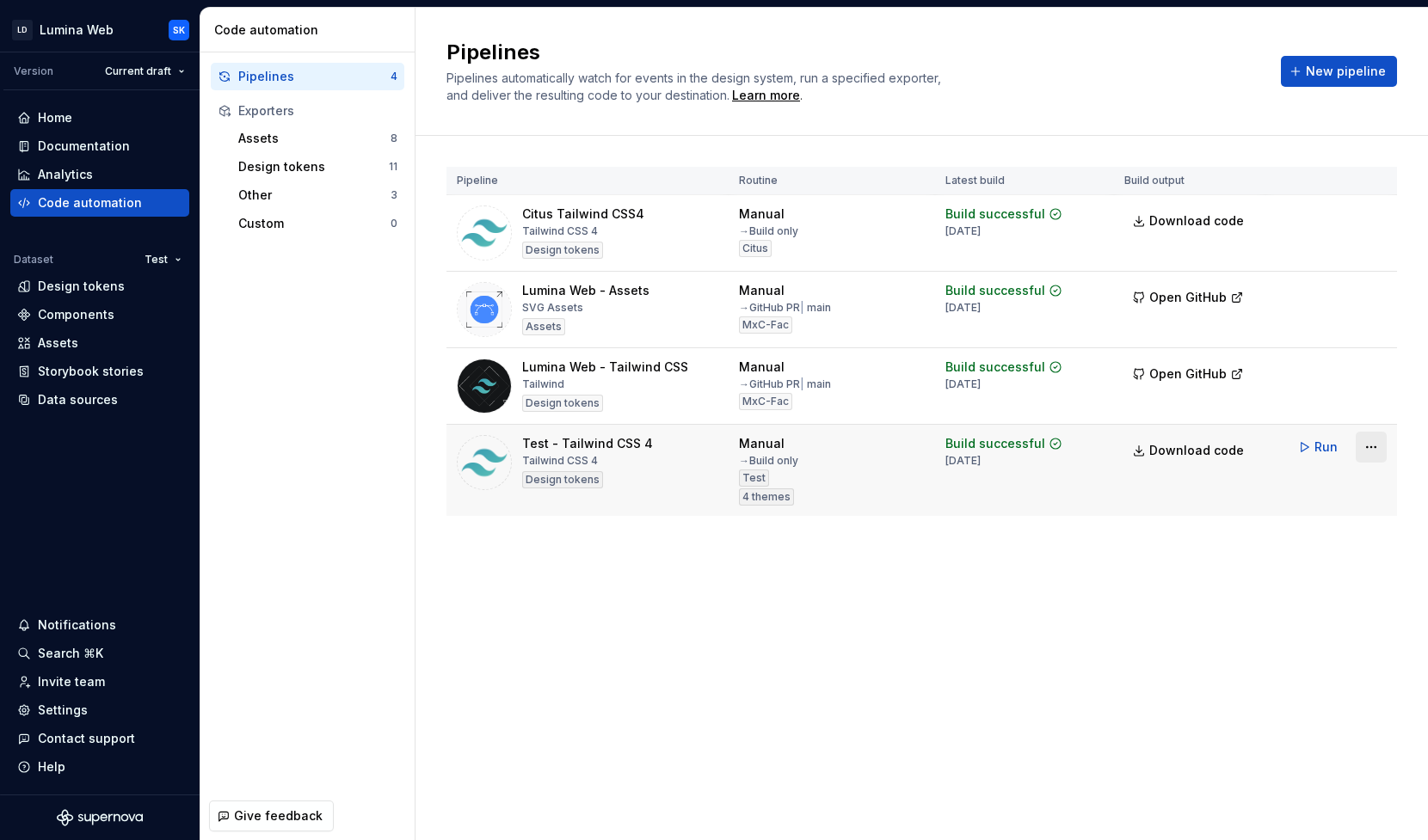
click at [1369, 443] on html "LD Lumina Web SK Version Current draft Home Documentation Analytics Code automa…" at bounding box center [714, 420] width 1428 height 840
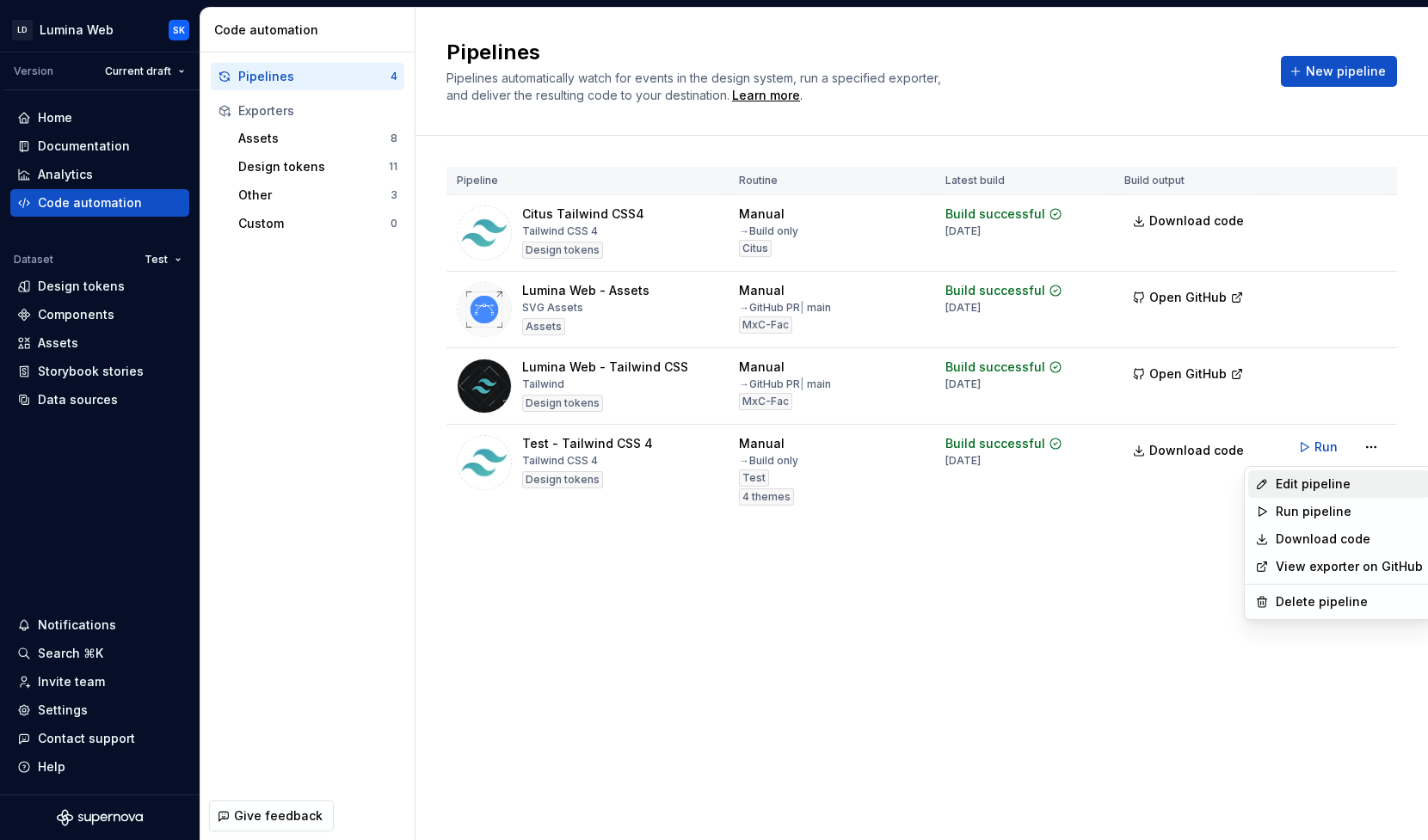
click at [1333, 474] on div "Edit pipeline" at bounding box center [1338, 484] width 181 height 28
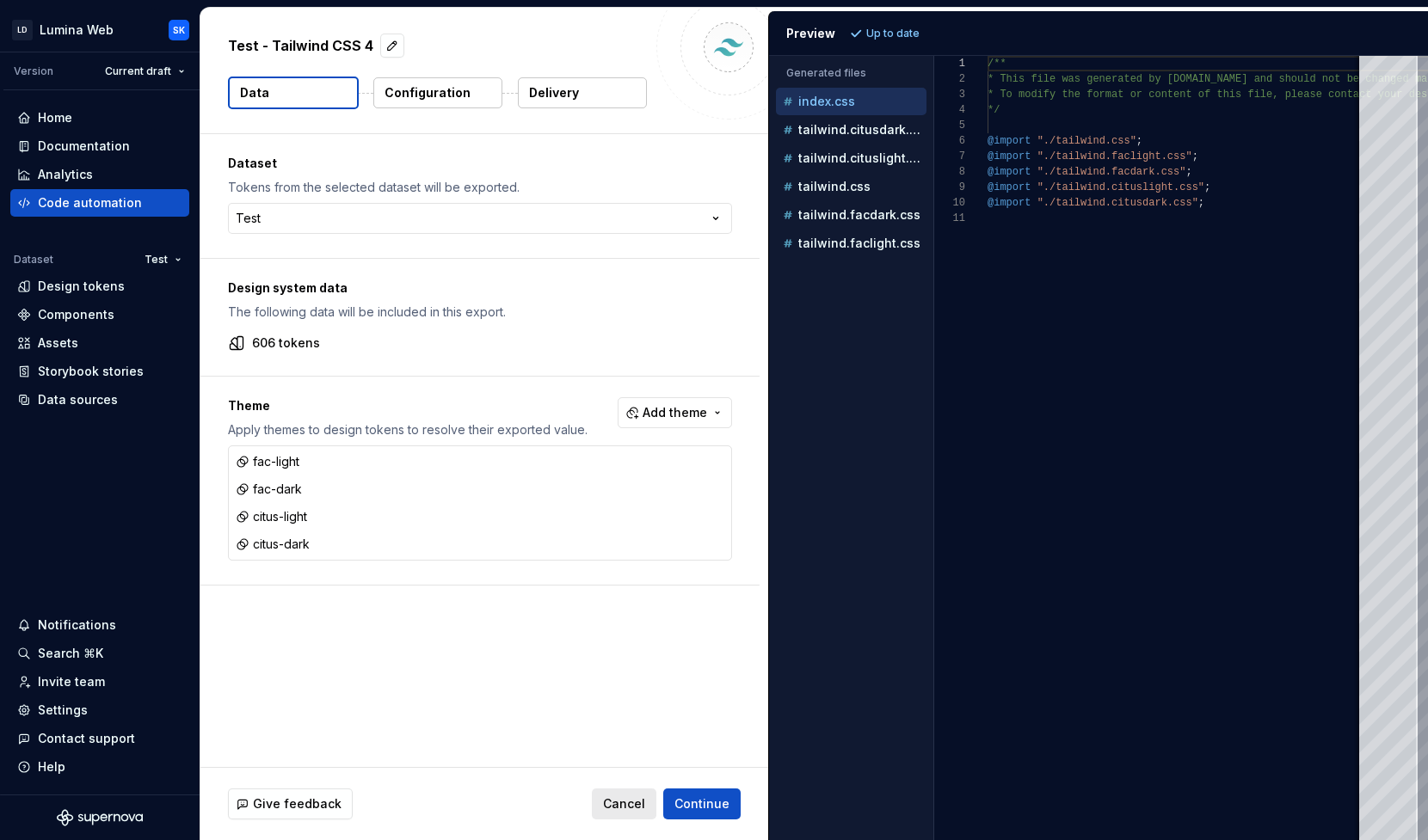
click at [626, 811] on span "Cancel" at bounding box center [623, 803] width 43 height 17
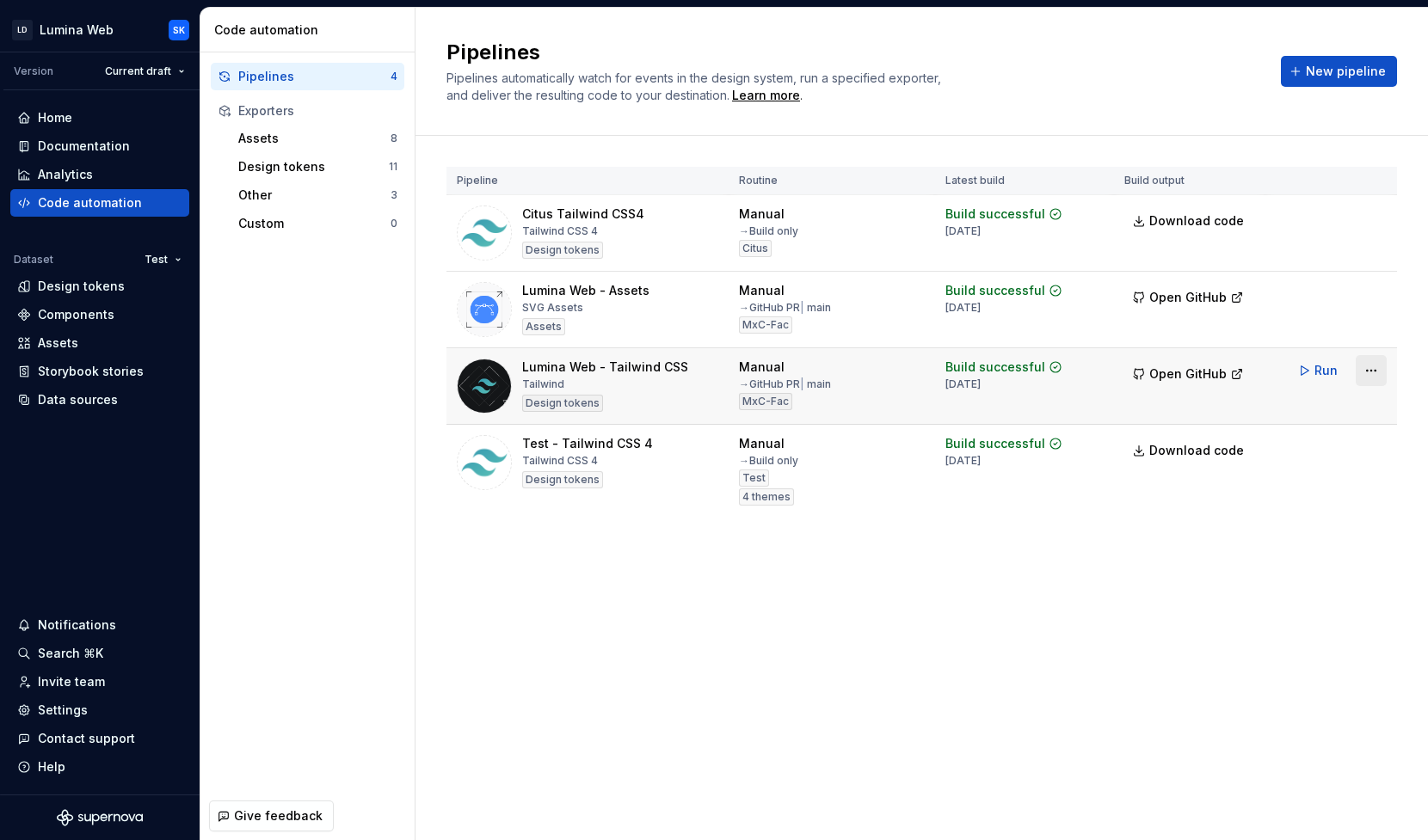
click at [1369, 377] on html "LD Lumina Web SK Version Current draft Home Documentation Analytics Code automa…" at bounding box center [714, 420] width 1428 height 840
click at [1360, 403] on div "Edit pipeline" at bounding box center [1349, 407] width 147 height 17
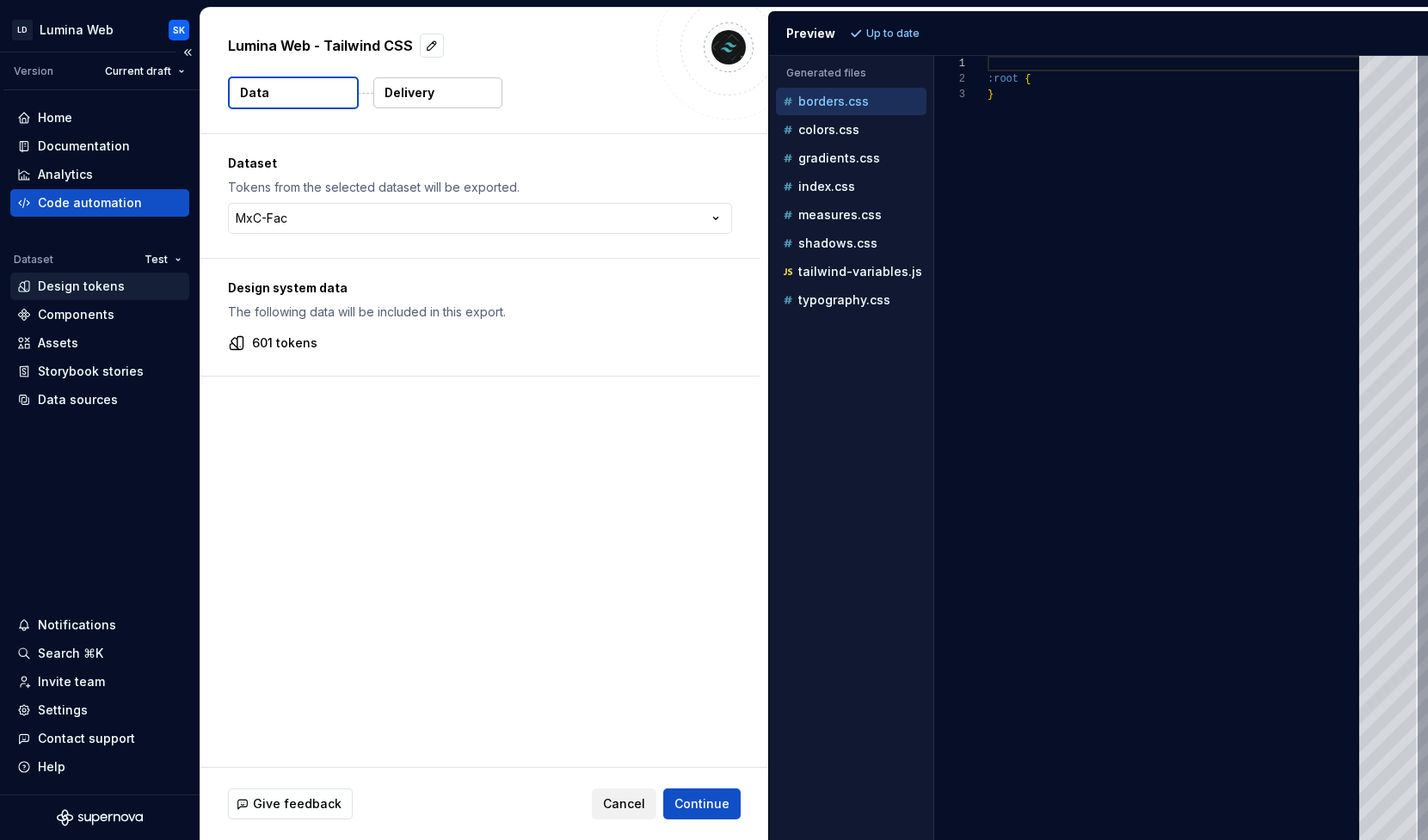
click at [90, 297] on div "Design tokens" at bounding box center [99, 286] width 179 height 28
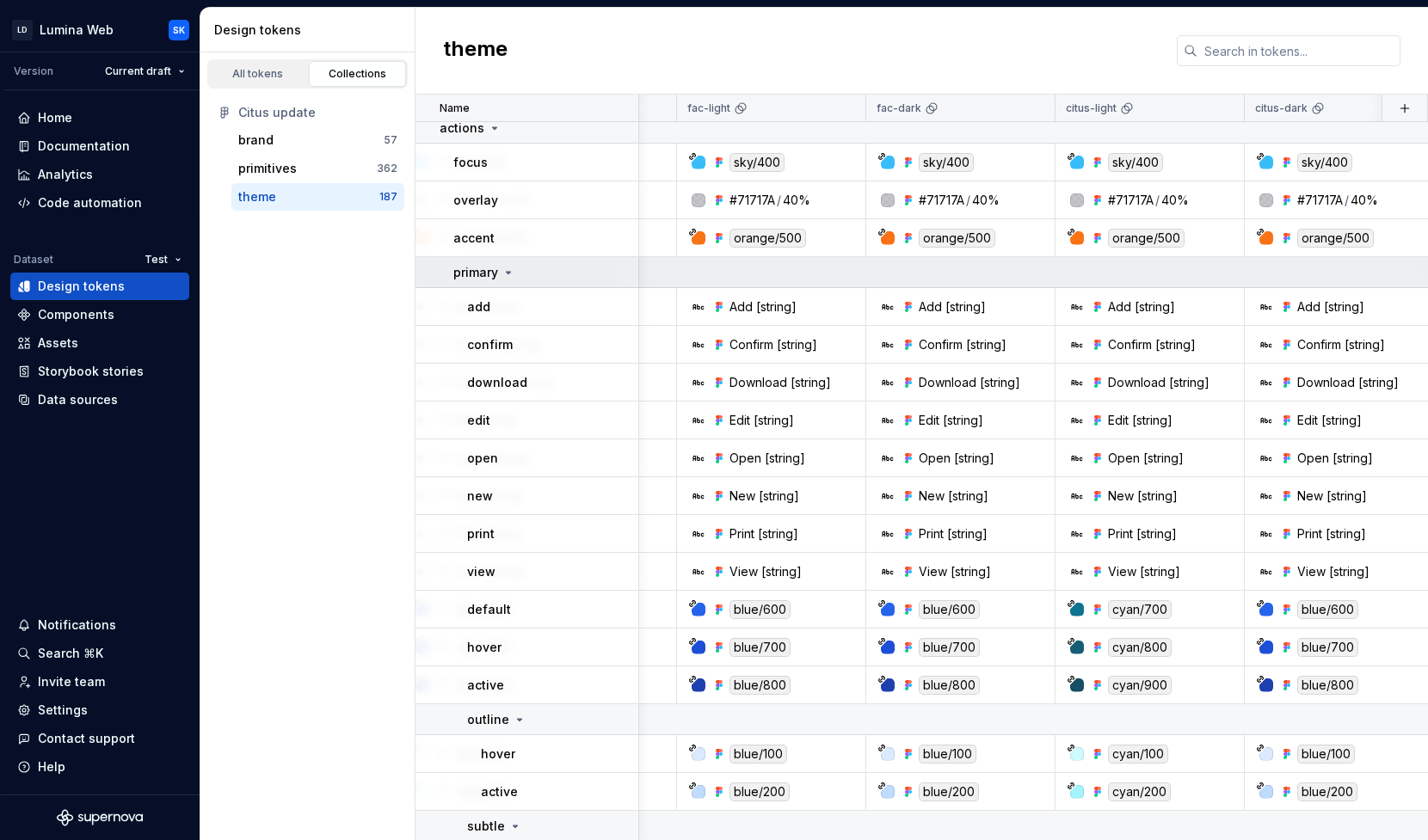
scroll to position [1815, 239]
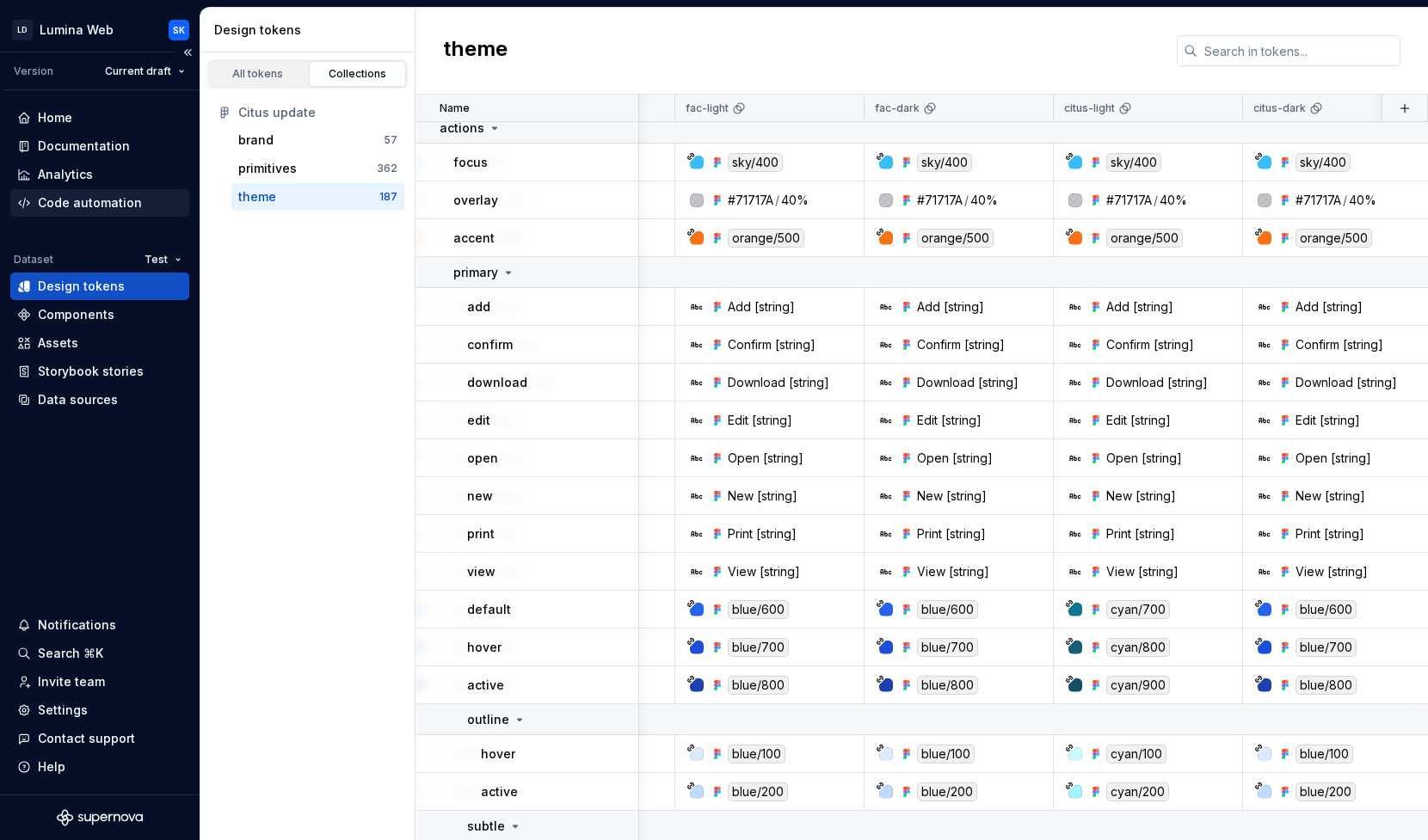
click at [127, 212] on div "Code automation" at bounding box center [99, 203] width 179 height 28
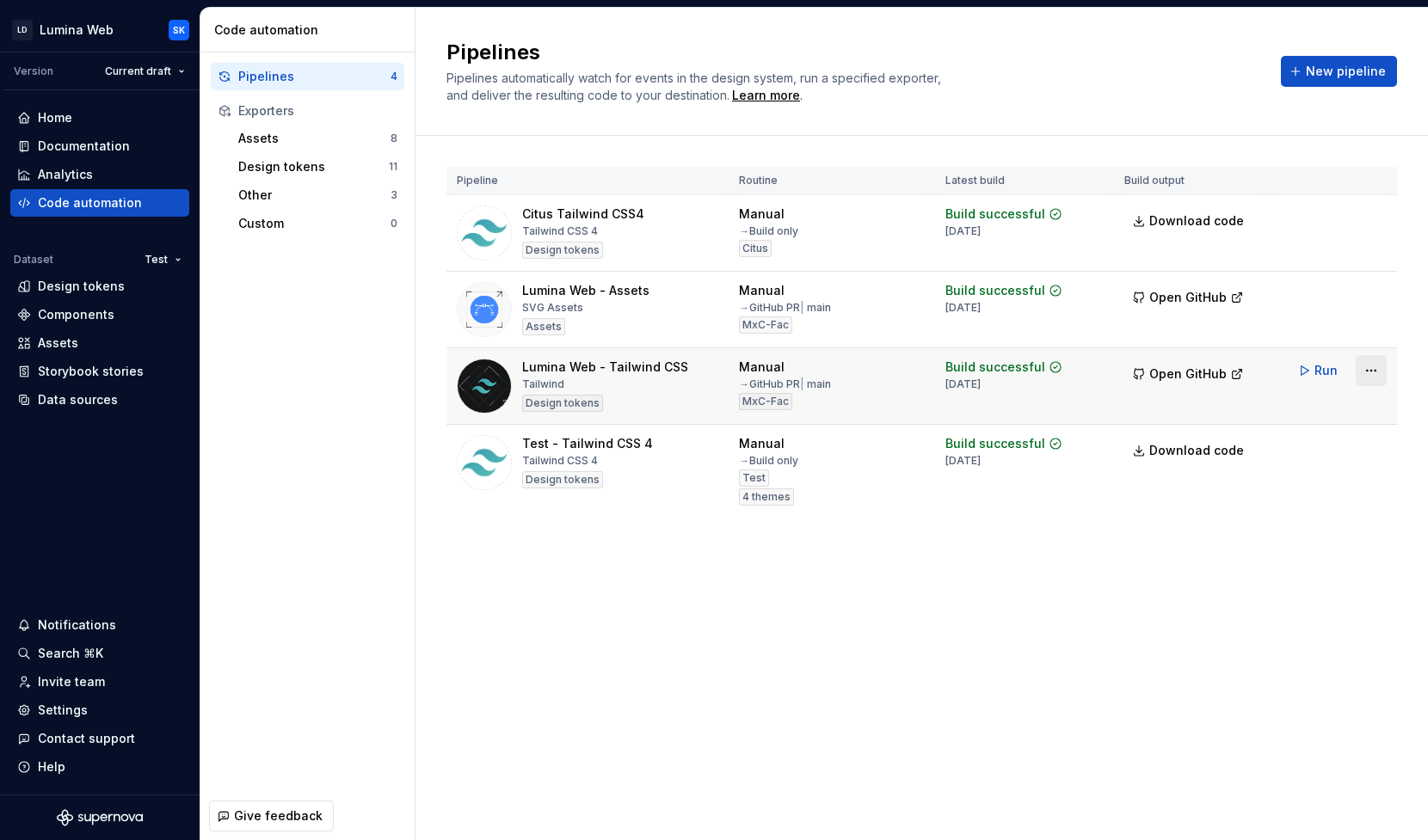
click at [1376, 371] on html "LD Lumina Web SK Version Current draft Home Documentation Analytics Code automa…" at bounding box center [714, 420] width 1428 height 840
click at [1342, 401] on div "Edit pipeline" at bounding box center [1349, 407] width 147 height 17
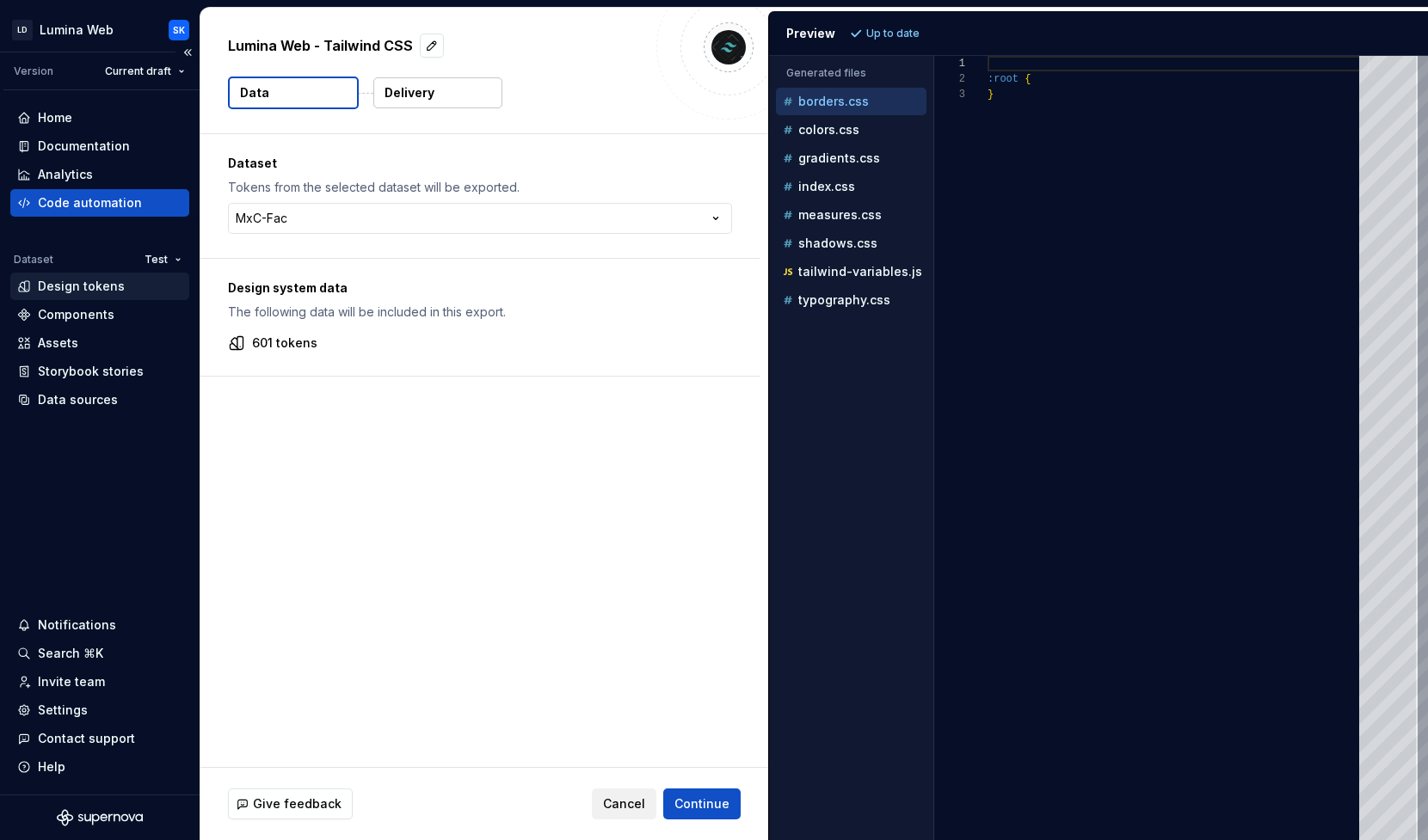
click at [92, 280] on div "Design tokens" at bounding box center [81, 286] width 87 height 17
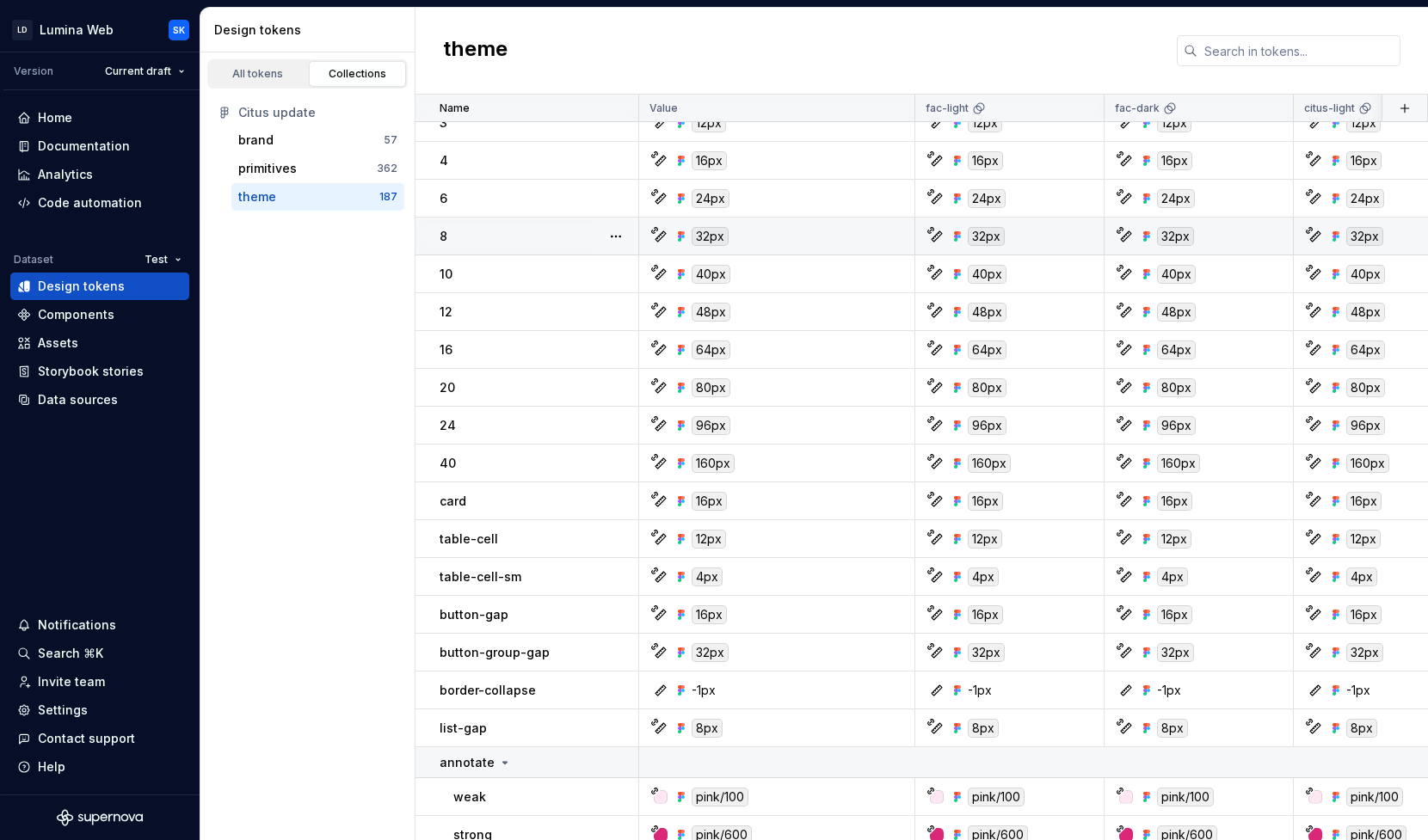
scroll to position [175, 0]
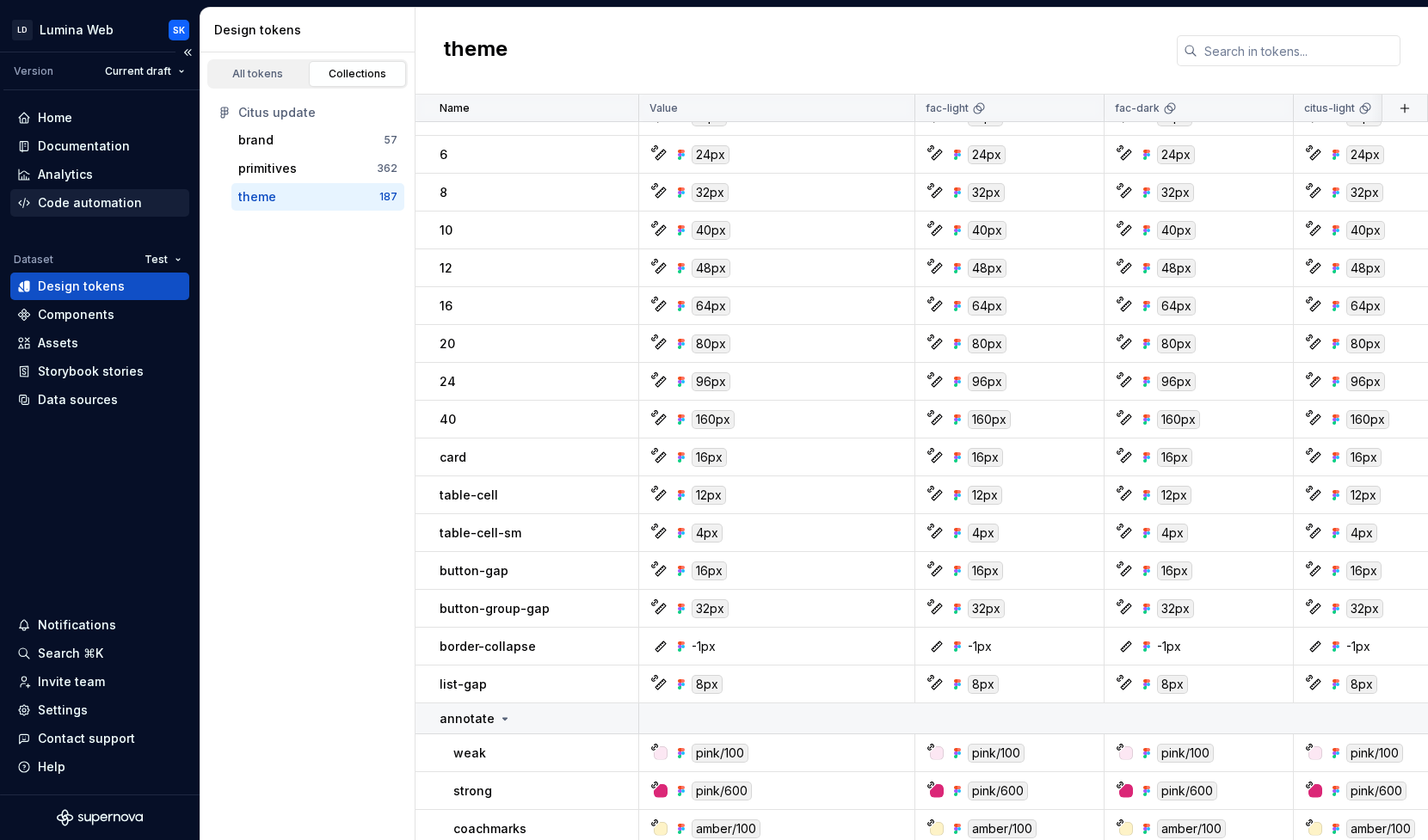
click at [105, 216] on div "Code automation" at bounding box center [99, 203] width 179 height 28
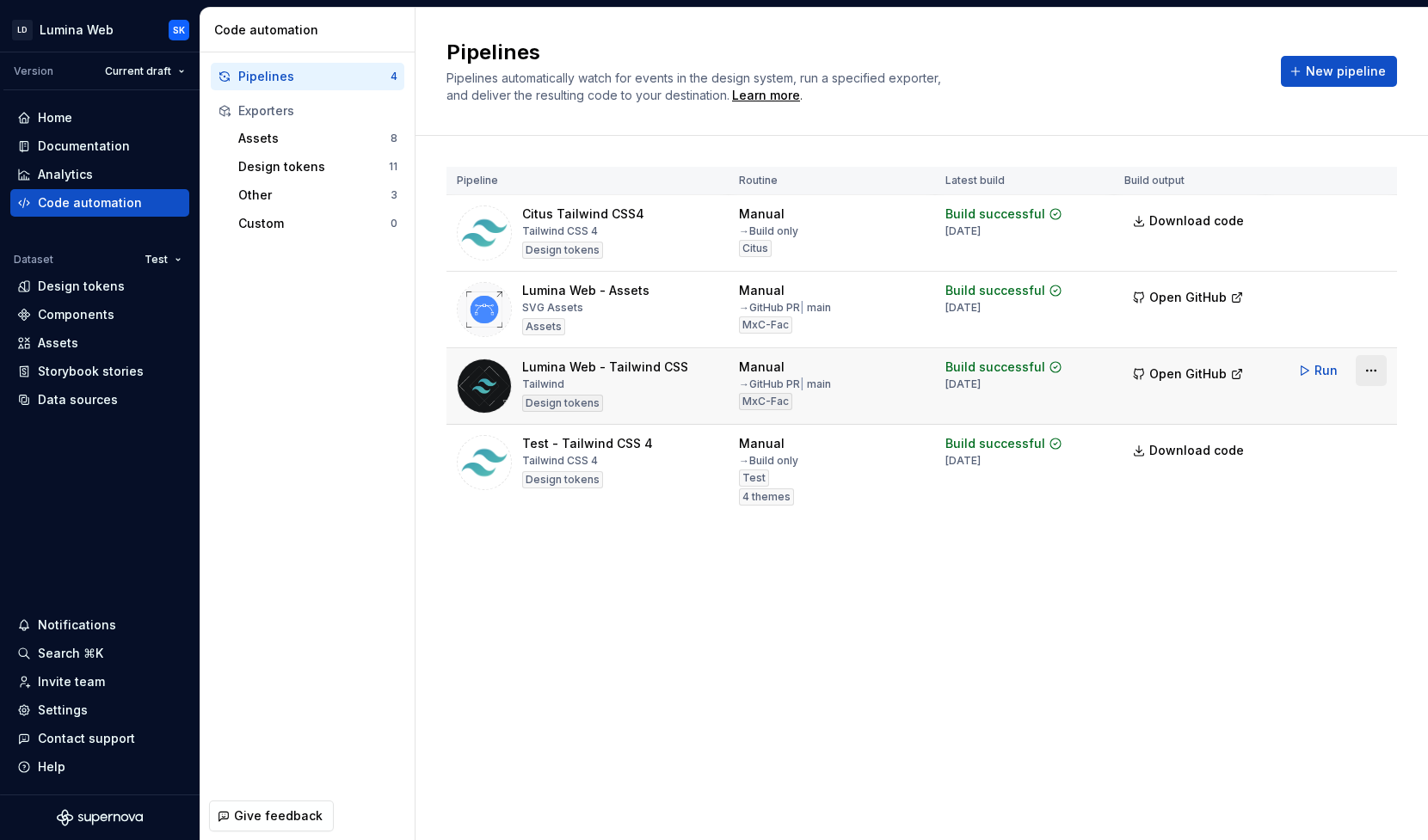
click at [1379, 372] on html "LD Lumina Web SK Version Current draft Home Documentation Analytics Code automa…" at bounding box center [714, 420] width 1428 height 840
click at [1354, 405] on div "Edit pipeline" at bounding box center [1349, 407] width 147 height 17
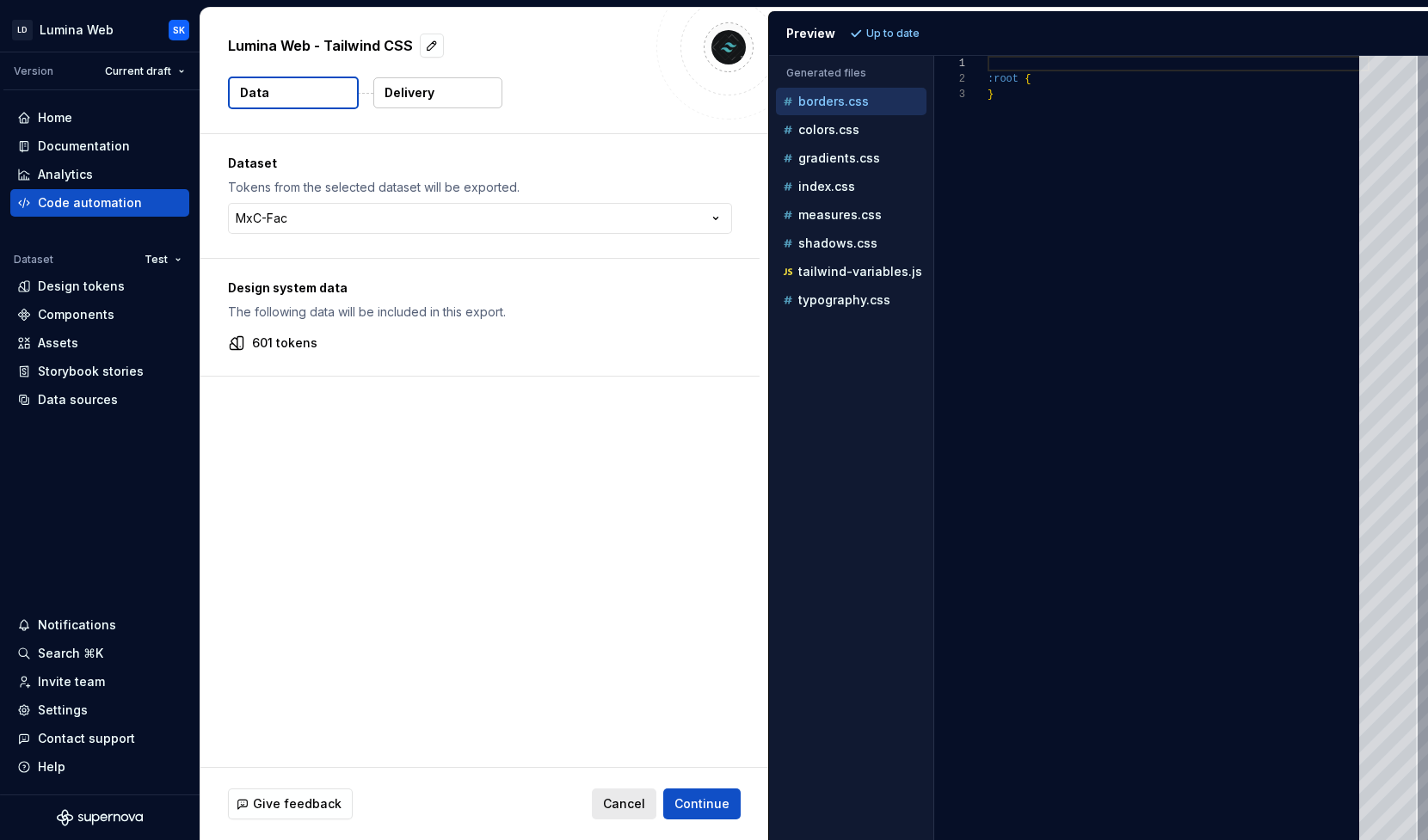
click at [632, 810] on span "Cancel" at bounding box center [623, 803] width 43 height 17
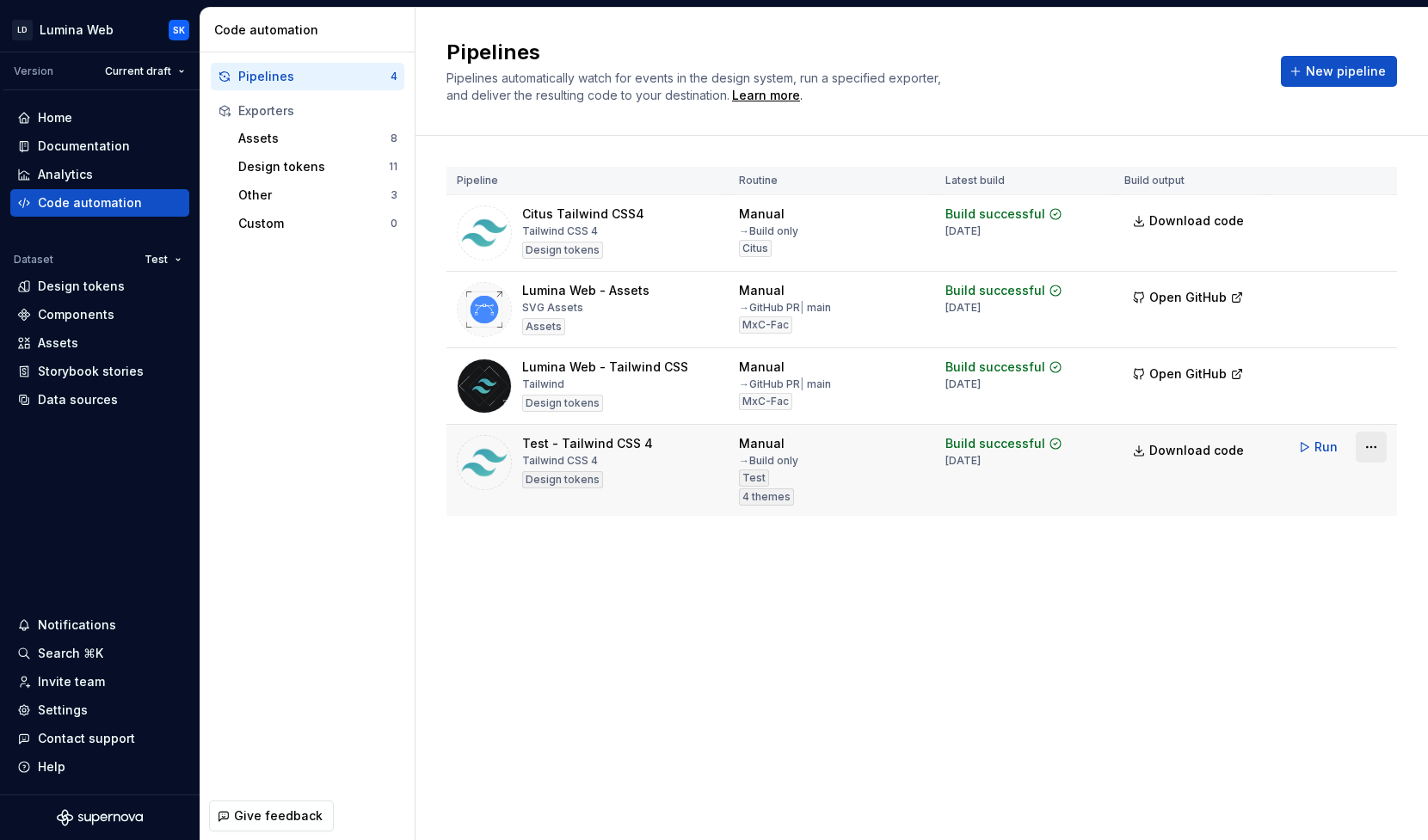
click at [1369, 442] on html "LD Lumina Web SK Version Current draft Home Documentation Analytics Code automa…" at bounding box center [714, 420] width 1428 height 840
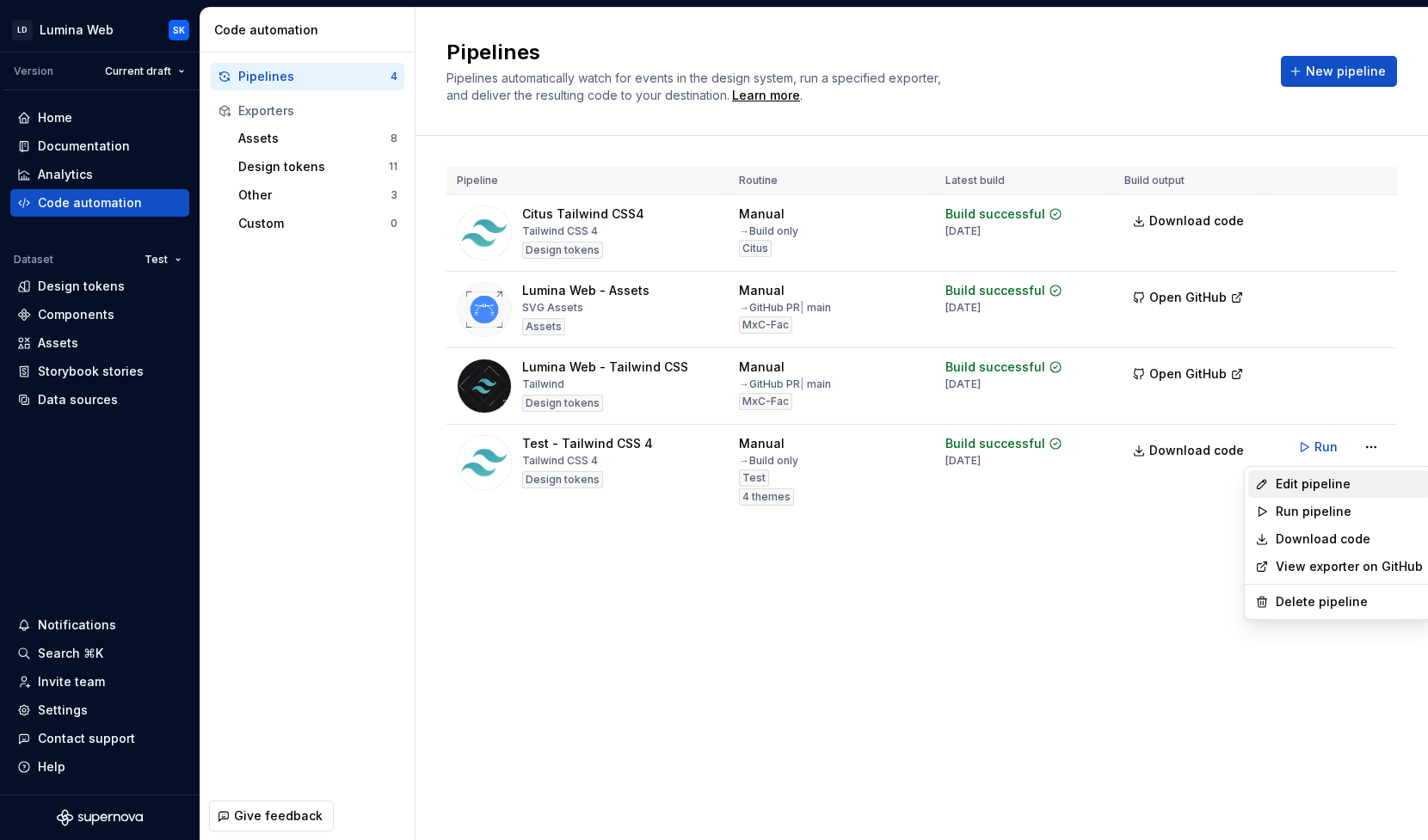
click at [1256, 480] on icon at bounding box center [1262, 484] width 14 height 14
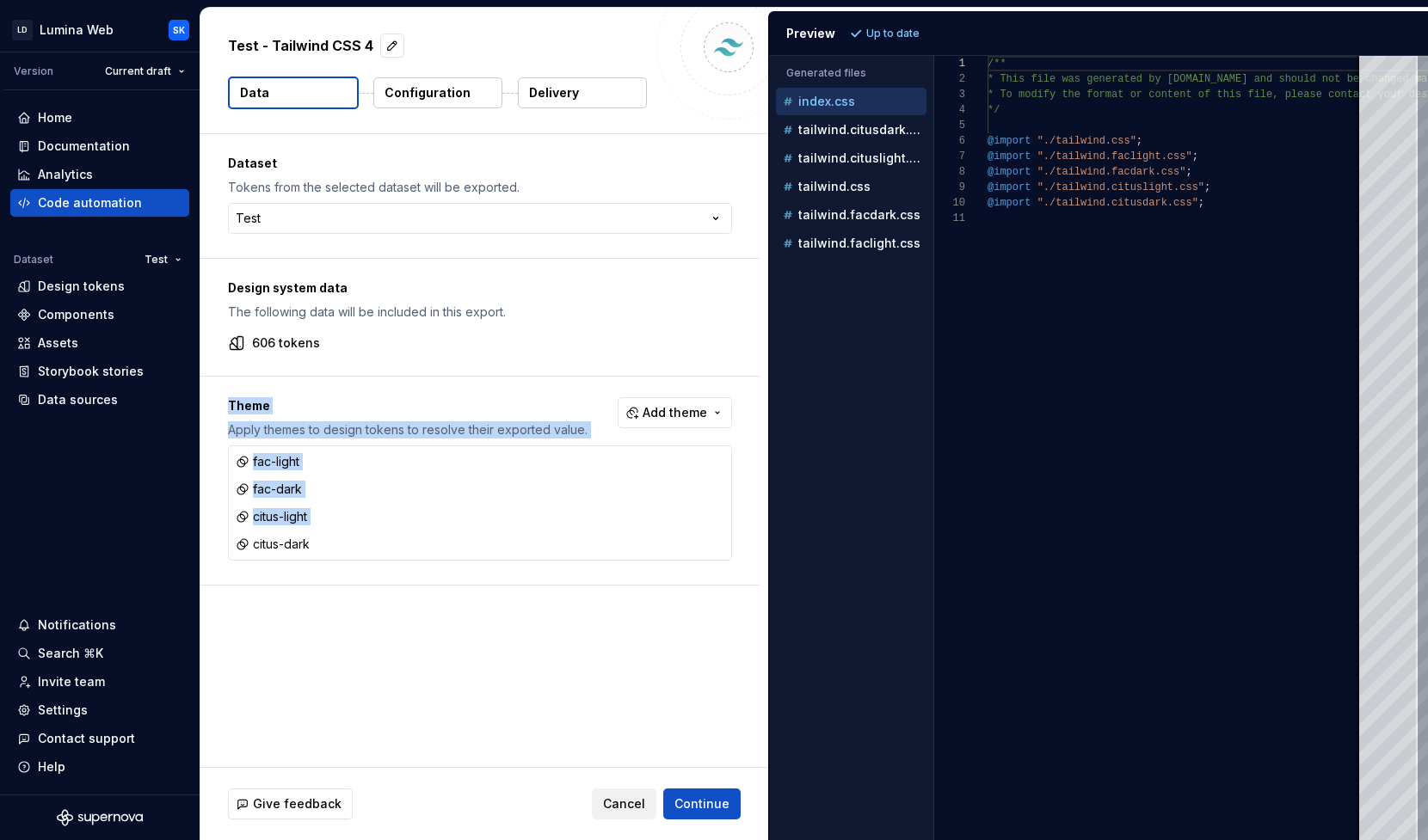
drag, startPoint x: 226, startPoint y: 404, endPoint x: 601, endPoint y: 531, distance: 395.9
click at [601, 531] on div "Theme Apply themes to design tokens to resolve their exported value. Add theme …" at bounding box center [479, 481] width 559 height 208
click at [565, 587] on div "Dataset Tokens from the selected dataset will be exported. Test ***** ******* *…" at bounding box center [484, 451] width 568 height 633
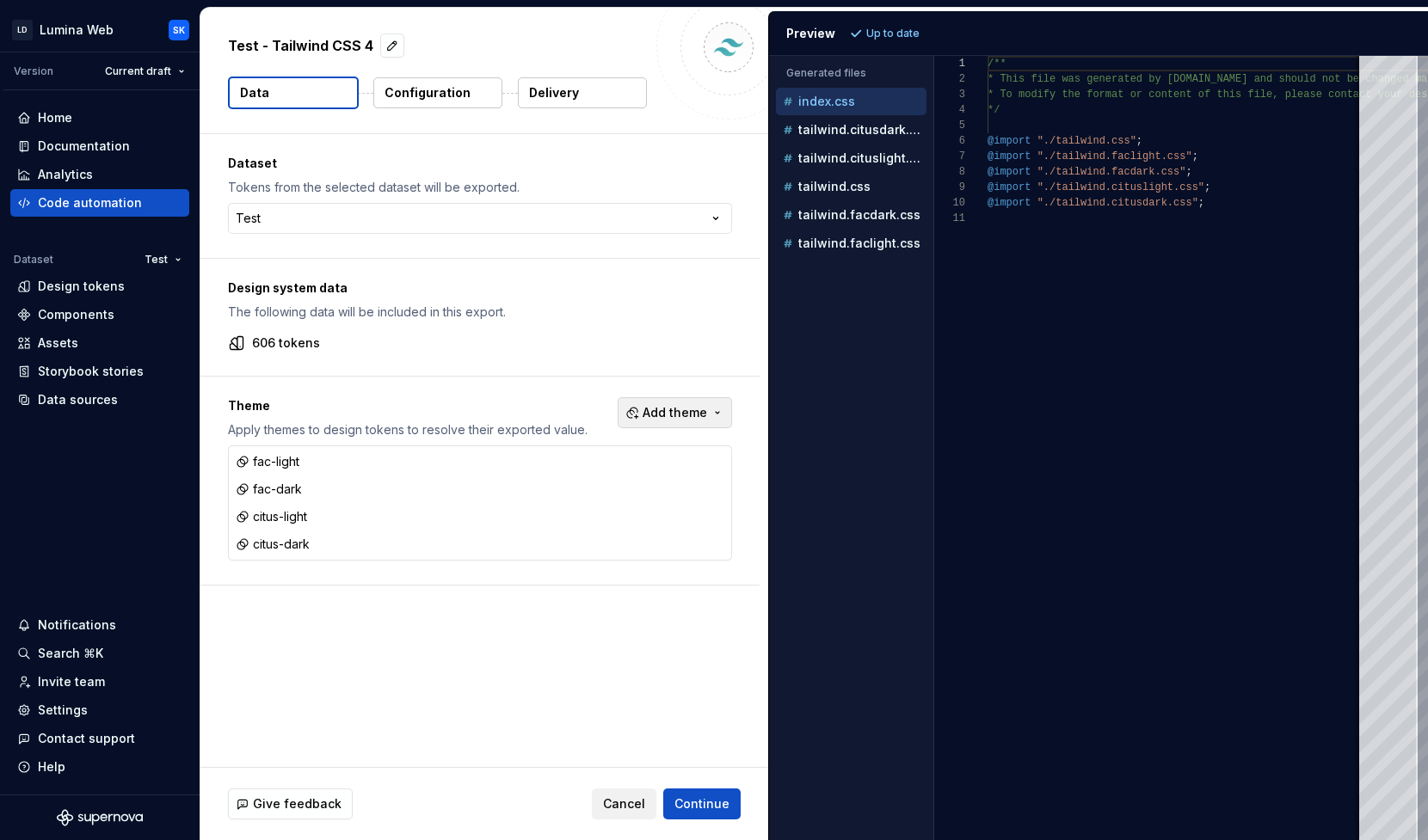
click at [702, 420] on span "Add theme" at bounding box center [674, 412] width 64 height 17
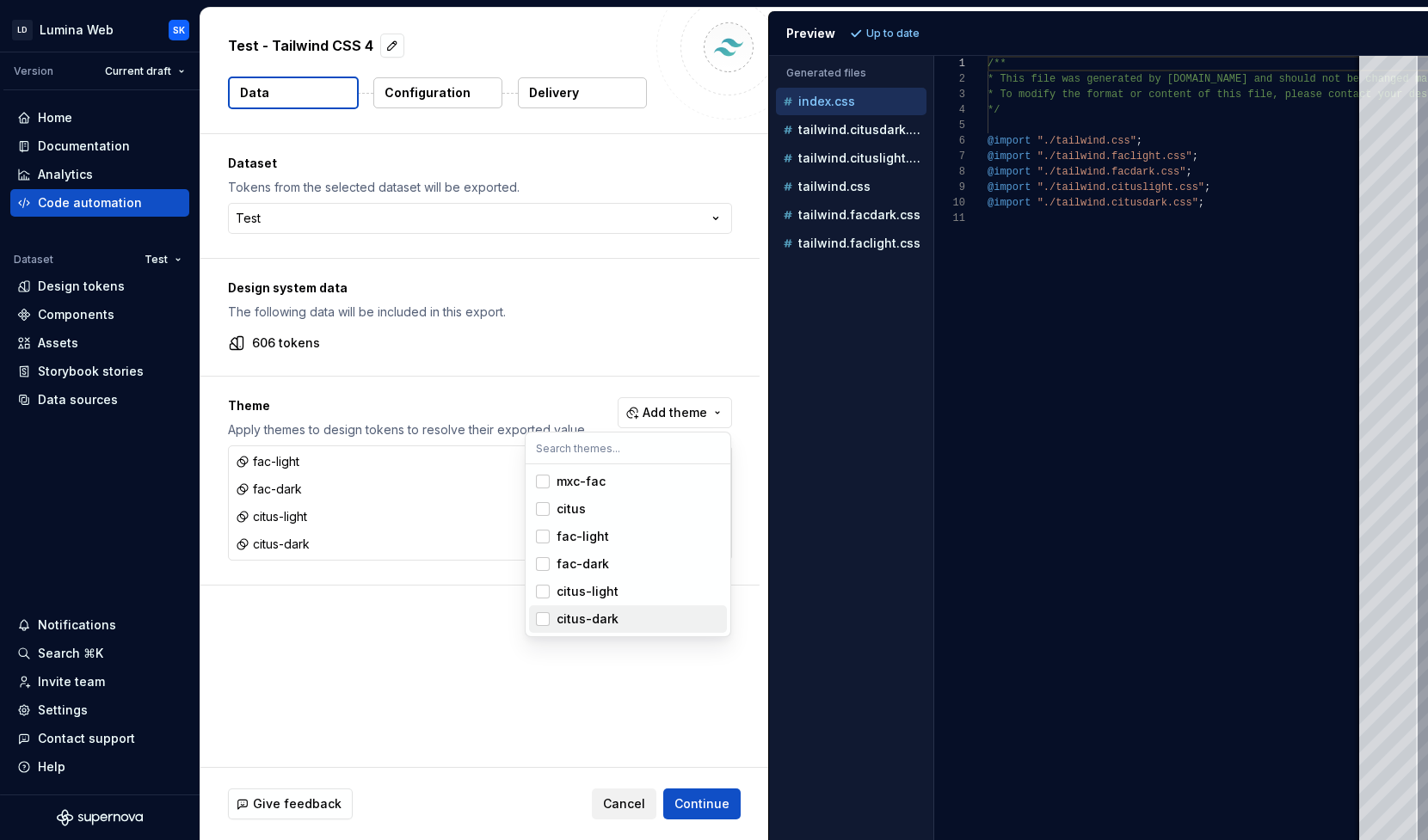
click at [619, 667] on html "LD Lumina Web SK Version Current draft Home Documentation Analytics Code automa…" at bounding box center [714, 420] width 1428 height 840
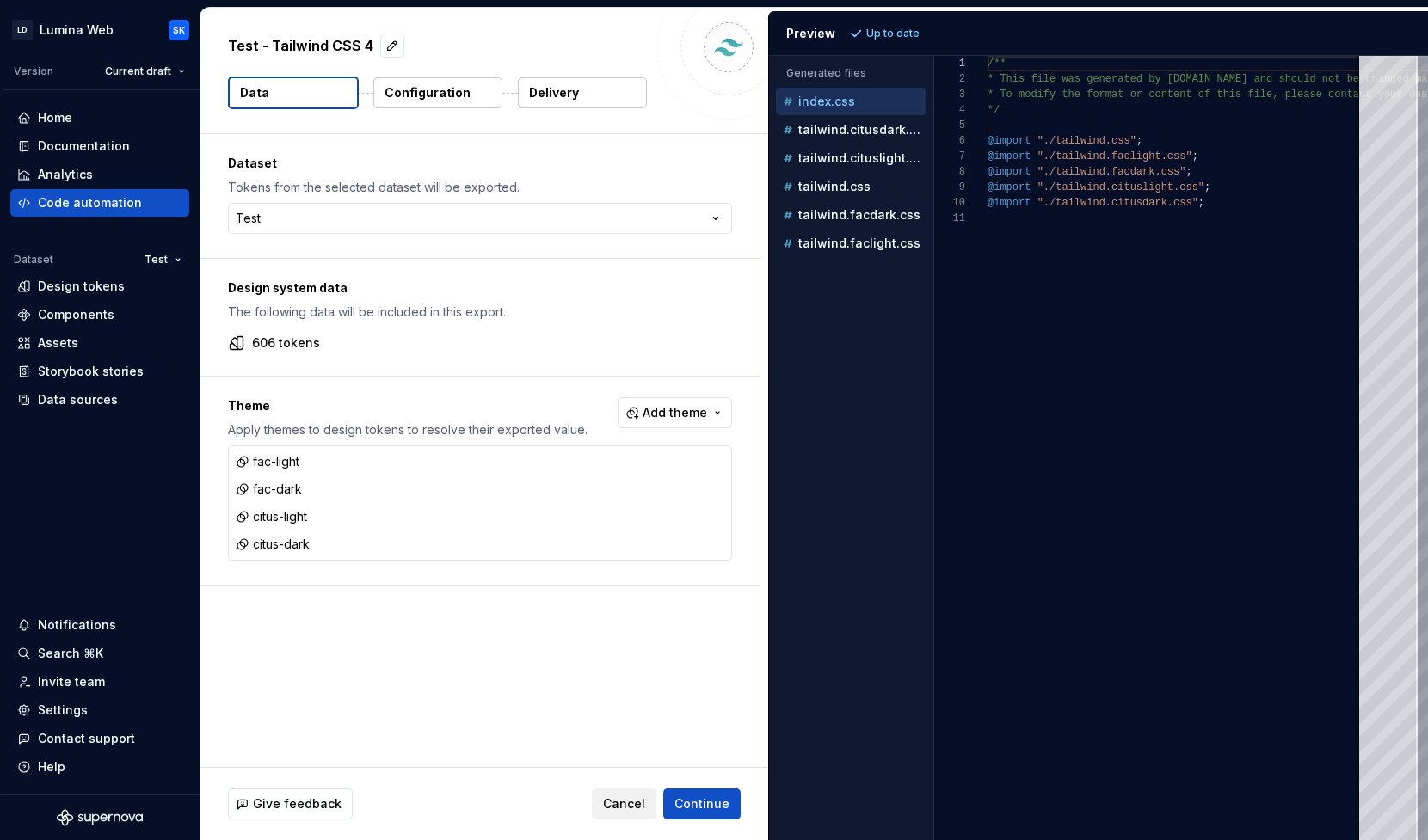
click at [556, 96] on p "Delivery" at bounding box center [553, 92] width 49 height 17
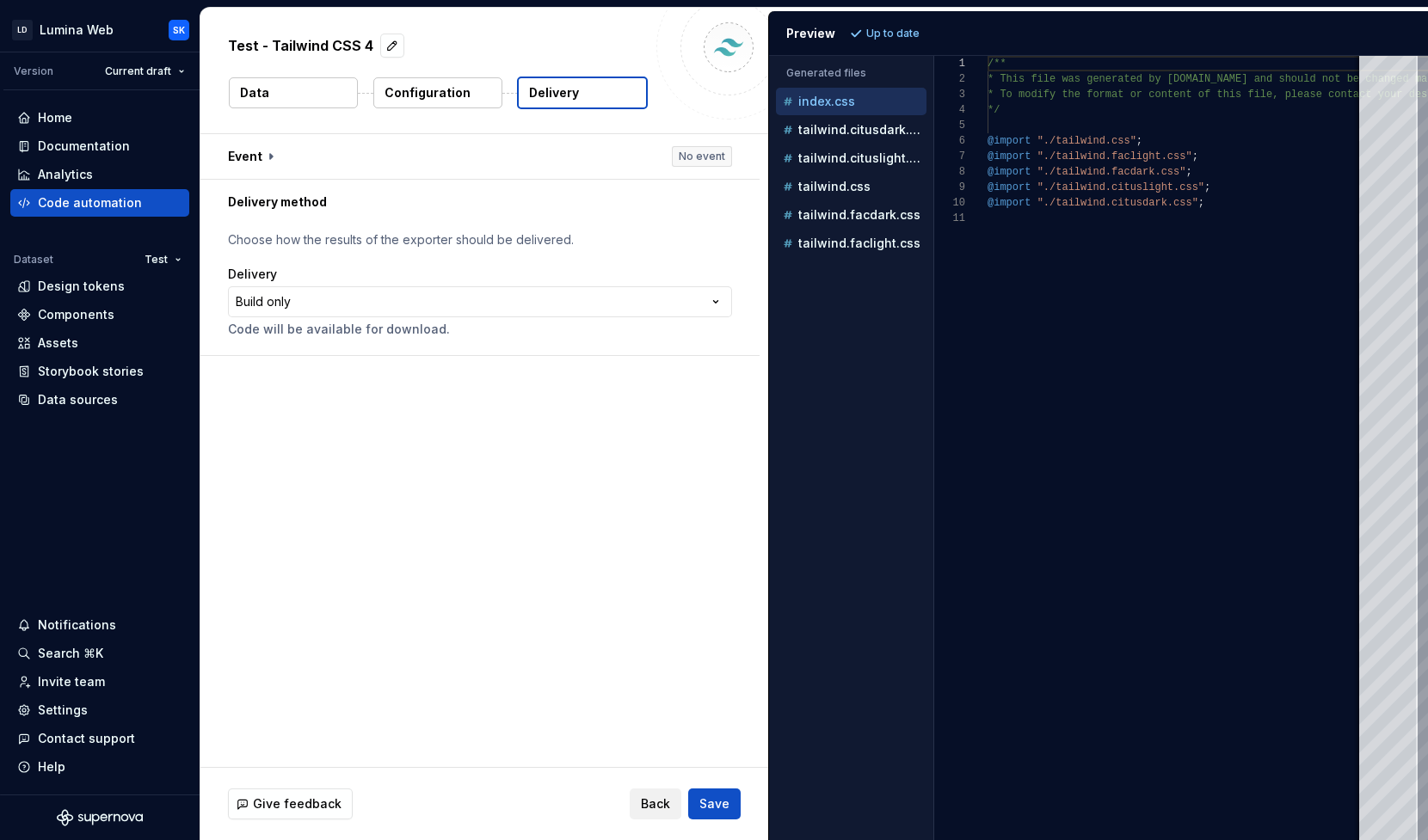
click at [471, 97] on button "Configuration" at bounding box center [437, 92] width 129 height 31
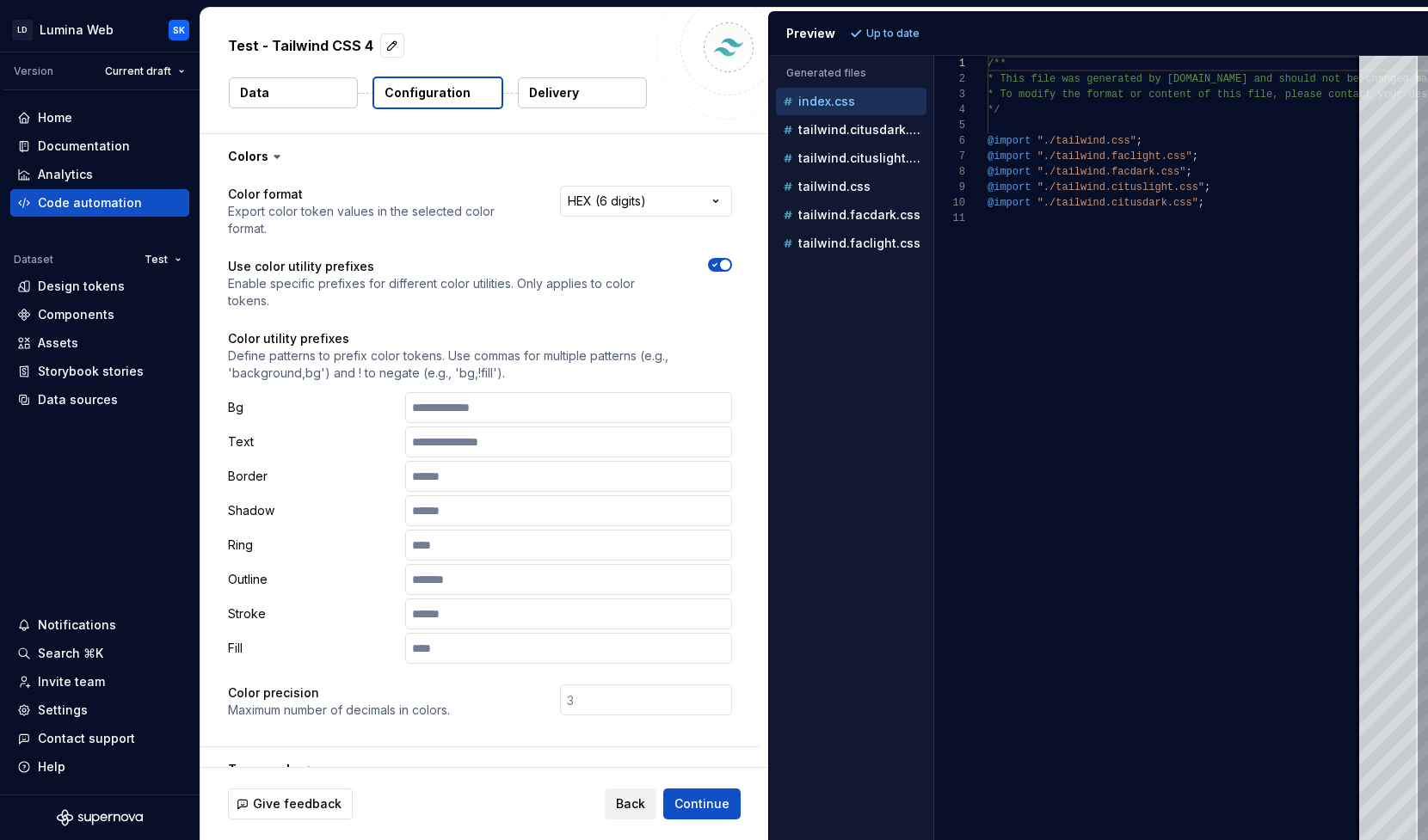
click at [565, 105] on button "Delivery" at bounding box center [582, 92] width 129 height 31
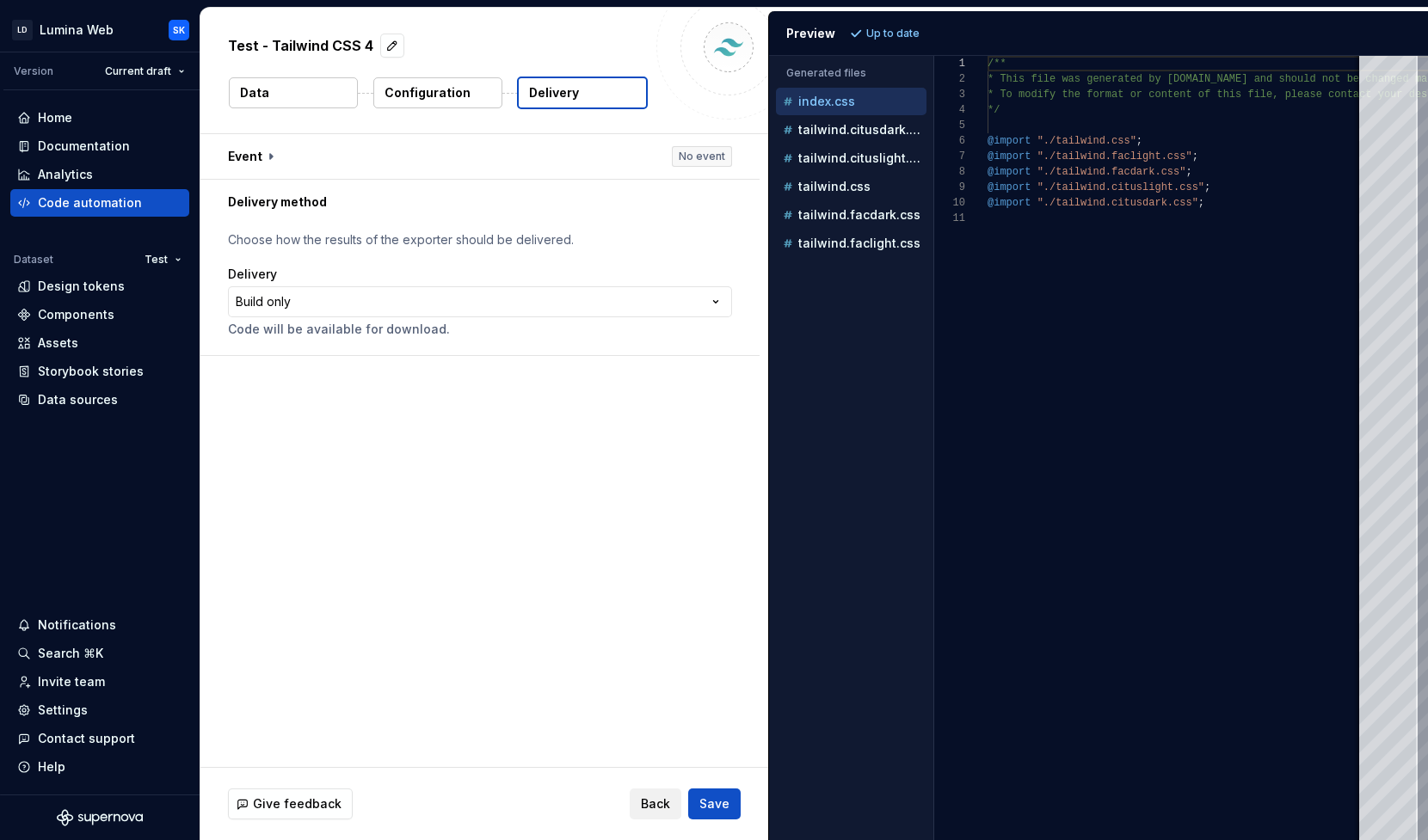
click at [325, 95] on button "Data" at bounding box center [293, 92] width 129 height 31
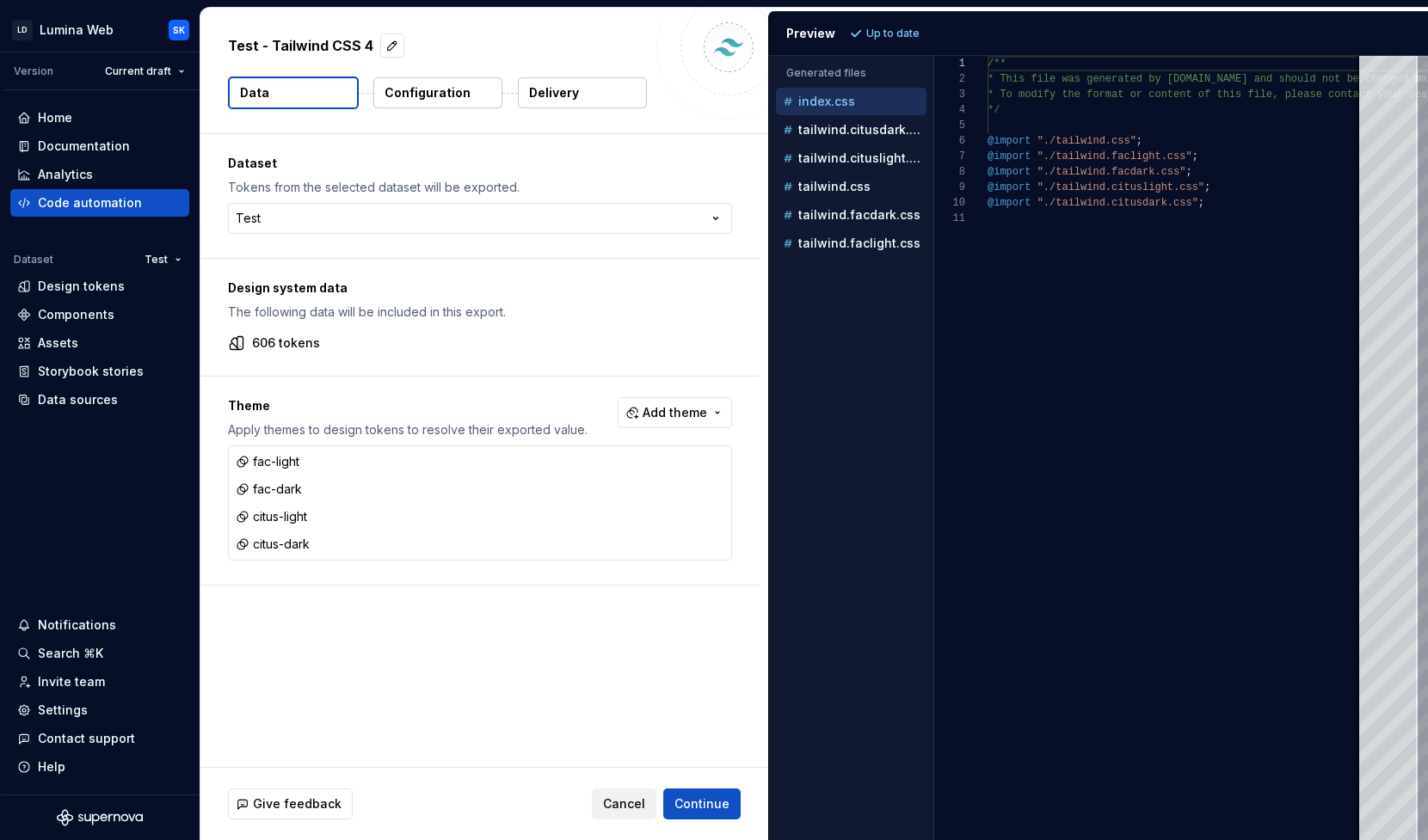
click at [460, 101] on p "Configuration" at bounding box center [427, 92] width 86 height 17
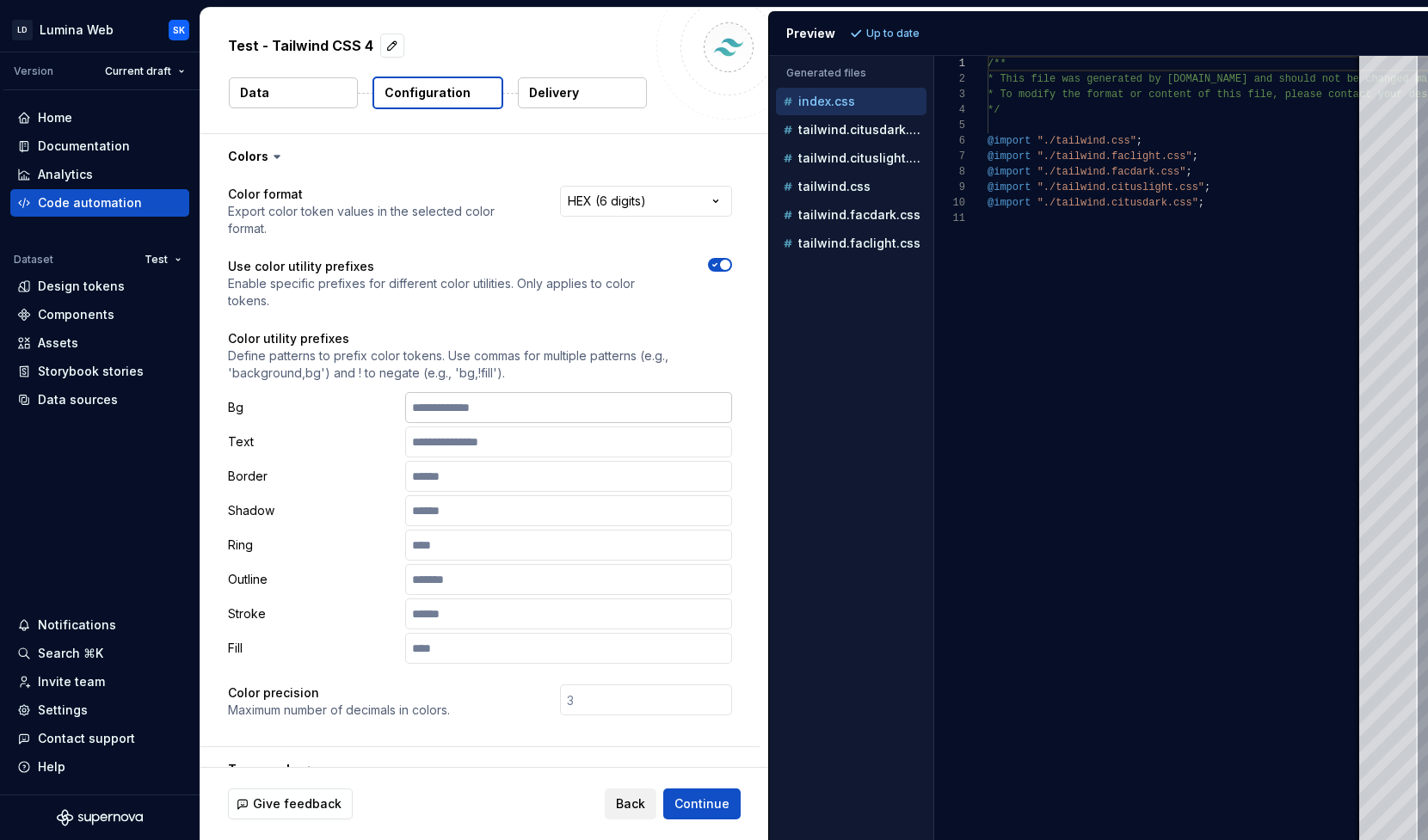
click at [503, 421] on input "text" at bounding box center [568, 407] width 327 height 31
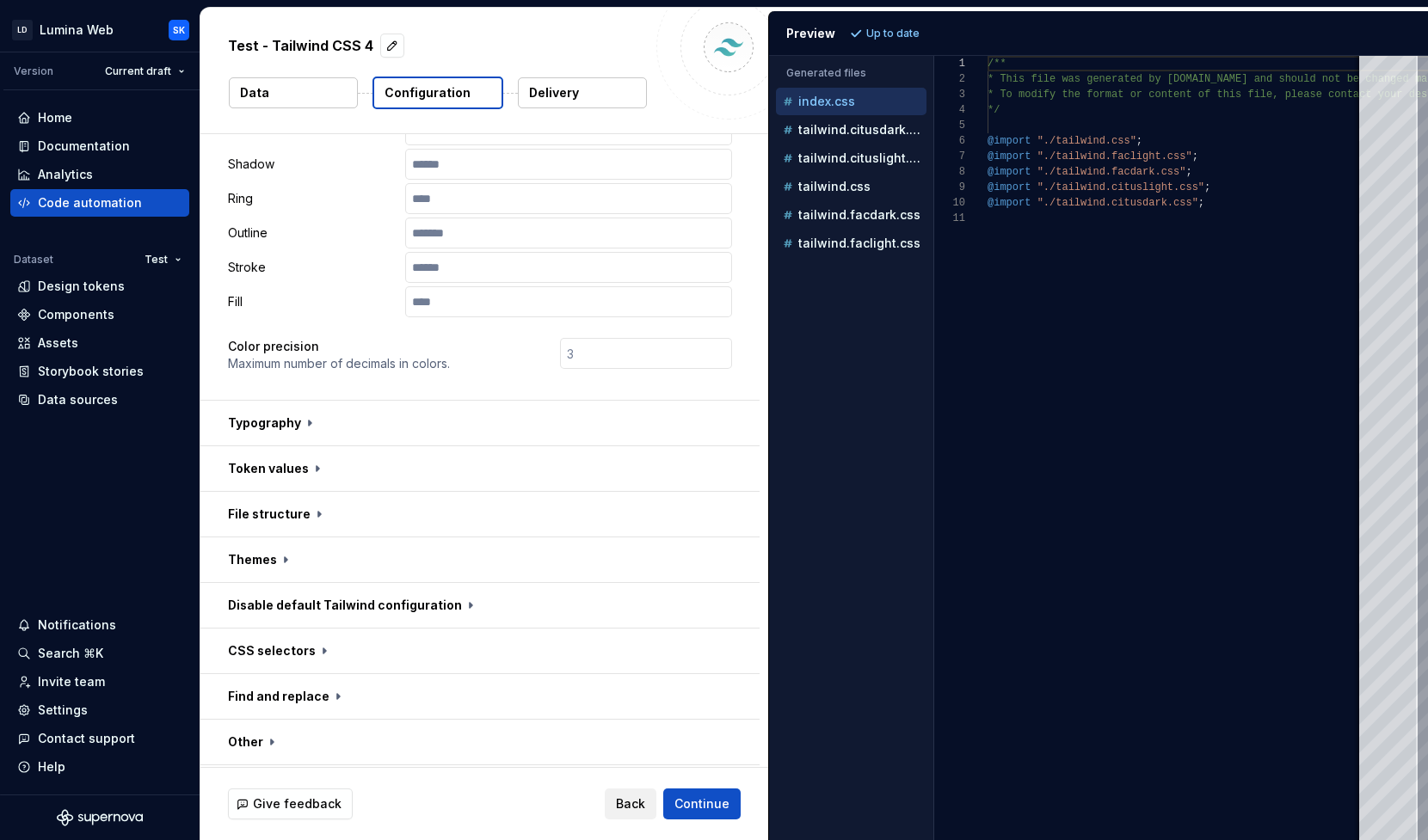
scroll to position [391, 0]
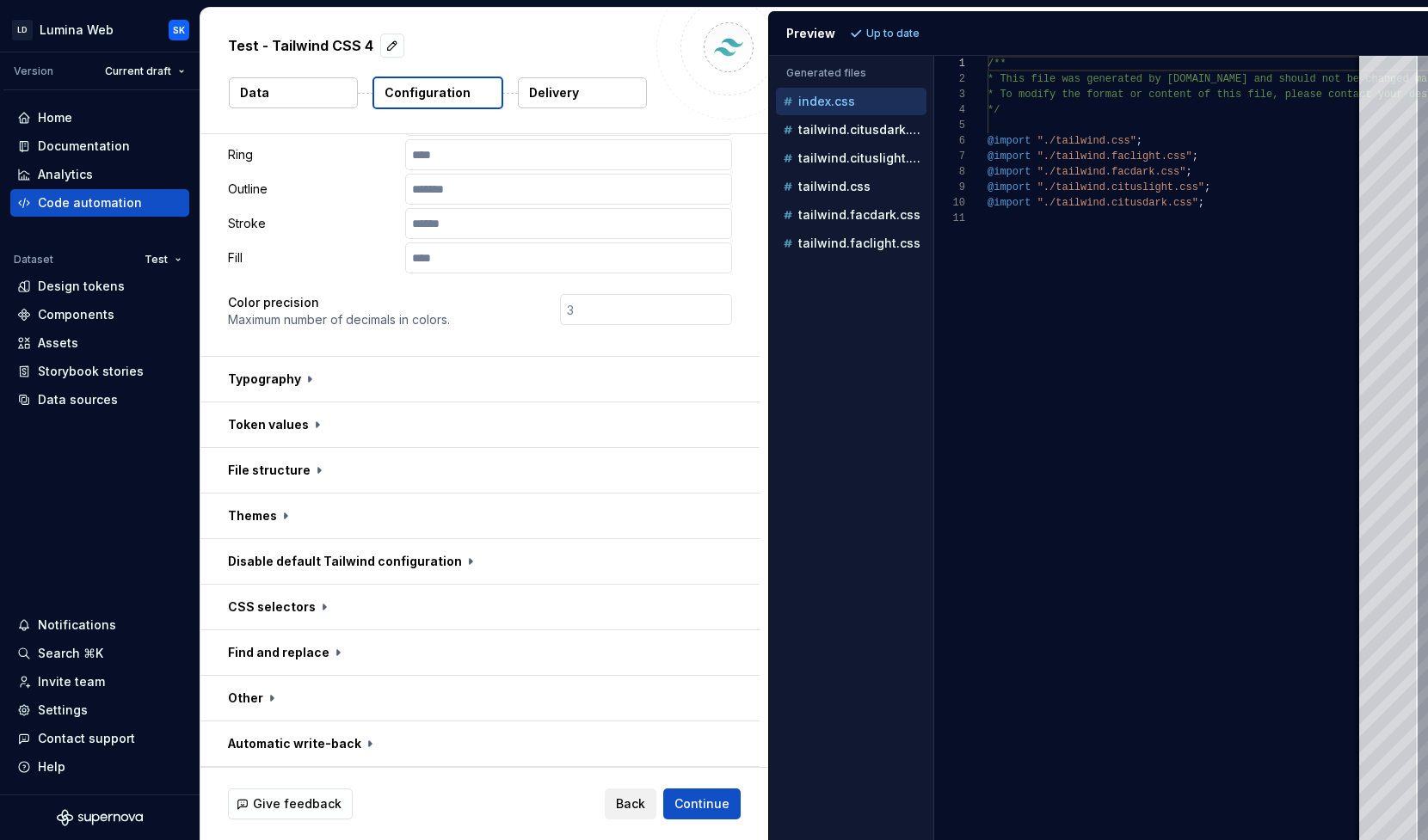
click at [332, 87] on button "Data" at bounding box center [293, 92] width 129 height 31
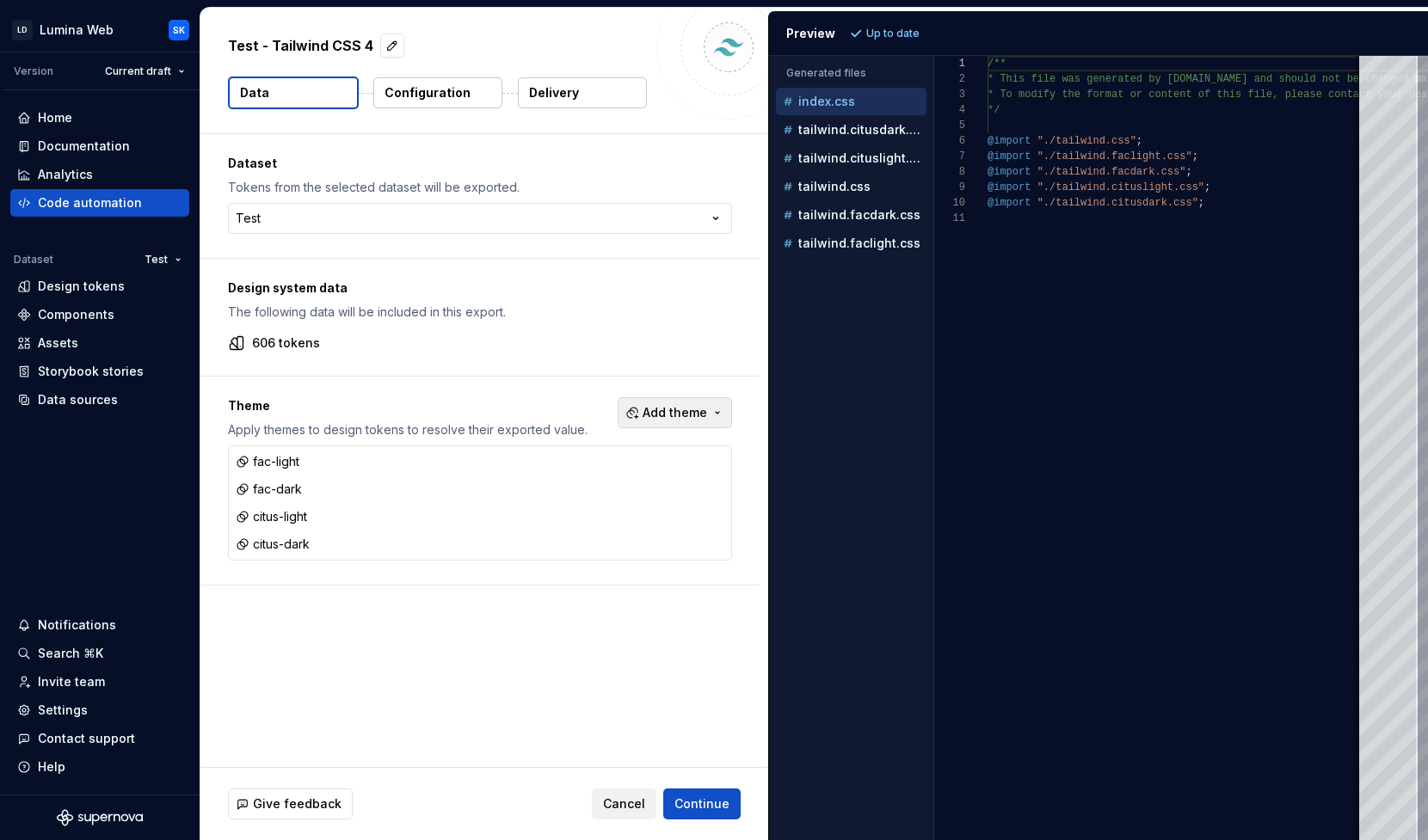
click at [685, 412] on span "Add theme" at bounding box center [674, 412] width 64 height 17
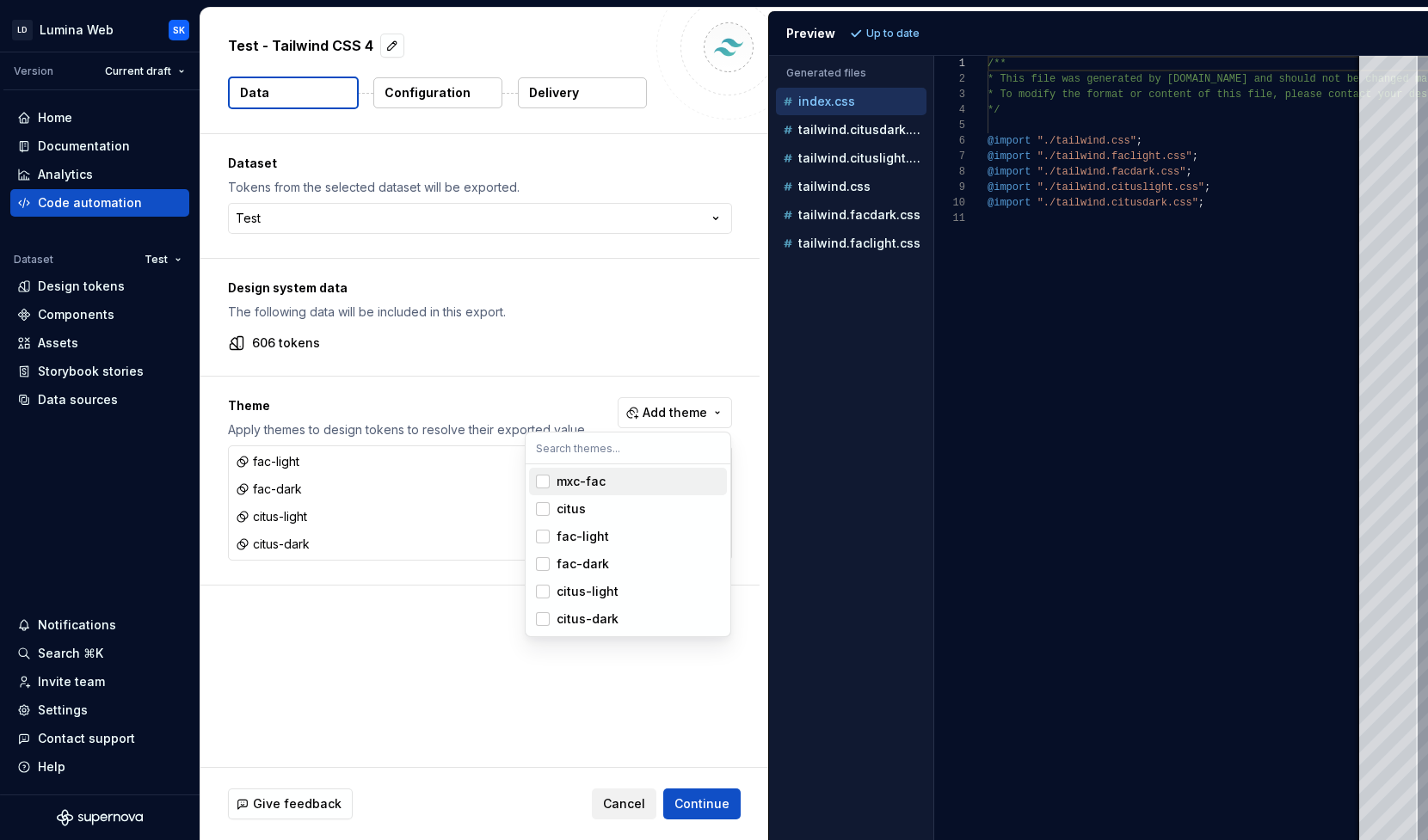
click at [591, 411] on html "LD Lumina Web SK Version Current draft Home Documentation Analytics Code automa…" at bounding box center [714, 420] width 1428 height 840
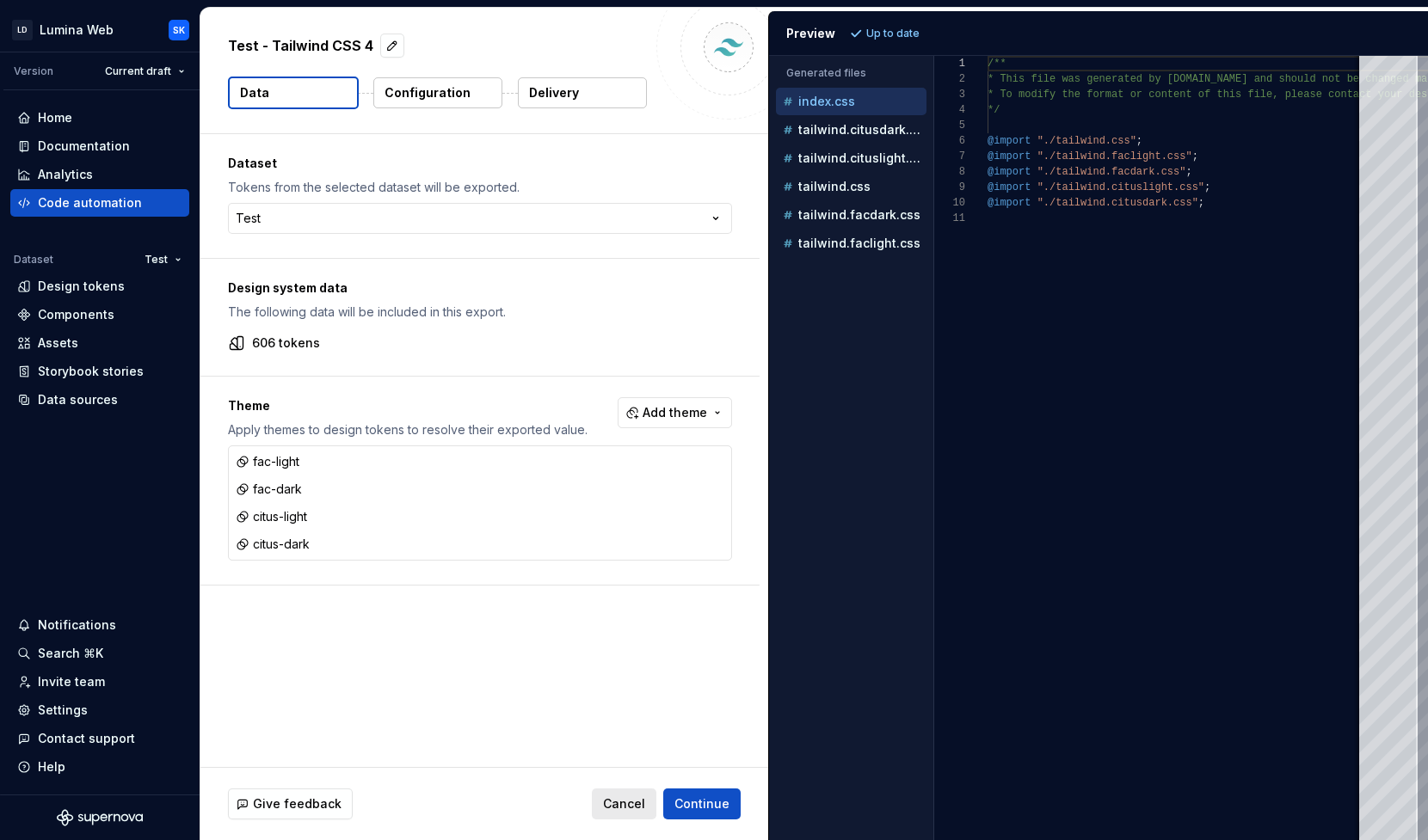
click at [631, 796] on span "Cancel" at bounding box center [623, 803] width 43 height 17
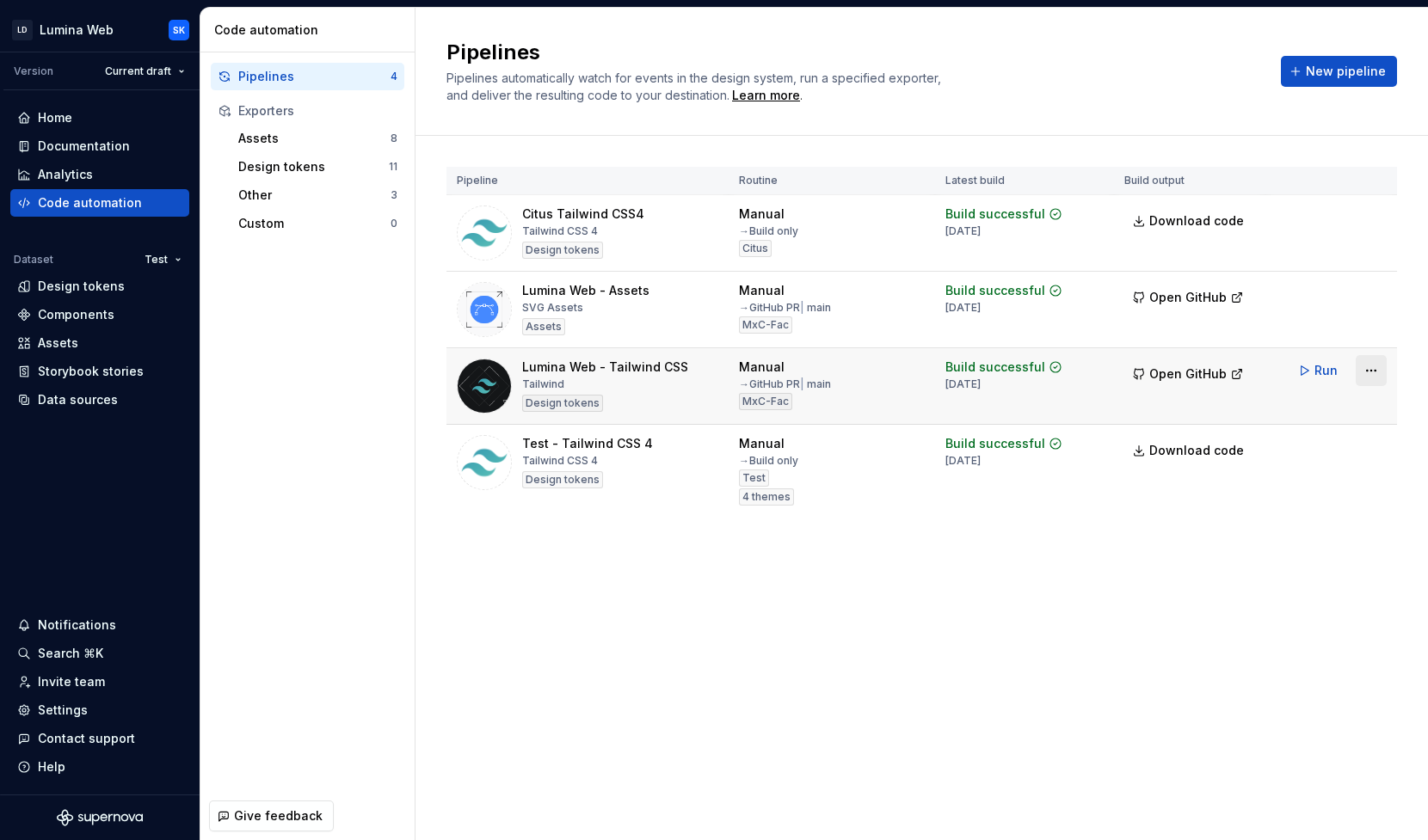
click at [1365, 375] on html "LD Lumina Web SK Version Current draft Home Documentation Analytics Code automa…" at bounding box center [714, 420] width 1428 height 840
click at [1296, 456] on link "View exporter on GitHub" at bounding box center [1349, 462] width 147 height 17
click at [855, 576] on div "Pipeline Routine Latest build Build output Citus Tailwind CSS4 Tailwind CSS 4 D…" at bounding box center [921, 358] width 950 height 445
drag, startPoint x: 601, startPoint y: 456, endPoint x: 518, endPoint y: 460, distance: 83.1
click at [518, 460] on div "Test - Tailwind CSS 4 Tailwind CSS 4 Design tokens" at bounding box center [587, 463] width 261 height 55
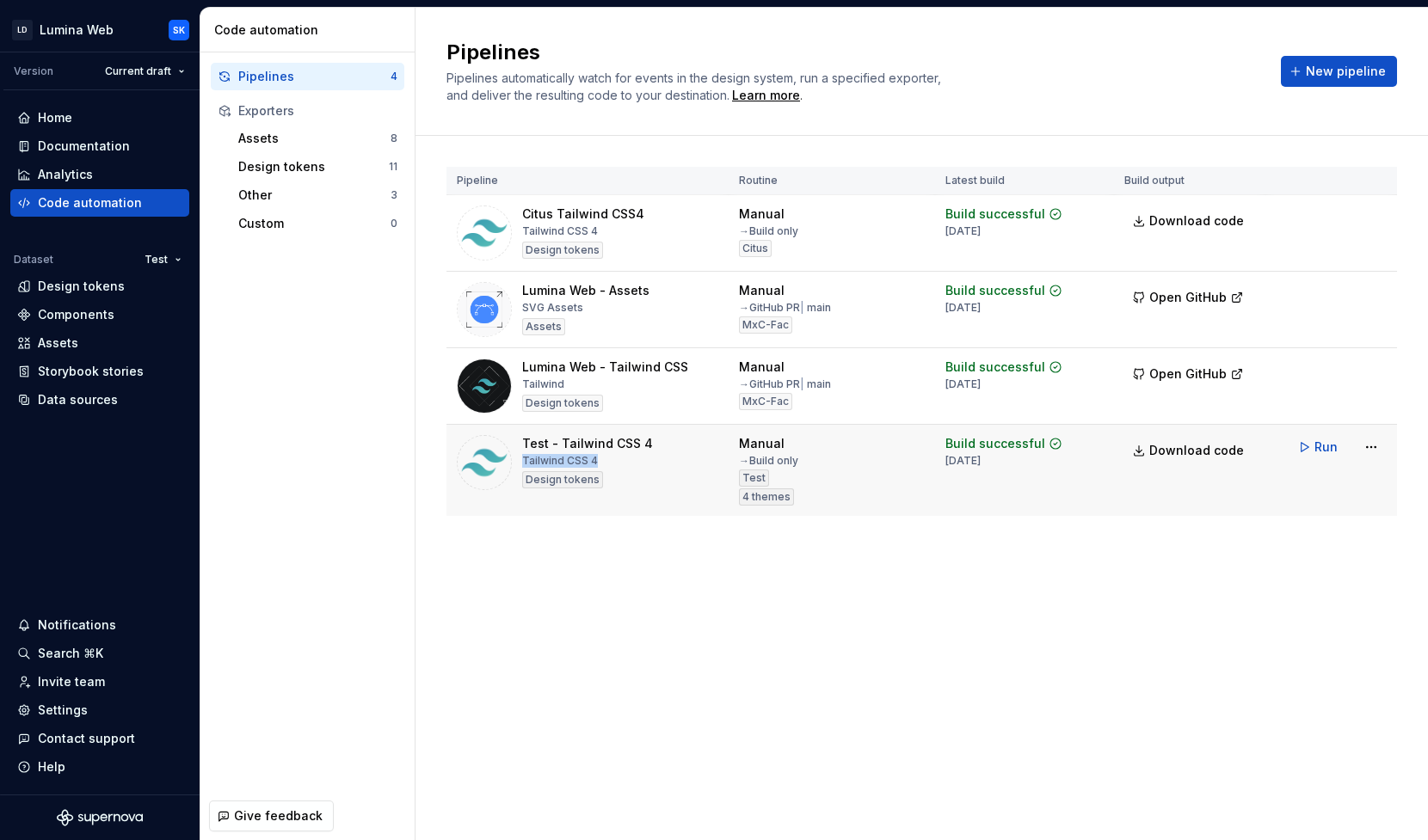
drag, startPoint x: 595, startPoint y: 462, endPoint x: 522, endPoint y: 462, distance: 73.0
click at [522, 462] on div "Tailwind CSS 4" at bounding box center [559, 461] width 75 height 14
click at [562, 457] on div "Tailwind CSS 4" at bounding box center [559, 461] width 75 height 14
click at [1367, 456] on html "LD Lumina Web SK Version Current draft Home Documentation Analytics Code automa…" at bounding box center [714, 420] width 1428 height 840
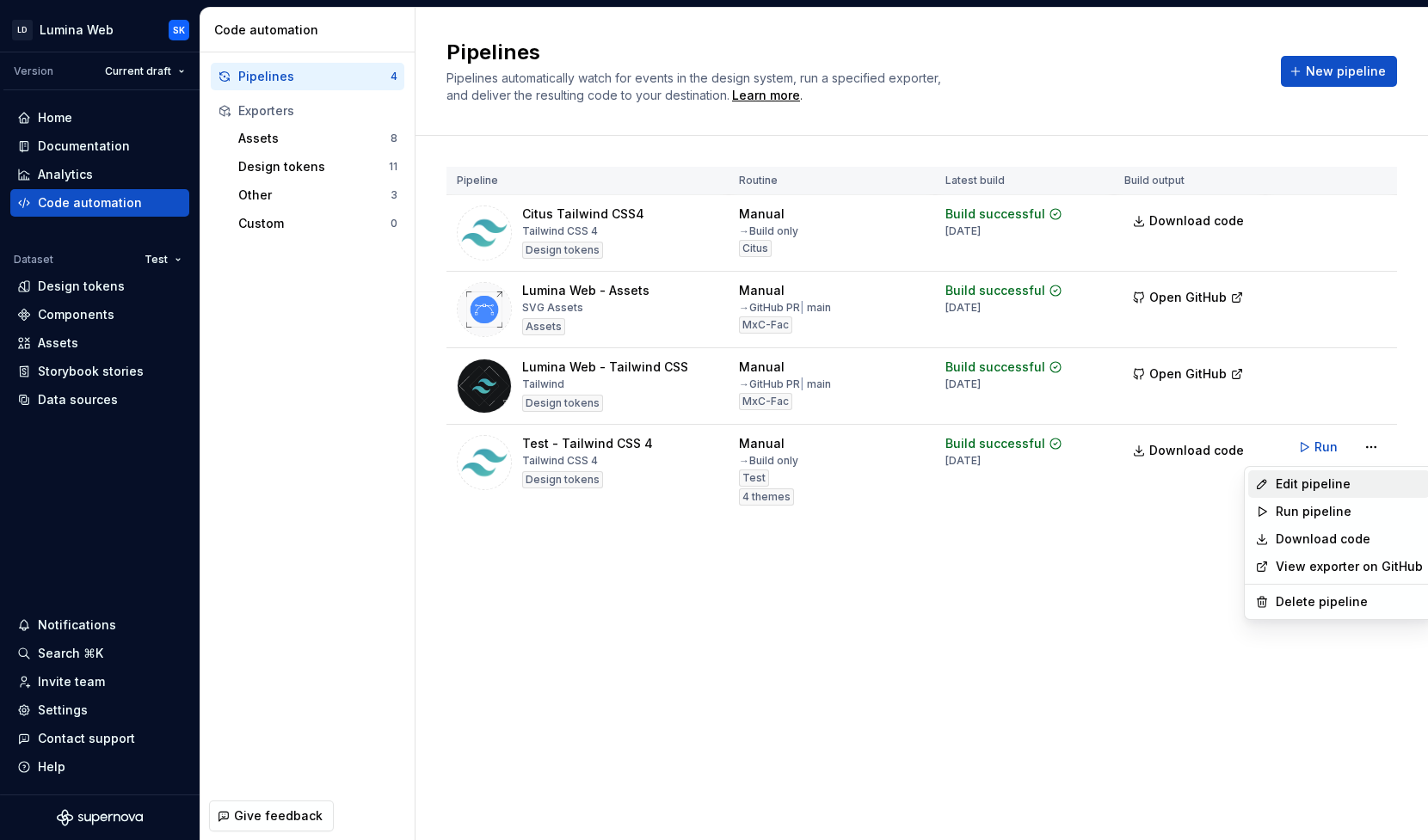
click at [1343, 478] on div "Edit pipeline" at bounding box center [1349, 484] width 147 height 17
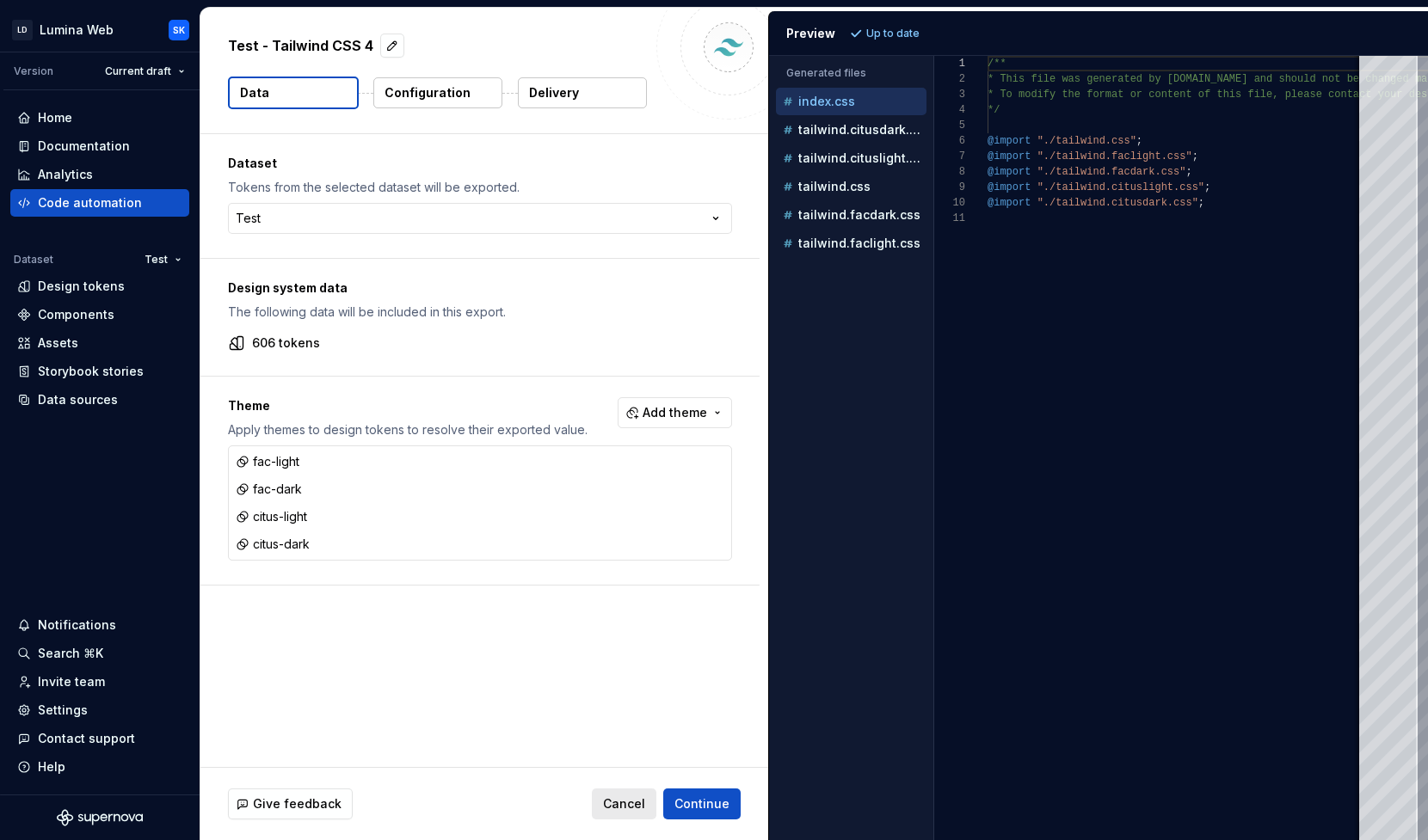
click at [629, 810] on span "Cancel" at bounding box center [623, 803] width 43 height 17
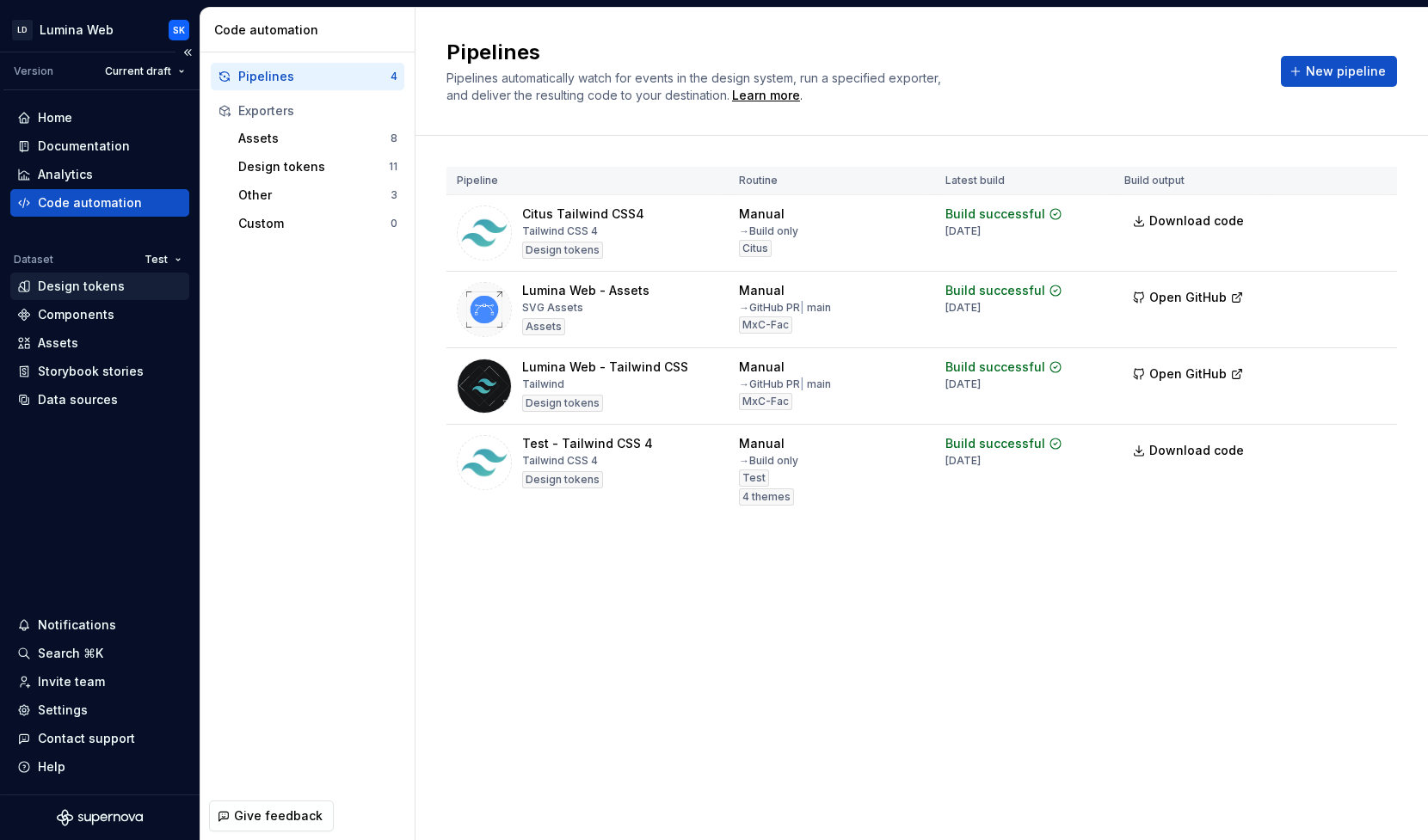
click at [122, 279] on div "Design tokens" at bounding box center [99, 286] width 165 height 17
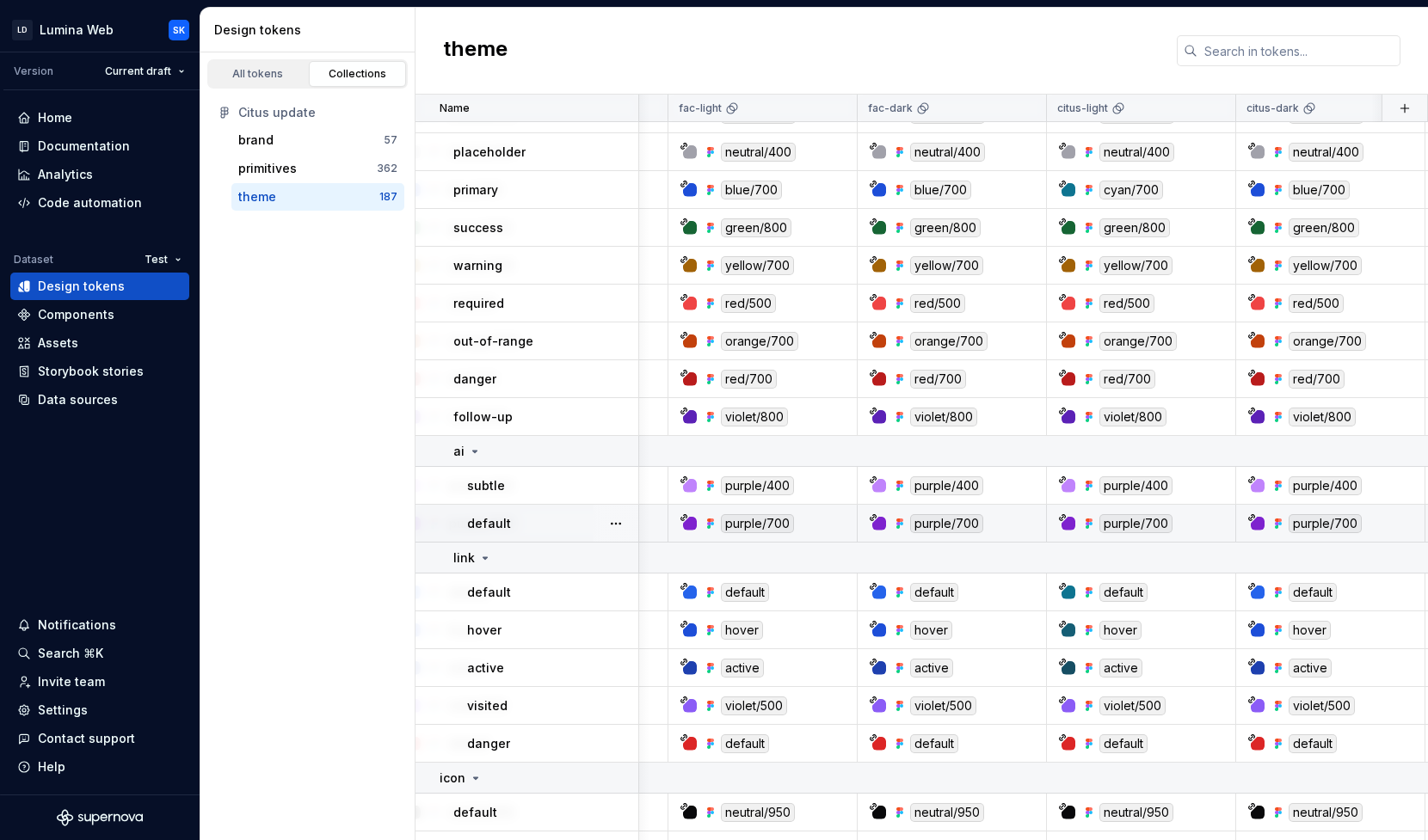
scroll to position [5815, 246]
click at [113, 119] on div "Home" at bounding box center [99, 117] width 165 height 17
